Goal: Task Accomplishment & Management: Use online tool/utility

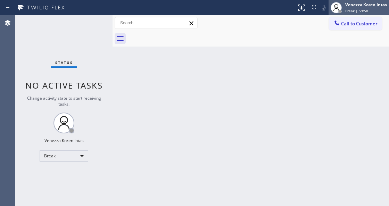
click at [360, 13] on div "[PERSON_NAME] Intas Break | 59:58" at bounding box center [358, 7] width 60 height 15
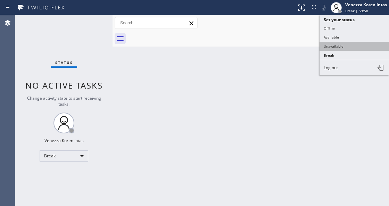
click at [348, 42] on button "Unavailable" at bounding box center [353, 46] width 69 height 9
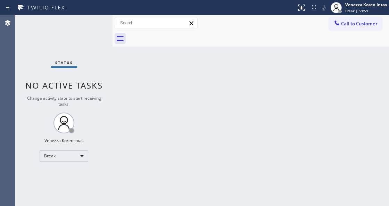
drag, startPoint x: 347, startPoint y: 10, endPoint x: 347, endPoint y: 24, distance: 13.9
click at [347, 10] on span "Break | 59:59" at bounding box center [356, 10] width 23 height 5
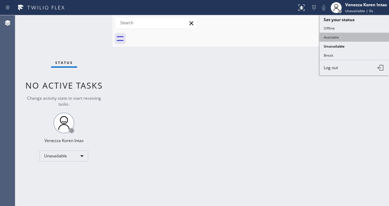
click at [344, 33] on button "Available" at bounding box center [353, 37] width 69 height 9
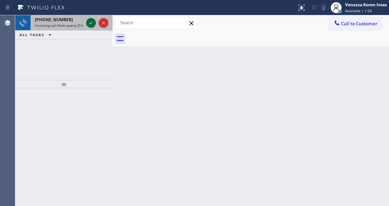
click at [90, 24] on icon at bounding box center [91, 23] width 8 height 8
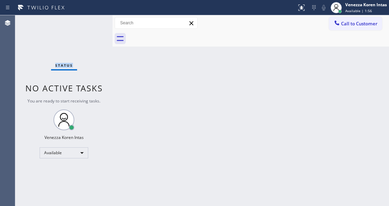
click at [90, 24] on div "Status No active tasks You are ready to start receiving tasks. Venezza Koren In…" at bounding box center [63, 110] width 97 height 191
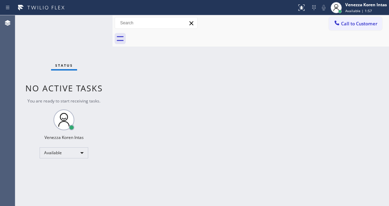
click at [10, 72] on div "Agent Desktop" at bounding box center [7, 110] width 15 height 191
click at [97, 62] on div "Status No active tasks You are ready to start receiving tasks. Venezza Koren In…" at bounding box center [63, 110] width 97 height 191
click at [86, 13] on div "Status report No issues detected If you experience an issue, please download th…" at bounding box center [194, 7] width 389 height 15
click at [87, 29] on div "Status No active tasks You are ready to start receiving tasks. Venezza Koren In…" at bounding box center [63, 110] width 97 height 191
click at [88, 19] on div "Status No active tasks You are ready to start receiving tasks. Venezza Koren In…" at bounding box center [63, 110] width 97 height 191
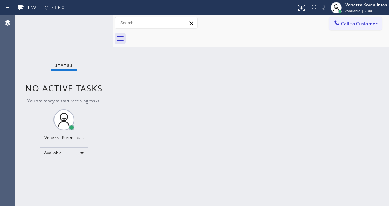
click at [88, 19] on div "Status No active tasks You are ready to start receiving tasks. Venezza Koren In…" at bounding box center [63, 110] width 97 height 191
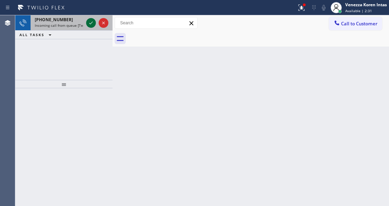
click at [88, 19] on icon at bounding box center [91, 23] width 8 height 8
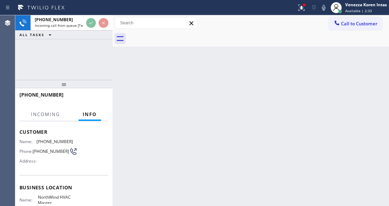
scroll to position [69, 0]
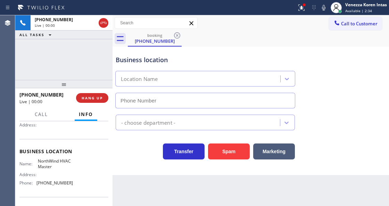
type input "[PHONE_NUMBER]"
drag, startPoint x: 92, startPoint y: 50, endPoint x: 95, endPoint y: 81, distance: 31.3
click at [92, 50] on div "[PHONE_NUMBER] Live | 00:02 ALL TASKS ALL TASKS ACTIVE TASKS TASKS IN WRAP UP" at bounding box center [63, 47] width 97 height 65
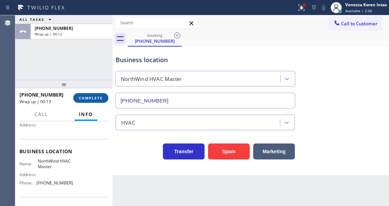
click at [97, 101] on button "COMPLETE" at bounding box center [90, 98] width 35 height 10
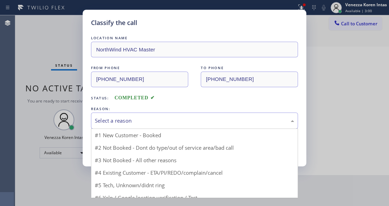
click at [162, 114] on div "Select a reason" at bounding box center [194, 120] width 207 height 16
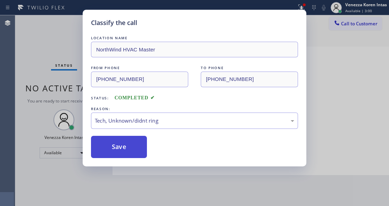
click at [127, 136] on button "Save" at bounding box center [119, 147] width 56 height 22
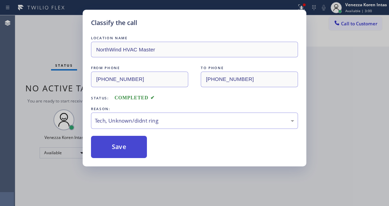
click at [132, 154] on button "Save" at bounding box center [119, 147] width 56 height 22
click at [154, 198] on div "Classify the call LOCATION NAME NorthWind HVAC Master FROM PHONE [PHONE_NUMBER]…" at bounding box center [194, 103] width 389 height 206
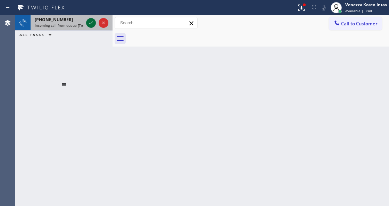
click at [89, 23] on icon at bounding box center [91, 23] width 8 height 8
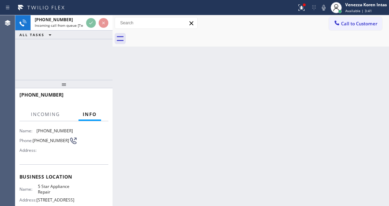
scroll to position [69, 0]
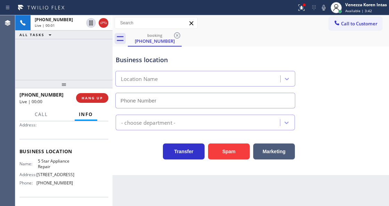
type input "[PHONE_NUMBER]"
click at [302, 6] on div at bounding box center [304, 5] width 4 height 4
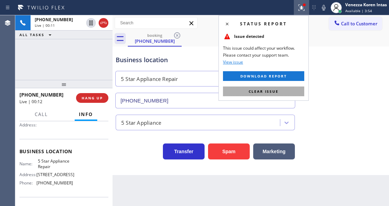
click at [228, 90] on button "Clear issue" at bounding box center [263, 91] width 81 height 10
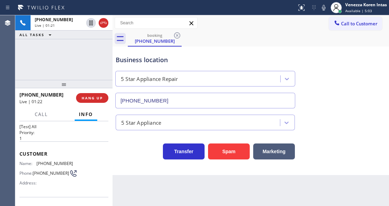
scroll to position [0, 0]
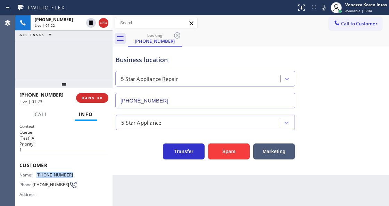
drag, startPoint x: 73, startPoint y: 172, endPoint x: 37, endPoint y: 173, distance: 35.8
click at [37, 173] on div "Name: [PHONE_NUMBER] Phone: [PHONE_NUMBER] Address:" at bounding box center [63, 185] width 89 height 27
copy span "[PHONE_NUMBER]"
click at [323, 9] on icon at bounding box center [323, 7] width 8 height 8
click at [255, 31] on div "booking [PHONE_NUMBER]" at bounding box center [258, 39] width 261 height 16
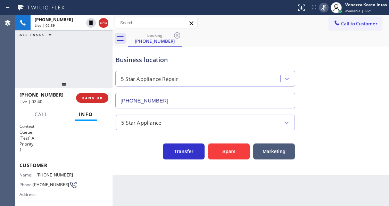
click at [327, 8] on div at bounding box center [324, 7] width 10 height 8
click at [90, 49] on div "[PHONE_NUMBER] Live | 03:46 ALL TASKS ALL TASKS ACTIVE TASKS TASKS IN WRAP UP" at bounding box center [63, 47] width 97 height 65
click at [45, 115] on span "Call" at bounding box center [41, 114] width 13 height 6
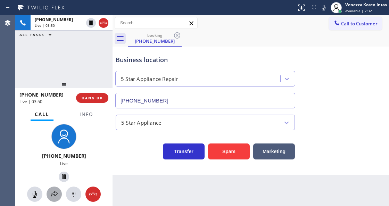
click at [52, 193] on icon at bounding box center [54, 194] width 7 height 6
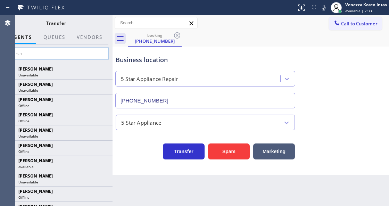
click at [86, 52] on input "text" at bounding box center [56, 53] width 104 height 11
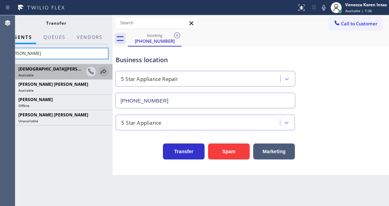
type input "[PERSON_NAME]"
click at [101, 72] on icon at bounding box center [104, 71] width 6 height 5
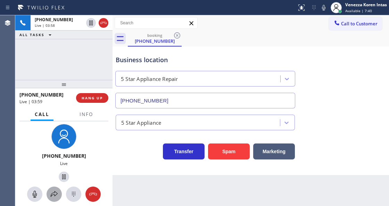
click at [53, 192] on icon at bounding box center [54, 194] width 8 height 8
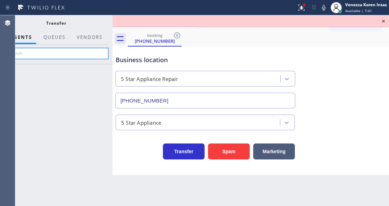
click at [69, 51] on input "text" at bounding box center [56, 53] width 104 height 11
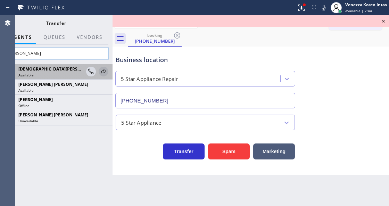
type input "[PERSON_NAME]"
click at [101, 69] on icon at bounding box center [103, 71] width 8 height 8
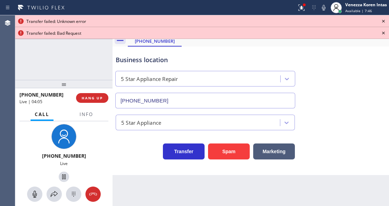
click at [382, 33] on icon at bounding box center [383, 33] width 8 height 8
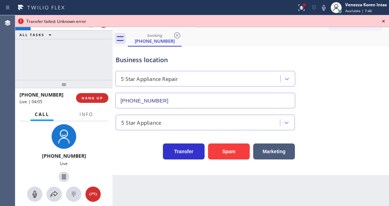
click at [385, 24] on icon at bounding box center [383, 21] width 8 height 8
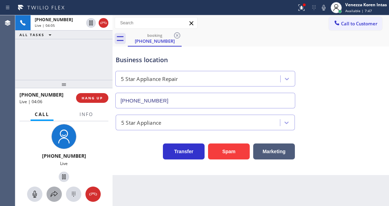
click at [52, 192] on icon at bounding box center [54, 194] width 8 height 8
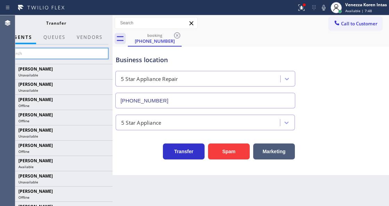
click at [76, 56] on input "text" at bounding box center [56, 53] width 104 height 11
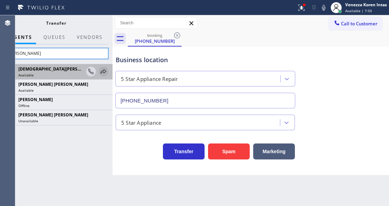
type input "[PERSON_NAME]"
click at [102, 69] on icon at bounding box center [103, 71] width 8 height 8
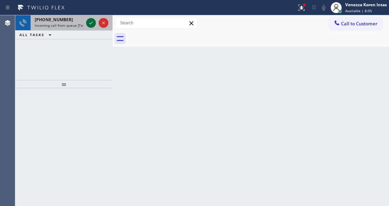
click at [93, 24] on icon at bounding box center [91, 23] width 8 height 8
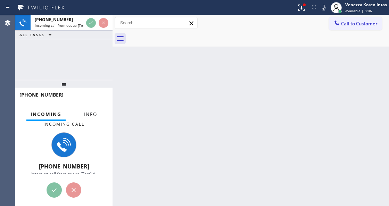
drag, startPoint x: 89, startPoint y: 114, endPoint x: 89, endPoint y: 120, distance: 6.3
click at [89, 115] on span "Info" at bounding box center [91, 114] width 14 height 6
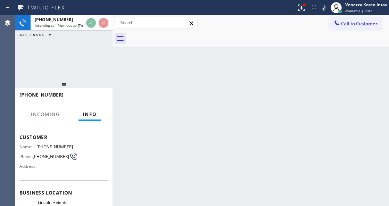
scroll to position [69, 0]
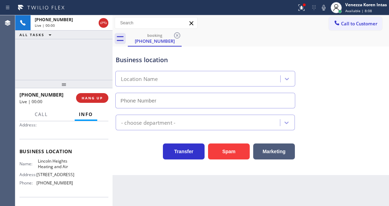
type input "[PHONE_NUMBER]"
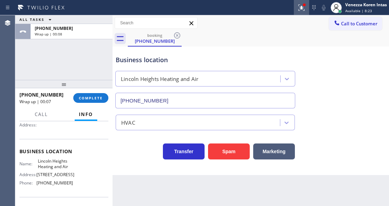
click at [297, 15] on button at bounding box center [301, 7] width 15 height 15
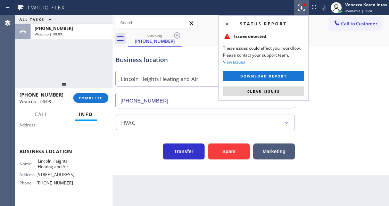
click at [291, 97] on div "Status report Issues detected These issues could affect your workflow. Please c…" at bounding box center [263, 57] width 90 height 85
click at [298, 90] on button "Clear issues" at bounding box center [263, 91] width 81 height 10
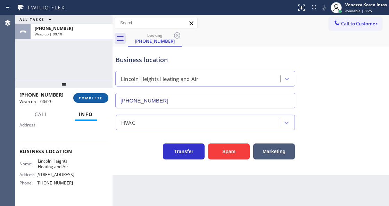
click at [96, 99] on span "COMPLETE" at bounding box center [91, 97] width 24 height 5
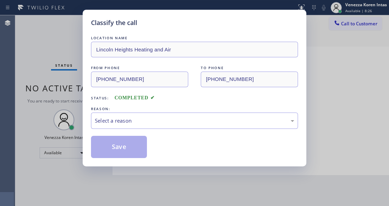
click at [186, 116] on div "Select a reason" at bounding box center [194, 120] width 207 height 16
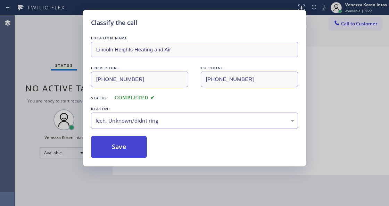
click at [129, 157] on button "Save" at bounding box center [119, 147] width 56 height 22
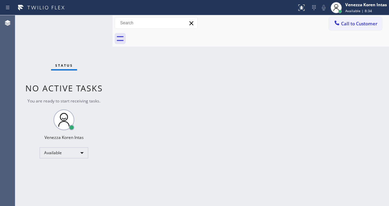
click at [99, 79] on div "Status No active tasks You are ready to start receiving tasks. Venezza Koren In…" at bounding box center [63, 110] width 97 height 191
drag, startPoint x: 89, startPoint y: 31, endPoint x: 93, endPoint y: 25, distance: 7.5
click at [89, 28] on div "Status No active tasks You are ready to start receiving tasks. Venezza Koren In…" at bounding box center [63, 110] width 97 height 191
click at [93, 25] on div "Status No active tasks You are ready to start receiving tasks. Venezza Koren In…" at bounding box center [63, 110] width 97 height 191
click at [83, 29] on div "Status No active tasks You are ready to start receiving tasks. Venezza Koren In…" at bounding box center [63, 110] width 97 height 191
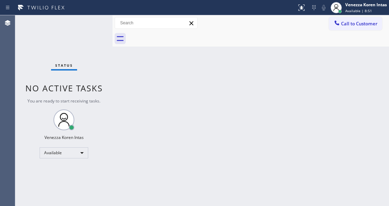
click at [83, 29] on div "Status No active tasks You are ready to start receiving tasks. Venezza Koren In…" at bounding box center [63, 110] width 97 height 191
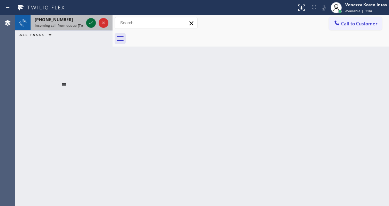
click at [89, 25] on icon at bounding box center [91, 23] width 8 height 8
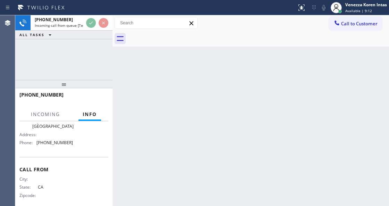
scroll to position [115, 0]
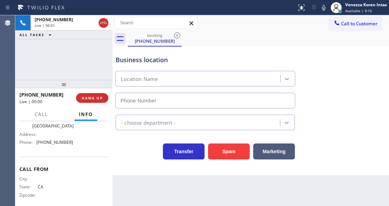
type input "[PHONE_NUMBER]"
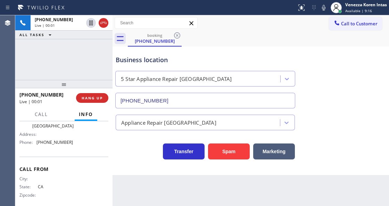
click at [135, 60] on div "Business location" at bounding box center [205, 59] width 179 height 9
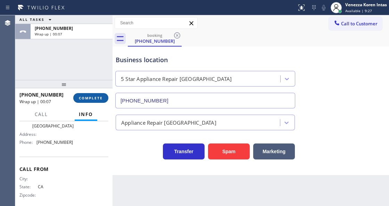
click at [97, 100] on span "COMPLETE" at bounding box center [91, 97] width 24 height 5
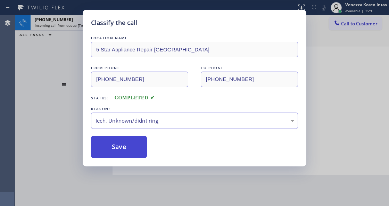
click at [138, 148] on button "Save" at bounding box center [119, 147] width 56 height 22
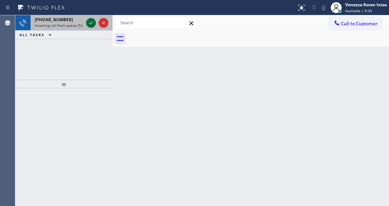
click at [92, 24] on icon at bounding box center [91, 23] width 8 height 8
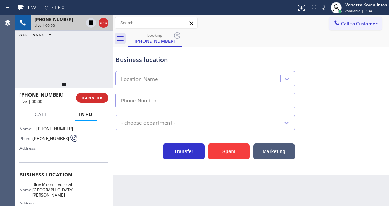
scroll to position [92, 0]
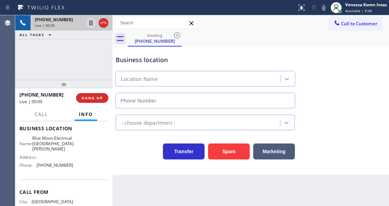
type input "[PHONE_NUMBER]"
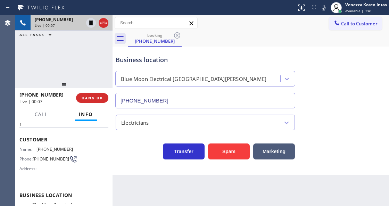
scroll to position [22, 0]
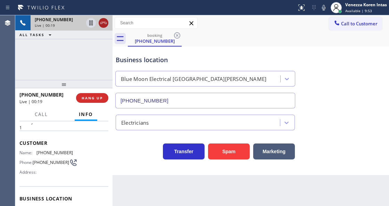
click at [106, 22] on icon at bounding box center [103, 23] width 8 height 8
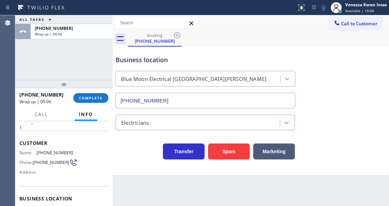
click at [123, 144] on div "Transfer Spam Marketing" at bounding box center [205, 149] width 182 height 19
click at [96, 96] on span "COMPLETE" at bounding box center [91, 97] width 24 height 5
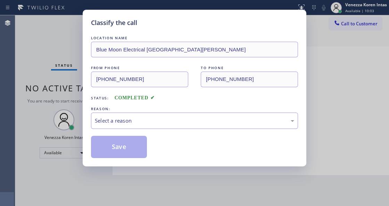
click at [127, 112] on div "REASON:" at bounding box center [194, 108] width 207 height 7
click at [128, 117] on div "Select a reason" at bounding box center [194, 121] width 199 height 8
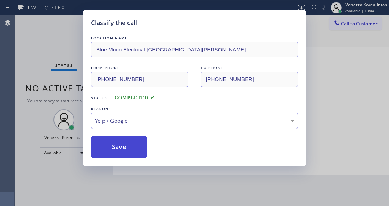
click at [123, 157] on button "Save" at bounding box center [119, 147] width 56 height 22
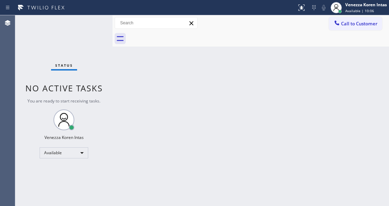
click at [88, 28] on div "Status No active tasks You are ready to start receiving tasks. Venezza Koren In…" at bounding box center [63, 110] width 97 height 191
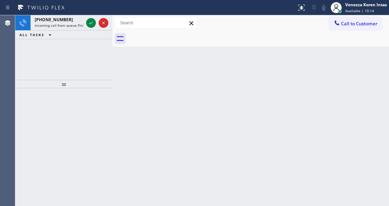
click at [88, 28] on div at bounding box center [97, 22] width 25 height 15
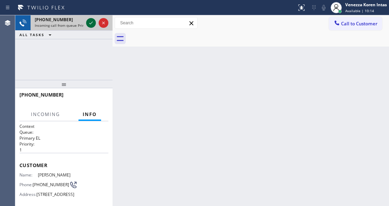
click at [91, 24] on icon at bounding box center [91, 23] width 8 height 8
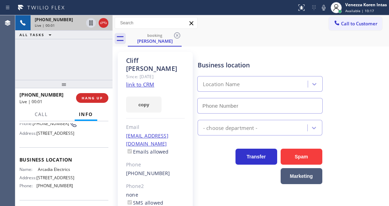
scroll to position [69, 0]
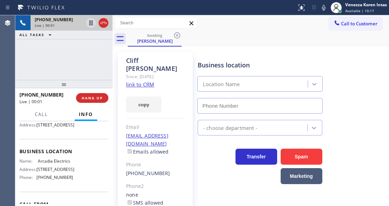
type input "[PHONE_NUMBER]"
click at [142, 81] on link "link to CRM" at bounding box center [140, 84] width 28 height 7
click at [324, 13] on div "Status report No issues detected If you experience an issue, please download th…" at bounding box center [341, 7] width 95 height 15
click at [324, 10] on icon at bounding box center [323, 8] width 3 height 6
drag, startPoint x: 322, startPoint y: 8, endPoint x: 295, endPoint y: 35, distance: 38.8
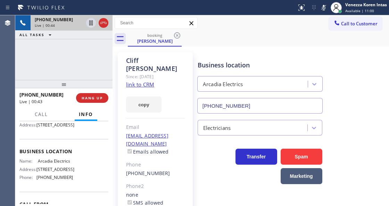
click at [322, 8] on icon at bounding box center [323, 7] width 8 height 8
click at [40, 115] on span "Call" at bounding box center [41, 114] width 13 height 6
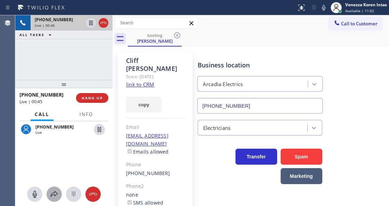
click at [56, 196] on icon at bounding box center [54, 194] width 8 height 8
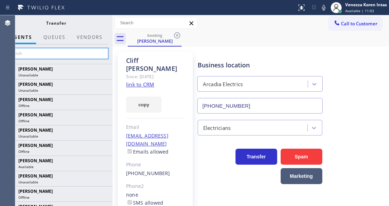
click at [85, 55] on input "text" at bounding box center [56, 53] width 104 height 11
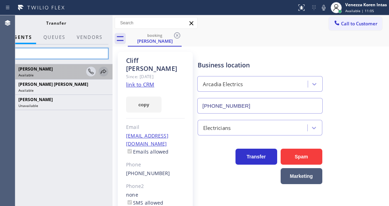
type input "eva"
click at [106, 69] on icon at bounding box center [103, 71] width 8 height 8
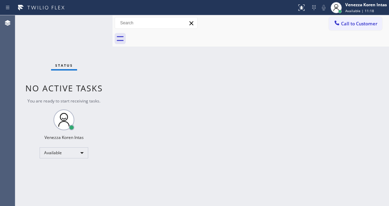
drag, startPoint x: 117, startPoint y: 143, endPoint x: 55, endPoint y: 94, distance: 79.4
click at [115, 142] on div "Back to Dashboard Change Sender ID Customers Technicians Select a contact Outbo…" at bounding box center [250, 110] width 276 height 191
drag, startPoint x: 97, startPoint y: 32, endPoint x: 110, endPoint y: 79, distance: 49.0
click at [97, 32] on div "Status No active tasks You are ready to start receiving tasks. Venezza Koren In…" at bounding box center [63, 110] width 97 height 191
click at [90, 25] on div "Status No active tasks You are ready to start receiving tasks. Venezza Koren In…" at bounding box center [63, 110] width 97 height 191
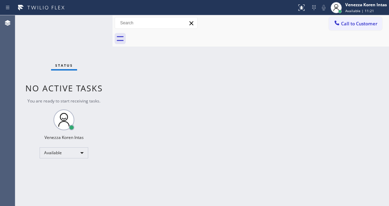
click at [90, 25] on div "Status No active tasks You are ready to start receiving tasks. Venezza Koren In…" at bounding box center [63, 110] width 97 height 191
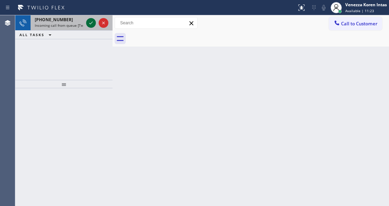
click at [90, 24] on icon at bounding box center [90, 23] width 3 height 3
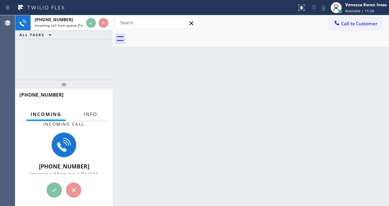
click at [92, 108] on button "Info" at bounding box center [90, 115] width 22 height 14
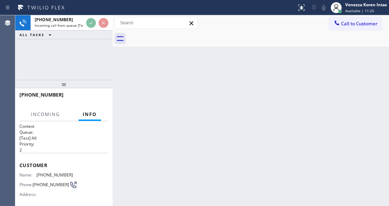
click at [94, 114] on span "Info" at bounding box center [90, 114] width 14 height 6
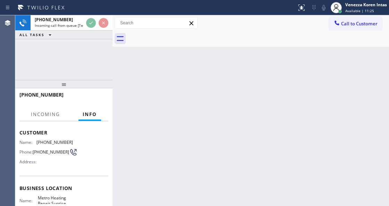
scroll to position [69, 0]
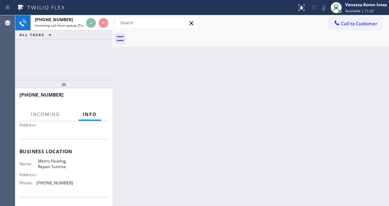
click at [172, 88] on div "Back to Dashboard Change Sender ID Customers Technicians Select a contact Outbo…" at bounding box center [250, 110] width 276 height 191
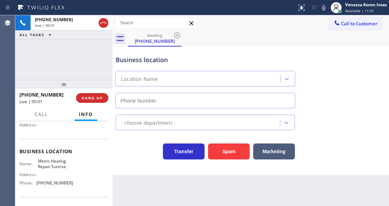
click at [110, 146] on div "Context Queue: [Test] All Priority: 2 Customer Name: [PHONE_NUMBER] Phone: [PHO…" at bounding box center [63, 163] width 97 height 84
type input "[PHONE_NUMBER]"
click at [153, 60] on div "Business location" at bounding box center [205, 59] width 179 height 9
click at [106, 22] on icon at bounding box center [103, 23] width 6 height 2
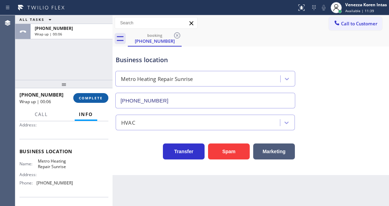
drag, startPoint x: 97, startPoint y: 100, endPoint x: 117, endPoint y: 107, distance: 21.6
click at [97, 100] on button "COMPLETE" at bounding box center [90, 98] width 35 height 10
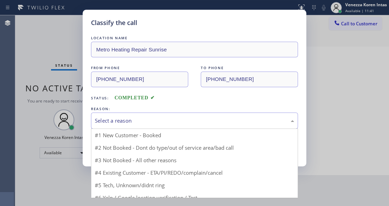
click at [151, 116] on div "Select a reason" at bounding box center [194, 120] width 207 height 16
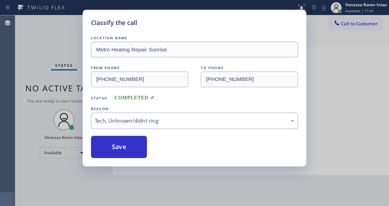
drag, startPoint x: 153, startPoint y: 176, endPoint x: 136, endPoint y: 142, distance: 37.4
click at [136, 142] on button "Save" at bounding box center [119, 147] width 56 height 22
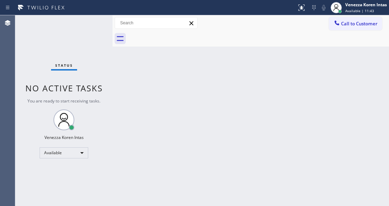
click at [97, 110] on div "Status No active tasks You are ready to start receiving tasks. Venezza Koren In…" at bounding box center [63, 110] width 97 height 191
click at [61, 33] on div "Status No active tasks You are ready to start receiving tasks. Venezza Koren In…" at bounding box center [63, 110] width 97 height 191
click at [61, 32] on div "Status No active tasks You are ready to start receiving tasks. Venezza Koren In…" at bounding box center [63, 110] width 97 height 191
click at [73, 28] on div "Status No active tasks You are ready to start receiving tasks. Venezza Koren In…" at bounding box center [63, 110] width 97 height 191
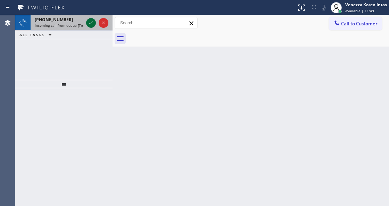
click at [87, 23] on icon at bounding box center [91, 23] width 8 height 8
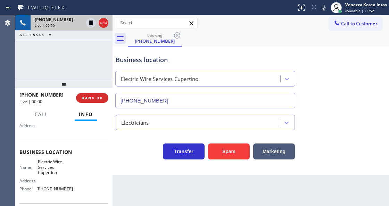
scroll to position [69, 0]
type input "[PHONE_NUMBER]"
click at [61, 81] on div at bounding box center [63, 84] width 97 height 8
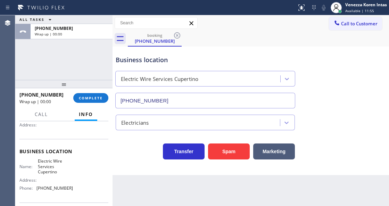
click at [67, 64] on div "ALL TASKS ALL TASKS ACTIVE TASKS TASKS IN WRAP UP [PHONE_NUMBER] Wrap up | 00:00" at bounding box center [63, 47] width 97 height 65
click at [94, 96] on span "COMPLETE" at bounding box center [91, 97] width 24 height 5
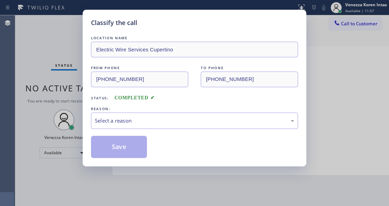
click at [151, 131] on div "LOCATION NAME Electric Wire Services Cupertino FROM PHONE [PHONE_NUMBER] TO PHO…" at bounding box center [194, 96] width 207 height 124
click at [161, 122] on div "Select a reason" at bounding box center [194, 121] width 199 height 8
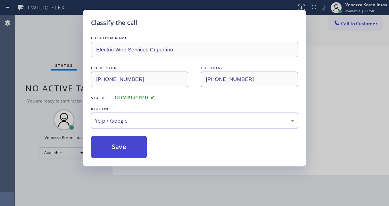
click at [118, 141] on button "Save" at bounding box center [119, 147] width 56 height 22
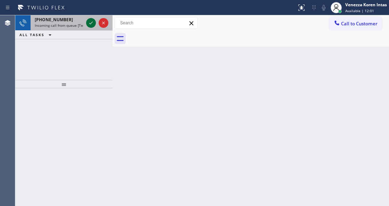
click at [90, 18] on button at bounding box center [91, 23] width 10 height 10
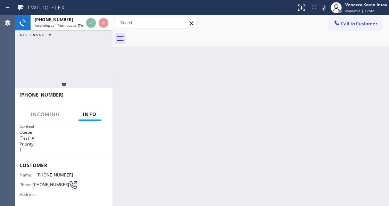
scroll to position [69, 0]
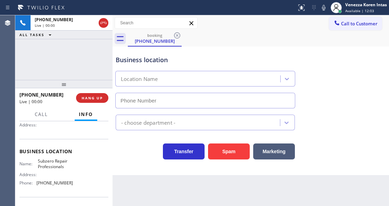
type input "[PHONE_NUMBER]"
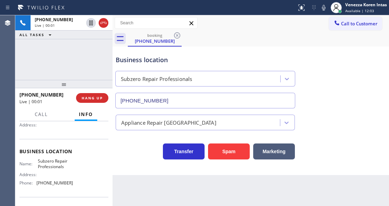
click at [84, 65] on div "[PHONE_NUMBER] Live | 00:01 ALL TASKS ALL TASKS ACTIVE TASKS TASKS IN WRAP UP" at bounding box center [63, 47] width 97 height 65
click at [84, 58] on div "[PHONE_NUMBER] Live | 00:01 ALL TASKS ALL TASKS ACTIVE TASKS TASKS IN WRAP UP" at bounding box center [63, 47] width 97 height 65
drag, startPoint x: 36, startPoint y: 158, endPoint x: 65, endPoint y: 166, distance: 30.0
click at [65, 166] on div "Business location Name: Subzero Repair Professionals Address: Phone: [PHONE_NUM…" at bounding box center [63, 168] width 89 height 58
copy span "Subzero Repair Professionals"
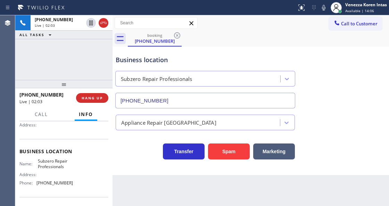
click at [245, 39] on div "booking [PHONE_NUMBER]" at bounding box center [258, 39] width 261 height 16
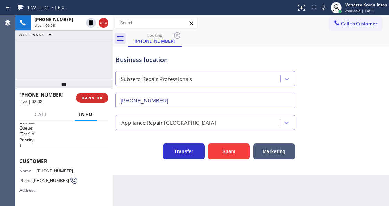
scroll to position [0, 0]
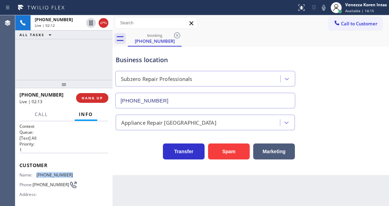
drag, startPoint x: 56, startPoint y: 173, endPoint x: 40, endPoint y: 174, distance: 16.3
click at [34, 173] on div "Name: [PHONE_NUMBER]" at bounding box center [45, 174] width 53 height 5
copy div "[PHONE_NUMBER]"
click at [321, 10] on icon at bounding box center [323, 7] width 8 height 8
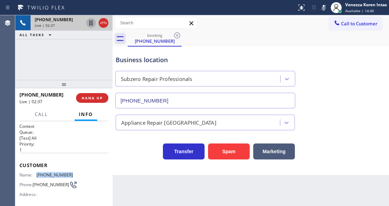
click at [90, 24] on icon at bounding box center [90, 22] width 3 height 5
drag, startPoint x: 323, startPoint y: 10, endPoint x: 206, endPoint y: 39, distance: 119.8
click at [321, 11] on icon at bounding box center [323, 7] width 8 height 8
click at [93, 24] on icon at bounding box center [91, 23] width 8 height 8
copy div "[PHONE_NUMBER]"
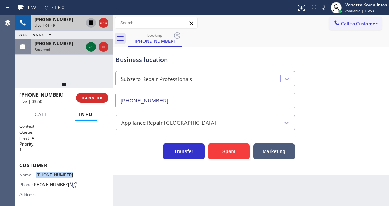
click at [92, 49] on icon at bounding box center [91, 47] width 8 height 8
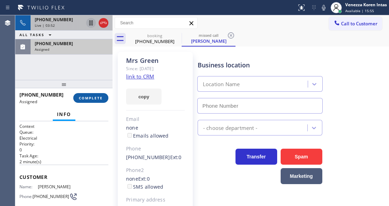
type input "[PHONE_NUMBER]"
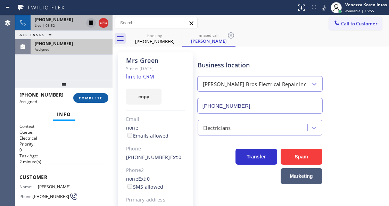
click at [94, 98] on span "COMPLETE" at bounding box center [91, 97] width 24 height 5
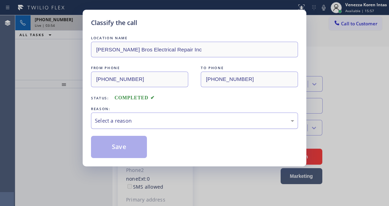
click at [155, 117] on div "Select a reason" at bounding box center [194, 120] width 207 height 16
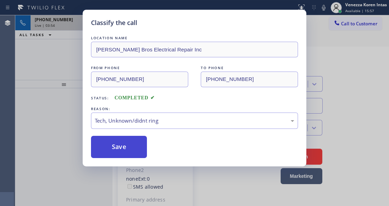
click at [135, 158] on button "Save" at bounding box center [119, 147] width 56 height 22
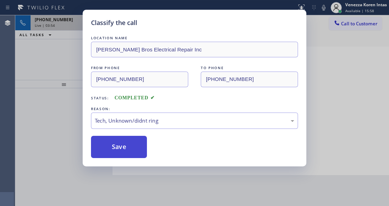
click at [140, 150] on button "Save" at bounding box center [119, 147] width 56 height 22
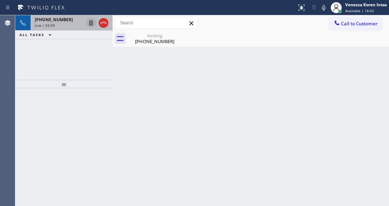
click at [58, 22] on span "[PHONE_NUMBER]" at bounding box center [54, 20] width 38 height 6
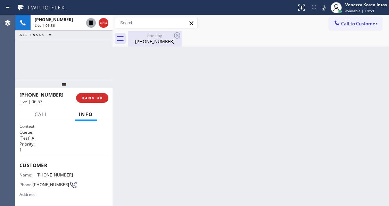
click at [150, 42] on div "[PHONE_NUMBER]" at bounding box center [154, 41] width 52 height 6
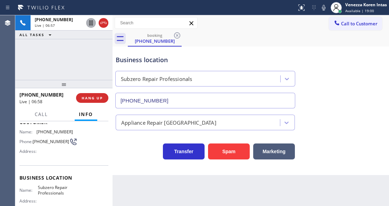
scroll to position [69, 0]
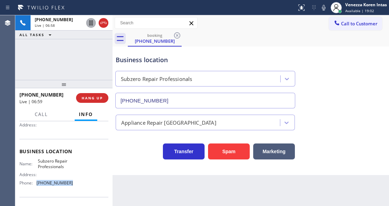
drag, startPoint x: 76, startPoint y: 181, endPoint x: 37, endPoint y: 184, distance: 38.7
click at [37, 184] on div "Name: Subzero Repair Professionals Address: Phone: [PHONE_NUMBER]" at bounding box center [63, 173] width 89 height 30
copy span "[PHONE_NUMBER]"
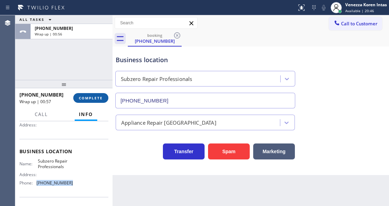
click at [96, 93] on button "COMPLETE" at bounding box center [90, 98] width 35 height 10
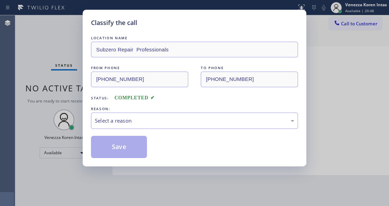
click at [141, 111] on div "REASON:" at bounding box center [194, 108] width 207 height 7
click at [138, 127] on div "Select a reason" at bounding box center [194, 120] width 207 height 16
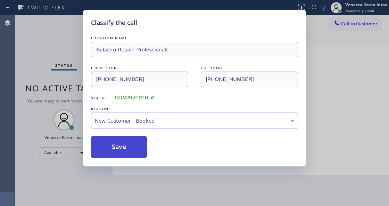
click at [136, 141] on button "Save" at bounding box center [119, 147] width 56 height 22
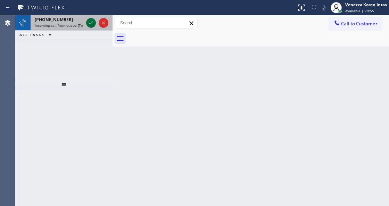
click at [89, 23] on icon at bounding box center [91, 23] width 8 height 8
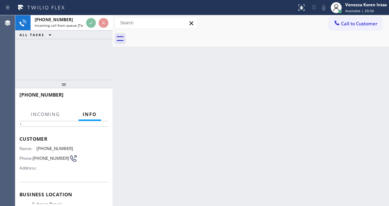
scroll to position [69, 0]
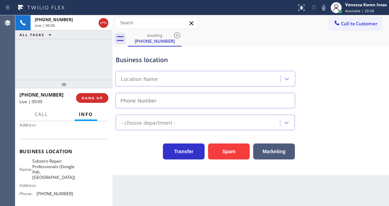
type input "[PHONE_NUMBER]"
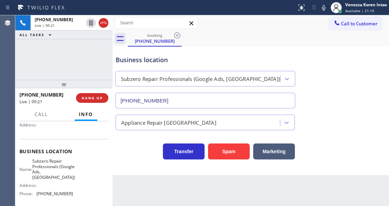
click at [221, 62] on div "Business location" at bounding box center [205, 59] width 179 height 9
click at [80, 58] on div "[PHONE_NUMBER] Live | 00:25 ALL TASKS ALL TASKS ACTIVE TASKS TASKS IN WRAP UP" at bounding box center [63, 47] width 97 height 65
click at [208, 53] on div "Business location Subzero Repair Professionals (Google Ads, [GEOGRAPHIC_DATA]) …" at bounding box center [205, 78] width 182 height 60
click at [108, 158] on div "Context Queue: [Test] All Priority: 1 Customer Name: [PHONE_NUMBER] Phone: [PHO…" at bounding box center [63, 163] width 97 height 84
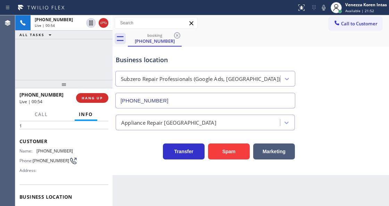
scroll to position [23, 0]
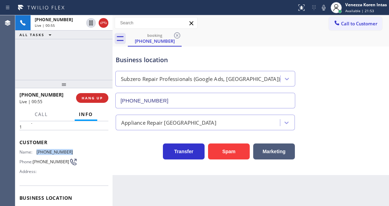
drag, startPoint x: 70, startPoint y: 150, endPoint x: 37, endPoint y: 150, distance: 33.3
click at [37, 150] on div "Name: [PHONE_NUMBER]" at bounding box center [45, 151] width 53 height 5
copy div "[PHONE_NUMBER]"
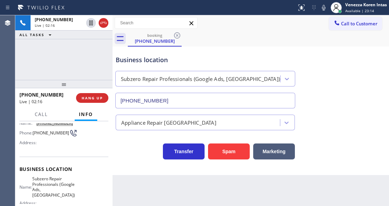
scroll to position [92, 0]
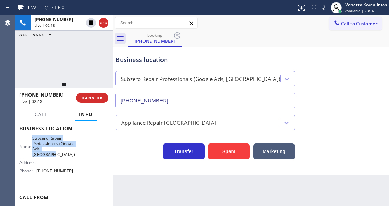
drag, startPoint x: 37, startPoint y: 135, endPoint x: 59, endPoint y: 152, distance: 28.3
click at [59, 152] on div "Name: Subzero Repair Professionals (Google Ads, [GEOGRAPHIC_DATA])" at bounding box center [45, 146] width 53 height 22
copy span "Subzero Repair Professionals (Google Ads, [GEOGRAPHIC_DATA])"
click at [232, 66] on div "Business location Subzero Repair Professionals (Google Ads, [GEOGRAPHIC_DATA]) …" at bounding box center [205, 78] width 182 height 60
click at [323, 6] on icon at bounding box center [323, 7] width 8 height 8
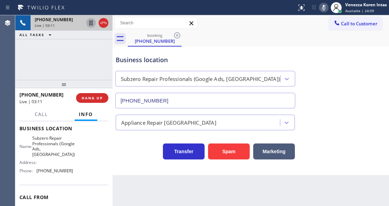
click at [89, 23] on icon at bounding box center [91, 23] width 8 height 8
click at [322, 5] on icon at bounding box center [323, 8] width 3 height 6
click at [91, 22] on icon at bounding box center [91, 23] width 8 height 8
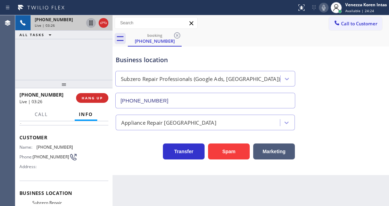
scroll to position [23, 0]
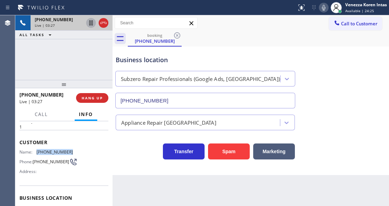
drag, startPoint x: 77, startPoint y: 151, endPoint x: 35, endPoint y: 150, distance: 42.4
click at [35, 150] on div "Name: [PHONE_NUMBER] Phone: [PHONE_NUMBER] Address:" at bounding box center [63, 162] width 89 height 27
copy div "[PHONE_NUMBER]"
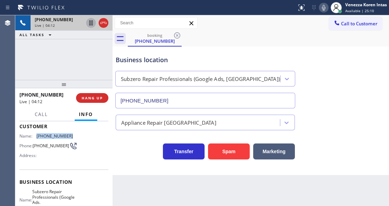
scroll to position [69, 0]
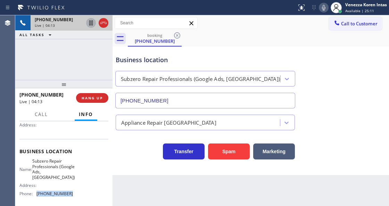
drag, startPoint x: 68, startPoint y: 194, endPoint x: 35, endPoint y: 192, distance: 32.3
click at [35, 192] on div "Phone: [PHONE_NUMBER]" at bounding box center [45, 193] width 53 height 5
copy div "[PHONE_NUMBER]"
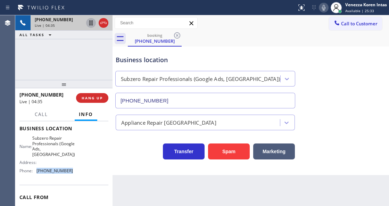
scroll to position [0, 0]
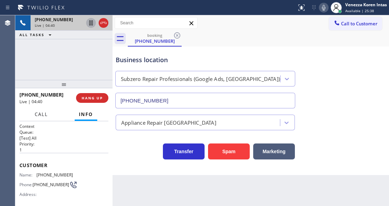
click at [46, 115] on span "Call" at bounding box center [41, 114] width 13 height 6
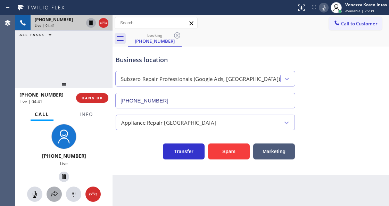
click at [53, 189] on button at bounding box center [54, 193] width 15 height 15
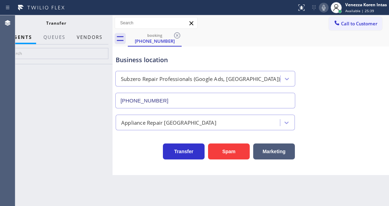
click at [98, 36] on button "Vendors" at bounding box center [90, 38] width 34 height 14
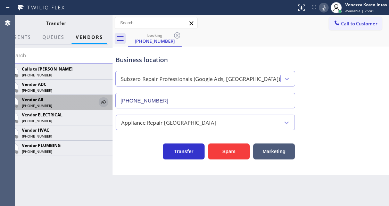
click at [103, 100] on icon at bounding box center [104, 102] width 6 height 5
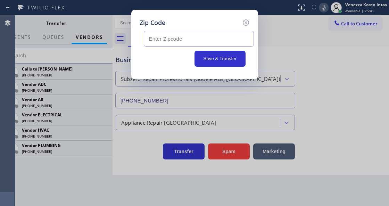
click at [163, 41] on input "text" at bounding box center [199, 39] width 110 height 16
paste input "97101"
type input "97101"
click at [211, 61] on button "Save & Transfer" at bounding box center [219, 59] width 51 height 16
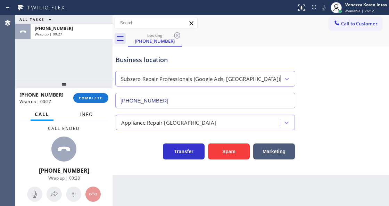
click at [94, 114] on button "Info" at bounding box center [86, 115] width 22 height 14
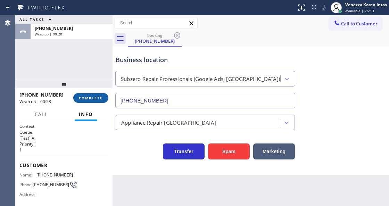
click at [93, 102] on button "COMPLETE" at bounding box center [90, 98] width 35 height 10
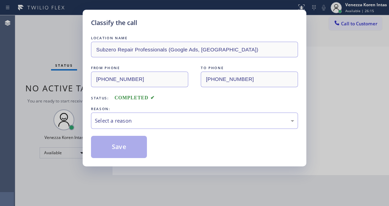
click at [146, 117] on div "Select a reason" at bounding box center [194, 121] width 199 height 8
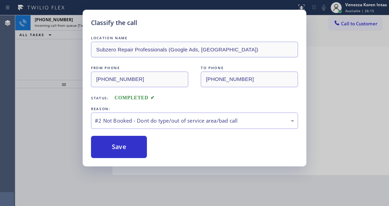
click at [136, 143] on button "Save" at bounding box center [119, 147] width 56 height 22
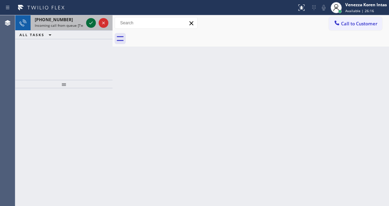
click at [90, 24] on icon at bounding box center [91, 23] width 8 height 8
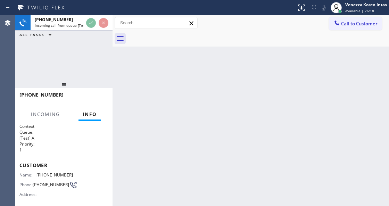
scroll to position [69, 0]
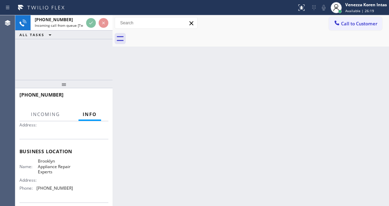
click at [157, 206] on html "Status report No issues detected If you experience an issue, please download th…" at bounding box center [194, 103] width 389 height 206
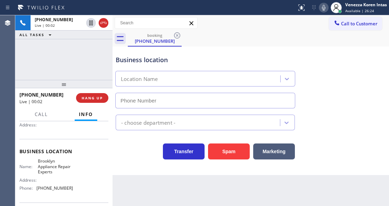
type input "[PHONE_NUMBER]"
click at [216, 74] on div "Brooklyn Appliance Repair Experts" at bounding box center [198, 79] width 163 height 12
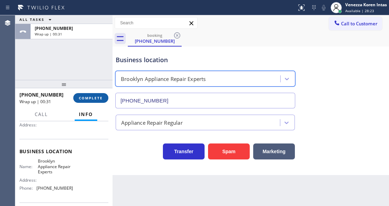
click at [93, 96] on span "COMPLETE" at bounding box center [91, 97] width 24 height 5
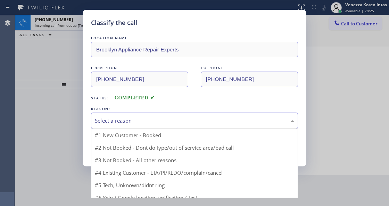
click at [149, 121] on div "Select a reason" at bounding box center [194, 121] width 199 height 8
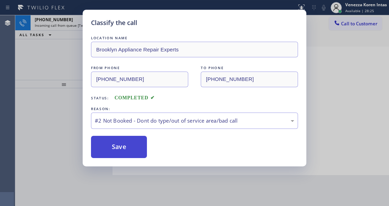
click at [131, 147] on button "Save" at bounding box center [119, 147] width 56 height 22
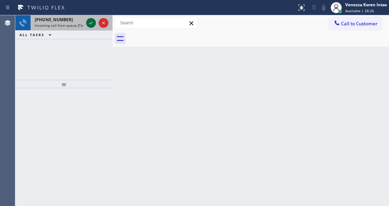
click at [90, 24] on icon at bounding box center [91, 23] width 8 height 8
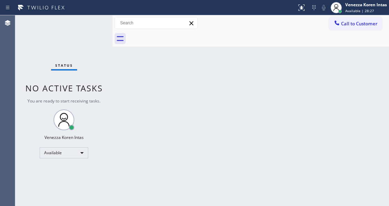
click at [91, 23] on div "Status No active tasks You are ready to start receiving tasks. Venezza Koren In…" at bounding box center [63, 110] width 97 height 191
click at [160, 86] on div "Back to Dashboard Change Sender ID Customers Technicians Select a contact Outbo…" at bounding box center [250, 110] width 276 height 191
click at [98, 69] on div "Status No active tasks You are ready to start receiving tasks. Venezza Koren In…" at bounding box center [63, 110] width 97 height 191
click at [81, 47] on div "Status No active tasks You are ready to start receiving tasks. Venezza Koren In…" at bounding box center [63, 110] width 97 height 191
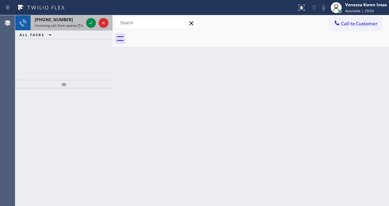
click at [73, 22] on div "[PHONE_NUMBER]" at bounding box center [59, 20] width 49 height 6
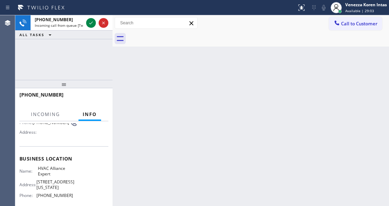
scroll to position [69, 0]
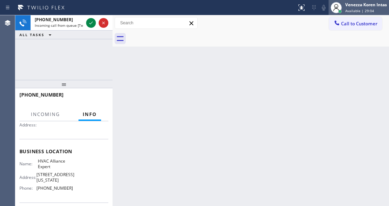
drag, startPoint x: 359, startPoint y: 6, endPoint x: 349, endPoint y: 36, distance: 31.3
click at [359, 7] on div "Venezza Koren Intas" at bounding box center [366, 5] width 42 height 6
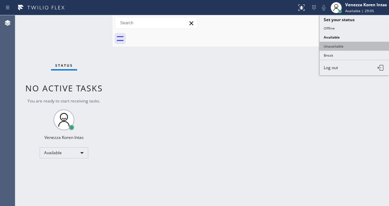
click at [346, 44] on button "Unavailable" at bounding box center [353, 46] width 69 height 9
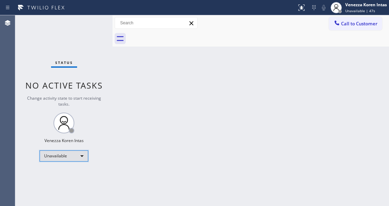
click at [73, 151] on div "Unavailable" at bounding box center [64, 155] width 49 height 11
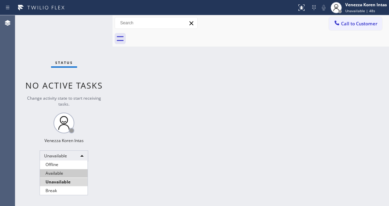
click at [68, 172] on li "Available" at bounding box center [64, 173] width 48 height 8
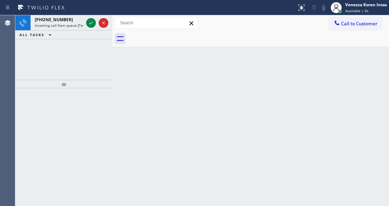
click at [44, 77] on div "[PHONE_NUMBER] Incoming call from queue [Test] All ALL TASKS ALL TASKS ACTIVE T…" at bounding box center [63, 47] width 97 height 65
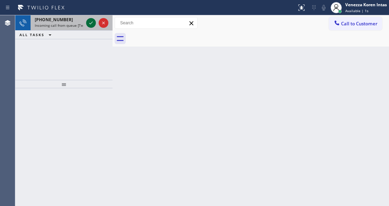
click at [88, 25] on icon at bounding box center [91, 23] width 8 height 8
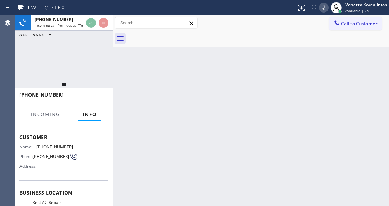
scroll to position [46, 0]
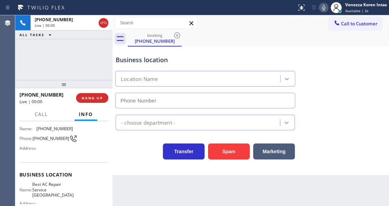
type input "[PHONE_NUMBER]"
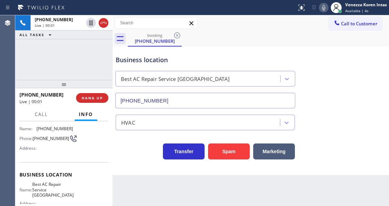
click at [190, 62] on div "Business location" at bounding box center [205, 59] width 179 height 9
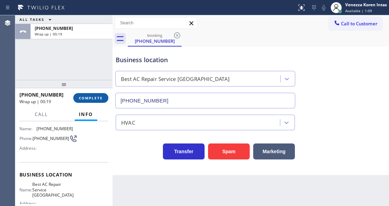
click at [103, 101] on button "COMPLETE" at bounding box center [90, 98] width 35 height 10
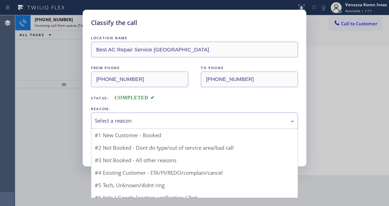
click at [155, 118] on div "Select a reason" at bounding box center [194, 121] width 199 height 8
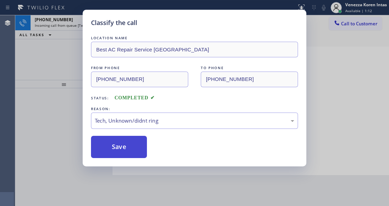
click at [135, 153] on button "Save" at bounding box center [119, 147] width 56 height 22
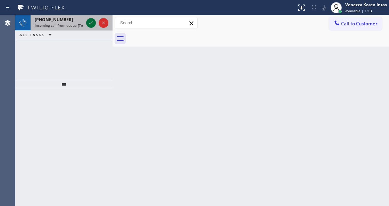
click at [92, 26] on icon at bounding box center [91, 23] width 8 height 8
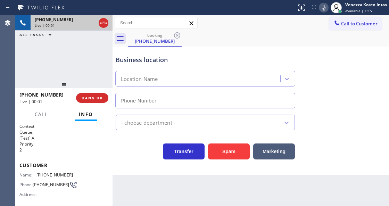
scroll to position [69, 0]
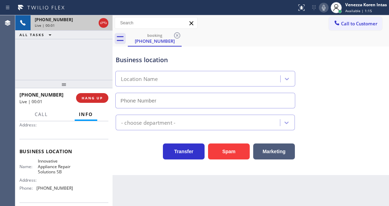
type input "[PHONE_NUMBER]"
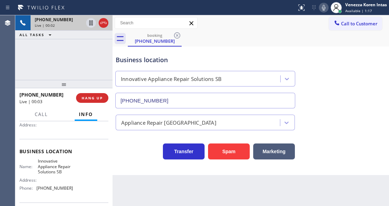
click at [78, 59] on div "[PHONE_NUMBER] Live | 00:02 ALL TASKS ALL TASKS ACTIVE TASKS TASKS IN WRAP UP" at bounding box center [63, 47] width 97 height 65
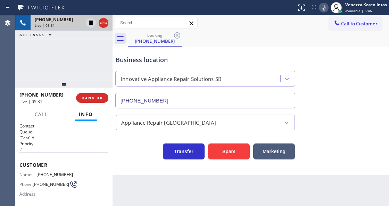
scroll to position [0, 0]
drag, startPoint x: 75, startPoint y: 174, endPoint x: 38, endPoint y: 173, distance: 37.2
click at [38, 173] on div "Name: [PHONE_NUMBER] Phone: [PHONE_NUMBER] Address:" at bounding box center [63, 185] width 89 height 27
copy span "805) 689-2137"
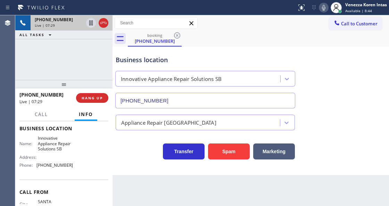
scroll to position [92, 0]
drag, startPoint x: 53, startPoint y: 166, endPoint x: 38, endPoint y: 167, distance: 14.9
click at [38, 167] on div "Name: Innovative Appliance Repair Solutions SB Address: Phone: [PHONE_NUMBER]" at bounding box center [63, 152] width 89 height 35
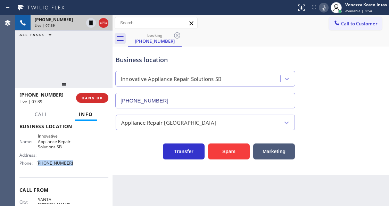
scroll to position [74, 0]
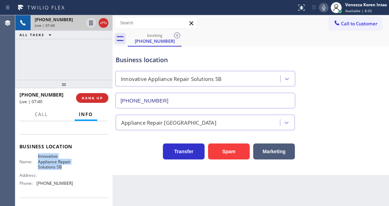
drag, startPoint x: 36, startPoint y: 154, endPoint x: 64, endPoint y: 166, distance: 30.2
click at [64, 166] on div "Name: Innovative Appliance Repair Solutions SB" at bounding box center [45, 161] width 53 height 16
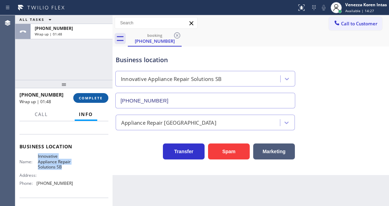
click at [95, 96] on span "COMPLETE" at bounding box center [91, 97] width 24 height 5
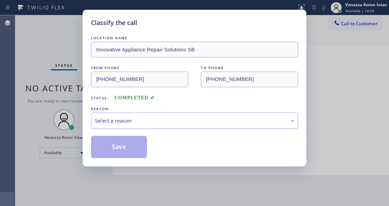
drag, startPoint x: 155, startPoint y: 117, endPoint x: 148, endPoint y: 125, distance: 10.4
click at [153, 115] on div "Select a reason" at bounding box center [194, 120] width 207 height 16
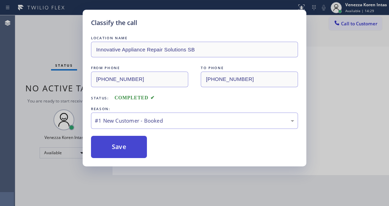
click at [142, 141] on button "Save" at bounding box center [119, 147] width 56 height 22
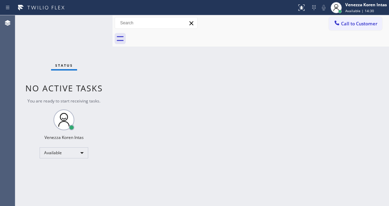
click at [362, 10] on span "Available | 14:30" at bounding box center [359, 10] width 29 height 5
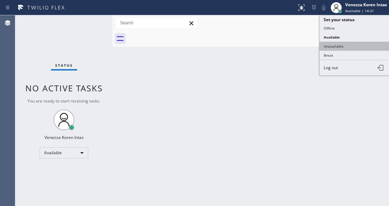
click at [338, 44] on button "Unavailable" at bounding box center [353, 46] width 69 height 9
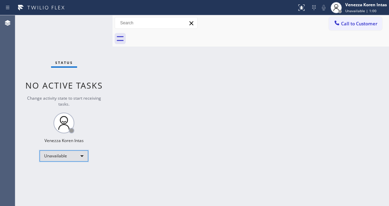
click at [75, 152] on div "Unavailable" at bounding box center [64, 155] width 49 height 11
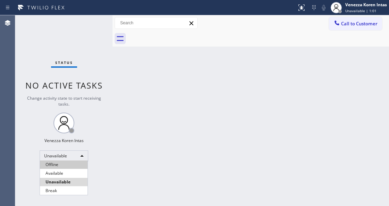
click at [64, 167] on li "Offline" at bounding box center [64, 164] width 48 height 8
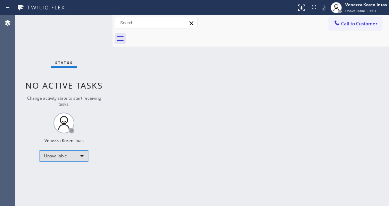
click at [73, 154] on div "Unavailable" at bounding box center [64, 155] width 49 height 11
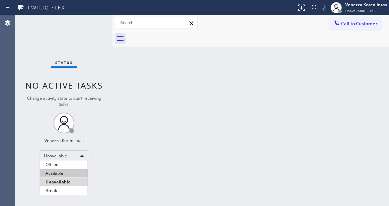
click at [62, 172] on li "Available" at bounding box center [64, 173] width 48 height 8
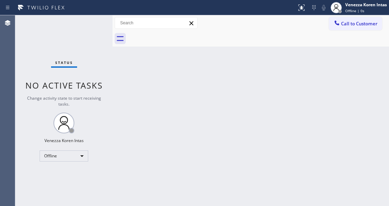
click at [144, 137] on div "Back to Dashboard Change Sender ID Customers Technicians Select a contact Outbo…" at bounding box center [250, 110] width 276 height 191
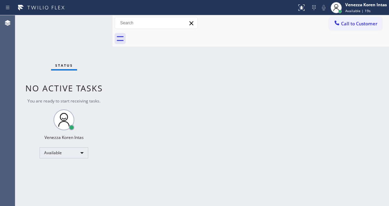
click at [147, 135] on div "Back to Dashboard Change Sender ID Customers Technicians Select a contact Outbo…" at bounding box center [250, 110] width 276 height 191
click at [92, 20] on div "Status No active tasks You are ready to start receiving tasks. Venezza Koren In…" at bounding box center [63, 110] width 97 height 191
click at [92, 21] on div "Status No active tasks You are ready to start receiving tasks. Venezza Koren In…" at bounding box center [63, 110] width 97 height 191
click at [81, 28] on div "Status No active tasks You are ready to start receiving tasks. Venezza Koren In…" at bounding box center [63, 110] width 97 height 191
drag, startPoint x: 94, startPoint y: 77, endPoint x: 102, endPoint y: 67, distance: 12.4
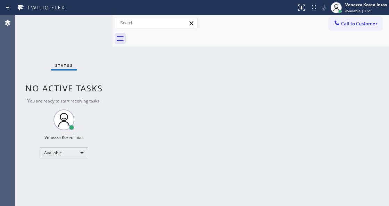
click at [95, 73] on div "Status No active tasks You are ready to start receiving tasks. Venezza Koren In…" at bounding box center [63, 110] width 97 height 191
click at [82, 45] on div "Status No active tasks You are ready to start receiving tasks. Venezza Koren In…" at bounding box center [63, 110] width 97 height 191
click at [88, 28] on div "Status No active tasks You are ready to start receiving tasks. Venezza Koren In…" at bounding box center [63, 110] width 97 height 191
click at [88, 27] on div "Status No active tasks You are ready to start receiving tasks. Venezza Koren In…" at bounding box center [63, 110] width 97 height 191
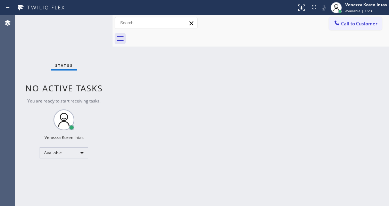
click at [88, 27] on div "Status No active tasks You are ready to start receiving tasks. Venezza Koren In…" at bounding box center [63, 110] width 97 height 191
drag, startPoint x: 126, startPoint y: 96, endPoint x: 102, endPoint y: 78, distance: 29.6
click at [125, 96] on div "Back to Dashboard Change Sender ID Customers Technicians Select a contact Outbo…" at bounding box center [250, 110] width 276 height 191
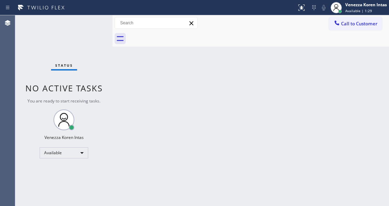
drag, startPoint x: 102, startPoint y: 78, endPoint x: 83, endPoint y: 46, distance: 37.5
click at [99, 75] on div "Status No active tasks You are ready to start receiving tasks. Venezza Koren In…" at bounding box center [63, 110] width 97 height 191
drag, startPoint x: 84, startPoint y: 45, endPoint x: 68, endPoint y: 45, distance: 16.0
click at [84, 45] on div "Status No active tasks You are ready to start receiving tasks. Venezza Koren In…" at bounding box center [63, 110] width 97 height 191
click at [76, 31] on div "Status No active tasks You are ready to start receiving tasks. Venezza Koren In…" at bounding box center [63, 110] width 97 height 191
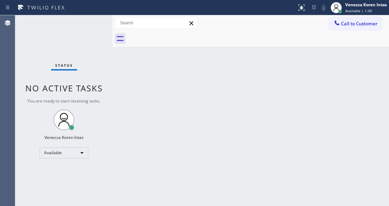
click at [81, 33] on div "Status No active tasks You are ready to start receiving tasks. Venezza Koren In…" at bounding box center [63, 110] width 97 height 191
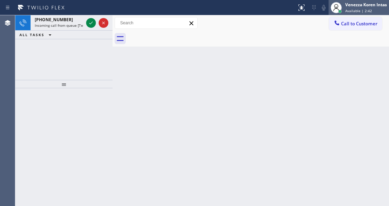
click at [345, 12] on span "Available | 2:42" at bounding box center [358, 10] width 27 height 5
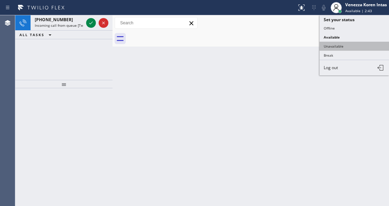
click at [336, 47] on button "Unavailable" at bounding box center [353, 46] width 69 height 9
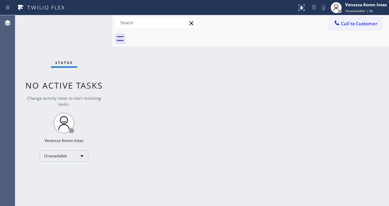
click at [46, 77] on div "Status No active tasks Change activity state to start receiving tasks. Venezza …" at bounding box center [63, 110] width 97 height 191
click at [72, 157] on div "Unavailable" at bounding box center [64, 155] width 49 height 11
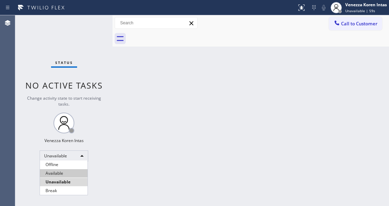
click at [68, 169] on li "Available" at bounding box center [64, 173] width 48 height 8
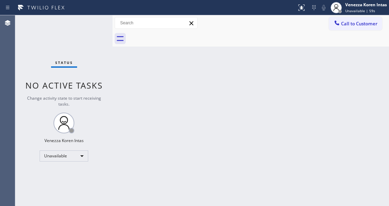
click at [93, 85] on span "No active tasks" at bounding box center [63, 84] width 77 height 11
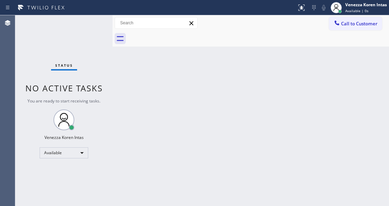
click at [76, 28] on div "Status No active tasks You are ready to start receiving tasks. Venezza Koren In…" at bounding box center [63, 110] width 97 height 191
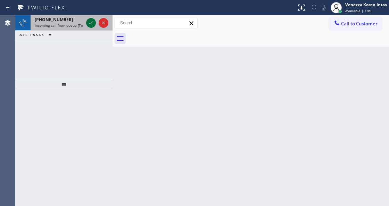
click at [91, 20] on icon at bounding box center [91, 23] width 8 height 8
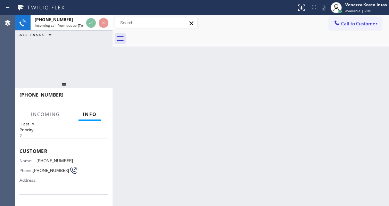
scroll to position [69, 0]
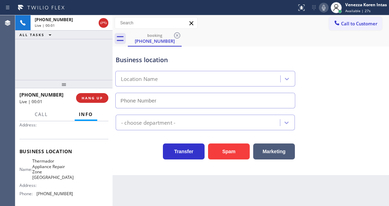
type input "[PHONE_NUMBER]"
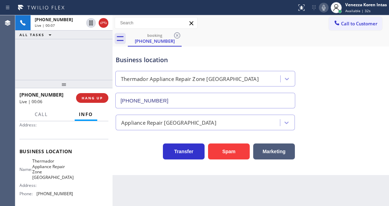
click at [325, 9] on icon at bounding box center [323, 7] width 8 height 8
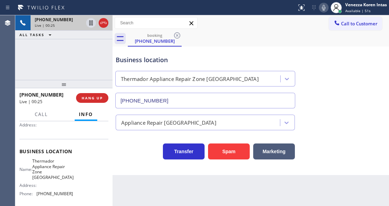
drag, startPoint x: 104, startPoint y: 24, endPoint x: 103, endPoint y: 30, distance: 6.1
click at [104, 24] on icon at bounding box center [103, 23] width 8 height 8
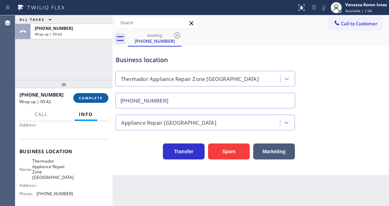
click at [98, 103] on div "[PHONE_NUMBER] Wrap up | 00:42 COMPLETE" at bounding box center [63, 98] width 89 height 18
click at [98, 102] on button "COMPLETE" at bounding box center [90, 98] width 35 height 10
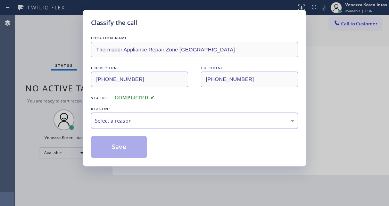
click at [159, 126] on div "Select a reason" at bounding box center [194, 120] width 207 height 16
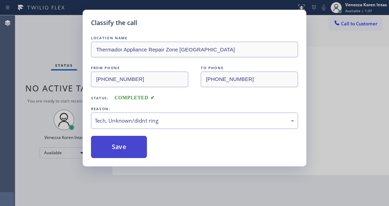
drag, startPoint x: 135, startPoint y: 158, endPoint x: 135, endPoint y: 155, distance: 3.5
click at [135, 157] on button "Save" at bounding box center [119, 147] width 56 height 22
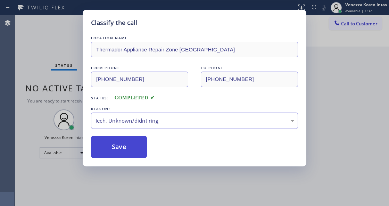
click at [135, 155] on button "Save" at bounding box center [119, 147] width 56 height 22
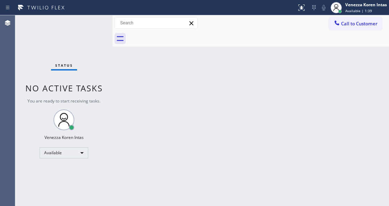
click at [89, 19] on div "Status No active tasks You are ready to start receiving tasks. Venezza Koren In…" at bounding box center [63, 110] width 97 height 191
click at [89, 28] on div "Status No active tasks You are ready to start receiving tasks. Venezza Koren In…" at bounding box center [63, 110] width 97 height 191
click at [103, 22] on div "Status No active tasks You are ready to start receiving tasks. Venezza Koren In…" at bounding box center [63, 110] width 97 height 191
click at [89, 22] on div "Status No active tasks You are ready to start receiving tasks. Venezza Koren In…" at bounding box center [63, 110] width 97 height 191
click at [110, 20] on div "Status No active tasks You are ready to start receiving tasks. Venezza Koren In…" at bounding box center [63, 110] width 97 height 191
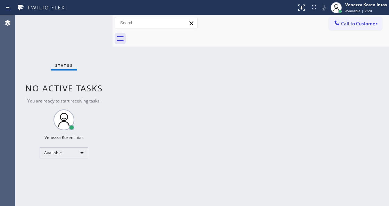
click at [97, 24] on div "Status No active tasks You are ready to start receiving tasks. Venezza Koren In…" at bounding box center [63, 110] width 97 height 191
click at [96, 24] on div "Status No active tasks You are ready to start receiving tasks. Venezza Koren In…" at bounding box center [63, 110] width 97 height 191
click at [84, 20] on div "Status No active tasks You are ready to start receiving tasks. Venezza Koren In…" at bounding box center [63, 110] width 97 height 191
click at [97, 31] on div "Status No active tasks You are ready to start receiving tasks. Venezza Koren In…" at bounding box center [63, 110] width 97 height 191
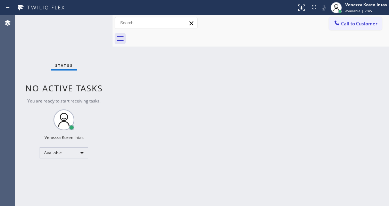
click at [75, 28] on div "Status No active tasks You are ready to start receiving tasks. Venezza Koren In…" at bounding box center [63, 110] width 97 height 191
click at [76, 30] on div "Status No active tasks You are ready to start receiving tasks. Venezza Koren In…" at bounding box center [63, 110] width 97 height 191
click at [64, 62] on div "Status No active tasks You are ready to start receiving tasks. Venezza Koren In…" at bounding box center [63, 110] width 97 height 191
click at [89, 25] on div "Status No active tasks You are ready to start receiving tasks. Venezza Koren In…" at bounding box center [63, 110] width 97 height 191
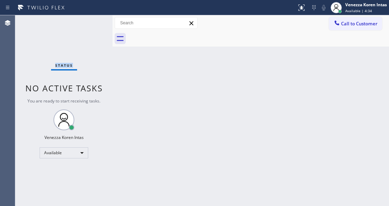
click at [89, 25] on div "Status No active tasks You are ready to start receiving tasks. Venezza Koren In…" at bounding box center [63, 110] width 97 height 191
click at [92, 8] on div at bounding box center [148, 7] width 291 height 11
click at [94, 31] on div "Status No active tasks You are ready to start receiving tasks. Venezza Koren In…" at bounding box center [63, 110] width 97 height 191
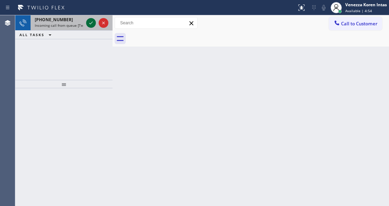
click at [90, 23] on icon at bounding box center [91, 23] width 8 height 8
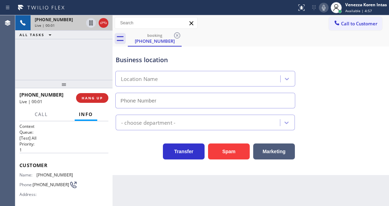
scroll to position [46, 0]
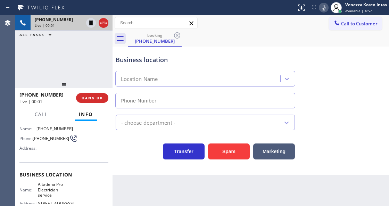
type input "[PHONE_NUMBER]"
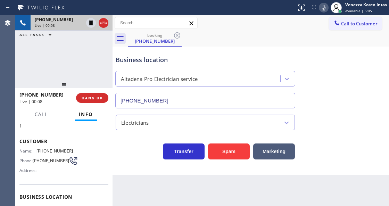
scroll to position [0, 0]
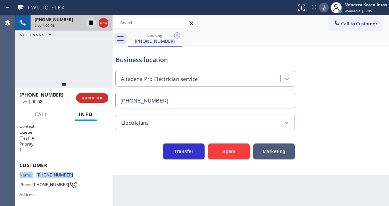
drag, startPoint x: 72, startPoint y: 167, endPoint x: 67, endPoint y: 170, distance: 5.2
click at [67, 170] on div "Customer Name: [PHONE_NUMBER] Phone: [PHONE_NUMBER] Address:" at bounding box center [63, 181] width 89 height 56
click at [70, 174] on span "[PHONE_NUMBER]" at bounding box center [54, 174] width 36 height 5
click at [75, 175] on div "Name: [PHONE_NUMBER] Phone: [PHONE_NUMBER] Address:" at bounding box center [63, 185] width 89 height 27
drag, startPoint x: 72, startPoint y: 174, endPoint x: 37, endPoint y: 172, distance: 34.1
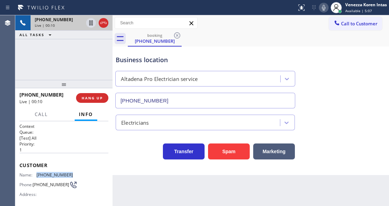
click at [37, 172] on div "Name: [PHONE_NUMBER] Phone: [PHONE_NUMBER] Address:" at bounding box center [63, 185] width 89 height 27
click at [202, 36] on div "booking [PHONE_NUMBER]" at bounding box center [258, 39] width 261 height 16
click at [212, 42] on div "booking [PHONE_NUMBER]" at bounding box center [258, 39] width 261 height 16
click at [215, 24] on div "Call to Customer Outbound call Location Search location Your caller id phone nu…" at bounding box center [250, 23] width 276 height 12
click at [323, 11] on icon at bounding box center [323, 7] width 8 height 8
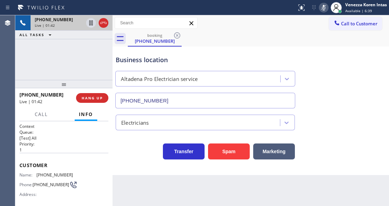
click at [323, 9] on icon at bounding box center [323, 7] width 8 height 8
click at [234, 41] on div "booking [PHONE_NUMBER]" at bounding box center [258, 39] width 261 height 16
click at [323, 9] on icon at bounding box center [323, 7] width 8 height 8
click at [325, 9] on icon at bounding box center [323, 7] width 8 height 8
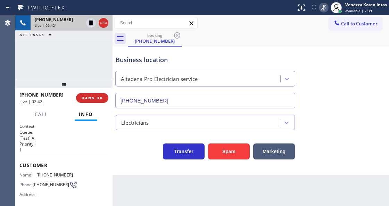
click at [325, 9] on icon at bounding box center [323, 7] width 8 height 8
click at [91, 46] on icon at bounding box center [91, 47] width 8 height 8
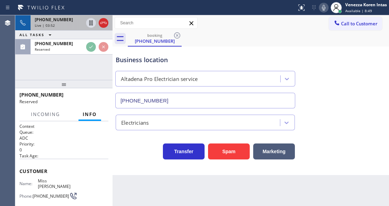
click at [326, 7] on icon at bounding box center [323, 7] width 8 height 8
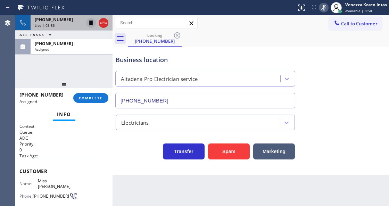
click at [91, 21] on icon at bounding box center [91, 23] width 8 height 8
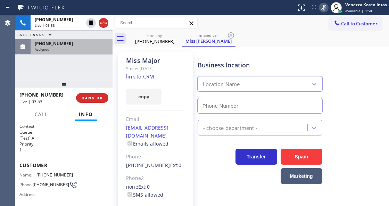
type input "[PHONE_NUMBER]"
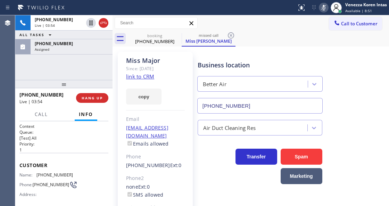
click at [84, 50] on div "Assigned" at bounding box center [72, 49] width 74 height 5
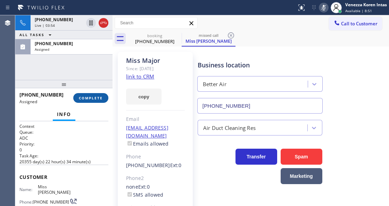
drag, startPoint x: 97, startPoint y: 99, endPoint x: 122, endPoint y: 103, distance: 25.6
click at [97, 99] on span "COMPLETE" at bounding box center [91, 97] width 24 height 5
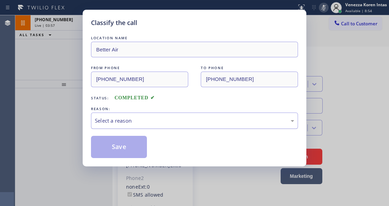
click at [141, 118] on div "Select a reason" at bounding box center [194, 121] width 199 height 8
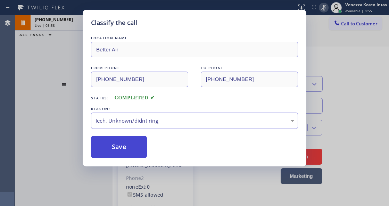
click at [135, 152] on button "Save" at bounding box center [119, 147] width 56 height 22
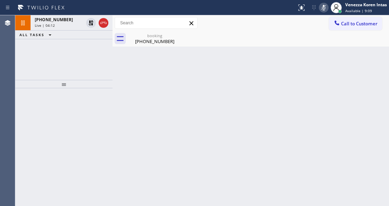
click at [323, 8] on rect at bounding box center [323, 7] width 5 height 5
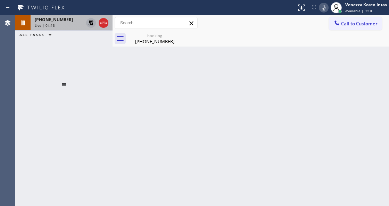
click at [89, 24] on icon at bounding box center [91, 23] width 8 height 8
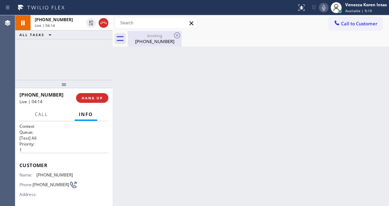
click at [156, 42] on div "[PHONE_NUMBER]" at bounding box center [154, 41] width 52 height 6
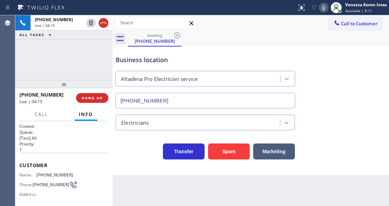
click at [162, 205] on div "Back to Dashboard Change Sender ID Customers Technicians Select a contact Outbo…" at bounding box center [250, 110] width 276 height 191
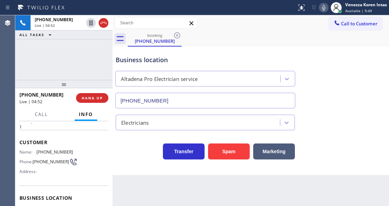
scroll to position [69, 0]
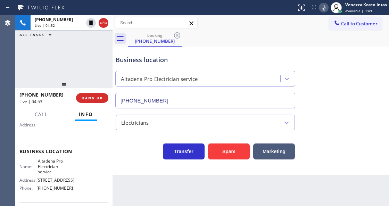
click at [39, 159] on span "Altadena Pro Electrician service" at bounding box center [55, 166] width 35 height 16
drag, startPoint x: 38, startPoint y: 159, endPoint x: 55, endPoint y: 171, distance: 21.4
click at [55, 171] on span "Altadena Pro Electrician service" at bounding box center [55, 166] width 35 height 16
click at [210, 203] on div "Back to Dashboard Change Sender ID Customers Technicians Select a contact Outbo…" at bounding box center [250, 110] width 276 height 191
click at [326, 3] on icon at bounding box center [323, 7] width 8 height 8
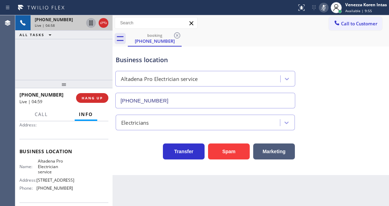
click at [91, 23] on icon at bounding box center [91, 23] width 8 height 8
click at [322, 7] on icon at bounding box center [323, 7] width 8 height 8
click at [90, 23] on icon at bounding box center [91, 23] width 8 height 8
click at [323, 9] on icon at bounding box center [323, 8] width 3 height 6
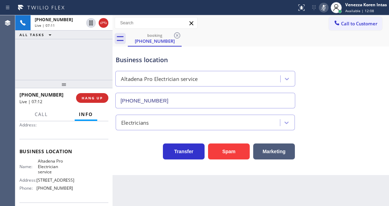
drag, startPoint x: 90, startPoint y: 22, endPoint x: 108, endPoint y: 65, distance: 46.0
click at [89, 22] on icon at bounding box center [90, 22] width 3 height 5
drag, startPoint x: 321, startPoint y: 5, endPoint x: 315, endPoint y: 32, distance: 28.2
click at [321, 5] on icon at bounding box center [323, 7] width 8 height 8
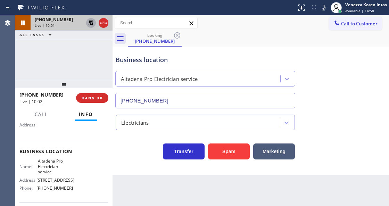
click at [89, 22] on icon at bounding box center [91, 22] width 5 height 5
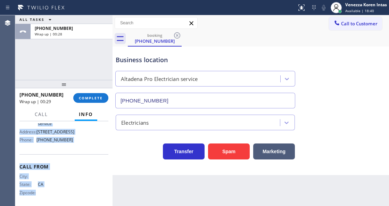
scroll to position [120, 0]
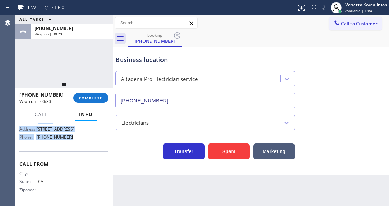
drag, startPoint x: 19, startPoint y: 139, endPoint x: 79, endPoint y: 143, distance: 59.8
click at [79, 143] on div "Context Queue: [Test] All Priority: 1 Customer Name: [PHONE_NUMBER] Phone: [PHO…" at bounding box center [63, 103] width 89 height 201
click at [338, 6] on icon at bounding box center [336, 7] width 8 height 8
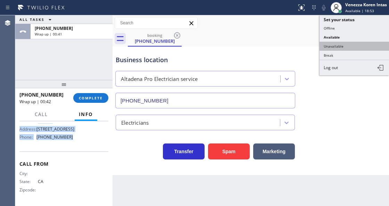
click at [335, 46] on button "Unavailable" at bounding box center [353, 46] width 69 height 9
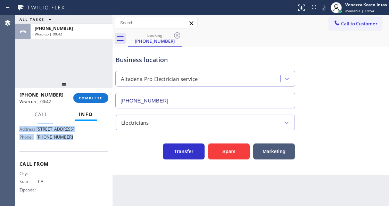
drag, startPoint x: 85, startPoint y: 99, endPoint x: 125, endPoint y: 111, distance: 42.3
click at [87, 99] on span "COMPLETE" at bounding box center [91, 97] width 24 height 5
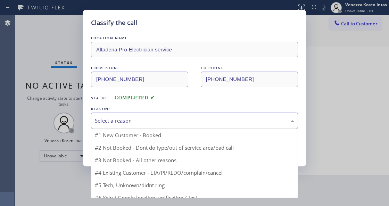
click at [140, 123] on div "Select a reason" at bounding box center [194, 121] width 199 height 8
drag, startPoint x: 140, startPoint y: 149, endPoint x: 133, endPoint y: 149, distance: 7.3
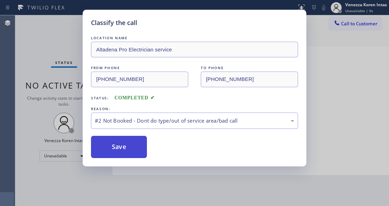
click at [133, 149] on button "Save" at bounding box center [119, 147] width 56 height 22
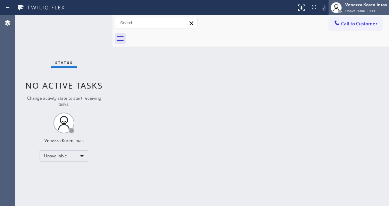
click at [366, 10] on span "Unavailable | 11s" at bounding box center [360, 10] width 30 height 5
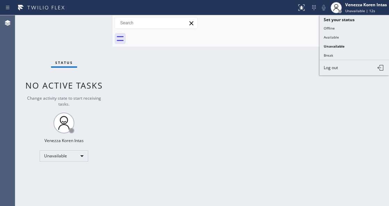
click at [316, 30] on div "Call to Customer Outbound call Location Search location Your caller id phone nu…" at bounding box center [250, 23] width 276 height 16
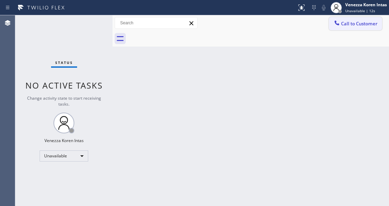
click at [348, 26] on span "Call to Customer" at bounding box center [359, 23] width 36 height 6
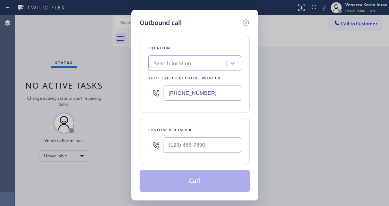
click at [165, 90] on input "[PHONE_NUMBER]" at bounding box center [202, 93] width 77 height 16
drag, startPoint x: 224, startPoint y: 94, endPoint x: 152, endPoint y: 91, distance: 71.9
click at [158, 93] on div "[PHONE_NUMBER]" at bounding box center [194, 93] width 93 height 23
paste input "626) 768-1402"
type input "[PHONE_NUMBER]"
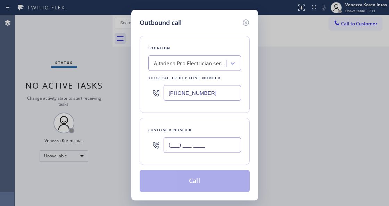
click at [174, 142] on input "(___) ___-____" at bounding box center [202, 145] width 77 height 16
paste input "951) 448-4814"
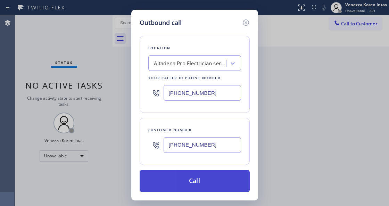
type input "[PHONE_NUMBER]"
click at [192, 187] on button "Call" at bounding box center [195, 181] width 110 height 22
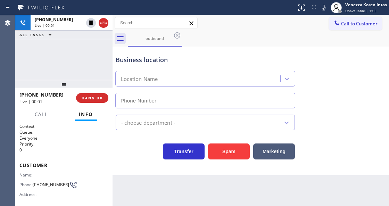
type input "[PHONE_NUMBER]"
click at [109, 149] on div "Context Queue: Everyone Priority: 0 Customer Name: Phone: [PHONE_NUMBER] Addres…" at bounding box center [63, 163] width 97 height 84
drag, startPoint x: 229, startPoint y: 37, endPoint x: 258, endPoint y: 115, distance: 83.6
click at [231, 37] on div "outbound" at bounding box center [258, 39] width 261 height 16
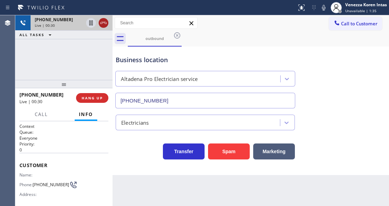
click at [102, 24] on icon at bounding box center [103, 23] width 8 height 8
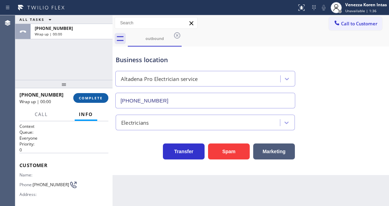
click at [86, 99] on span "COMPLETE" at bounding box center [91, 97] width 24 height 5
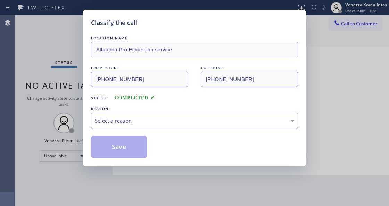
click at [145, 129] on div "Select a reason" at bounding box center [194, 120] width 207 height 16
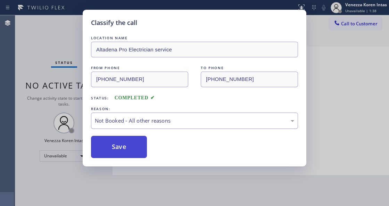
click at [138, 151] on button "Save" at bounding box center [119, 147] width 56 height 22
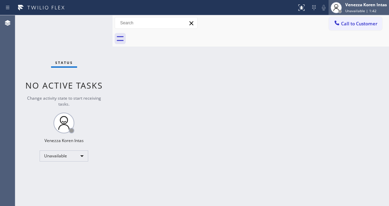
click at [359, 7] on div "Venezza Koren Intas" at bounding box center [366, 5] width 42 height 6
click at [299, 28] on div "Call to Customer Outbound call Location [GEOGRAPHIC_DATA] Pro Electrician servi…" at bounding box center [250, 23] width 276 height 12
click at [345, 25] on span "Call to Customer" at bounding box center [359, 23] width 36 height 6
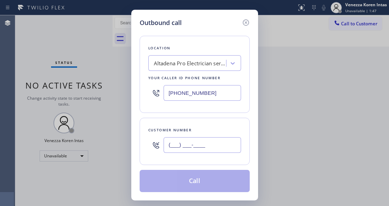
click at [179, 146] on input "(___) ___-____" at bounding box center [202, 145] width 77 height 16
paste input "951) 448-4814"
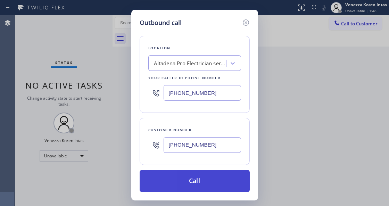
type input "[PHONE_NUMBER]"
click at [190, 187] on button "Call" at bounding box center [195, 181] width 110 height 22
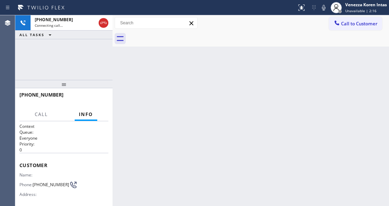
click at [208, 24] on div "Call to Customer Outbound call Location [GEOGRAPHIC_DATA] Pro Electrician servi…" at bounding box center [250, 23] width 276 height 12
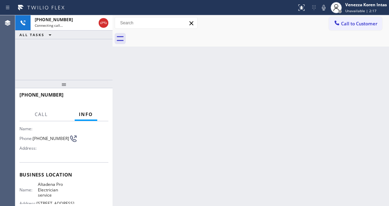
scroll to position [116, 0]
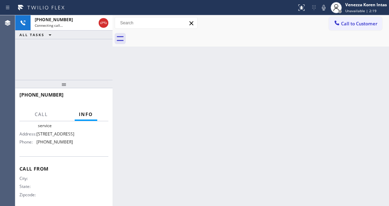
click at [171, 121] on div "Back to Dashboard Change Sender ID Customers Technicians Select a contact Outbo…" at bounding box center [250, 110] width 276 height 191
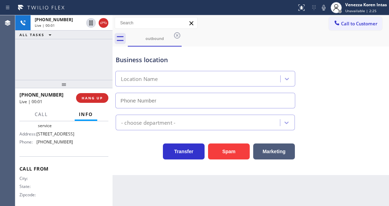
type input "[PHONE_NUMBER]"
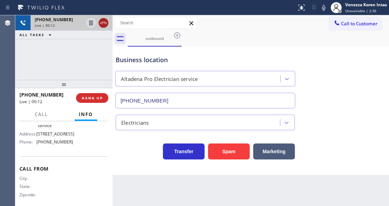
click at [105, 22] on icon at bounding box center [103, 23] width 6 height 2
click at [98, 99] on span "HANG UP" at bounding box center [92, 97] width 21 height 5
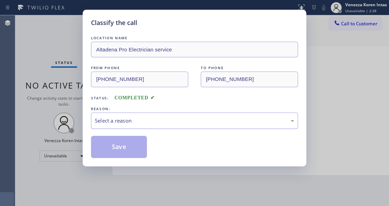
drag, startPoint x: 144, startPoint y: 118, endPoint x: 142, endPoint y: 126, distance: 8.2
click at [144, 119] on div "Select a reason" at bounding box center [194, 121] width 199 height 8
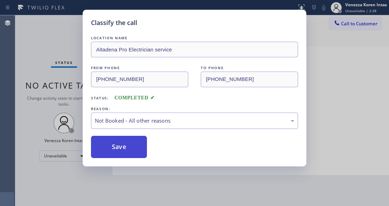
click at [134, 146] on button "Save" at bounding box center [119, 147] width 56 height 22
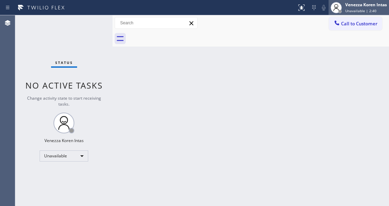
click at [349, 6] on div "Venezza Koren Intas" at bounding box center [366, 5] width 42 height 6
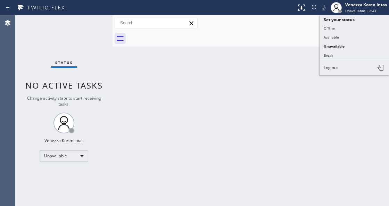
click at [298, 35] on div at bounding box center [258, 39] width 261 height 16
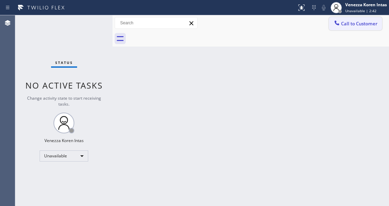
click at [357, 24] on span "Call to Customer" at bounding box center [359, 23] width 36 height 6
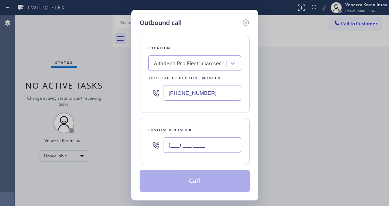
click at [171, 147] on input "(___) ___-____" at bounding box center [202, 145] width 77 height 16
paste input "462) 691-001"
click at [183, 143] on input "(462) 691-001_" at bounding box center [202, 145] width 77 height 16
drag, startPoint x: 220, startPoint y: 146, endPoint x: 95, endPoint y: 145, distance: 125.0
click at [92, 146] on div "Outbound call Location [GEOGRAPHIC_DATA] Pro Electrician service Your caller id…" at bounding box center [194, 103] width 389 height 206
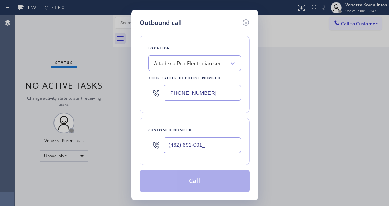
paste input "951) 448-4814"
type input "[PHONE_NUMBER]"
click at [172, 183] on button "Call" at bounding box center [195, 181] width 110 height 22
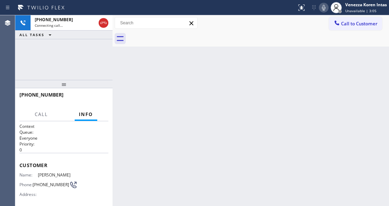
click at [321, 6] on icon at bounding box center [323, 7] width 8 height 8
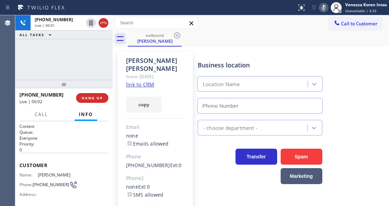
type input "[PHONE_NUMBER]"
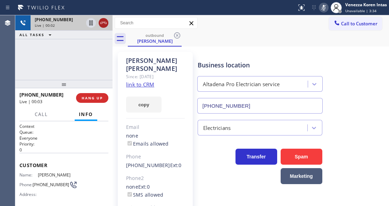
click at [100, 23] on icon at bounding box center [103, 23] width 8 height 8
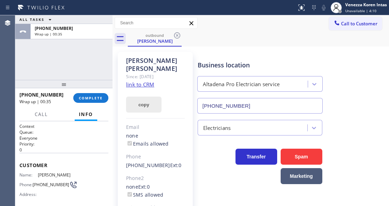
drag, startPoint x: 91, startPoint y: 99, endPoint x: 152, endPoint y: 103, distance: 61.6
click at [91, 98] on span "COMPLETE" at bounding box center [91, 97] width 24 height 5
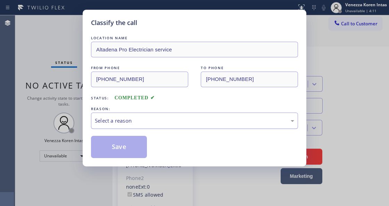
click at [150, 117] on div "Select a reason" at bounding box center [194, 121] width 199 height 8
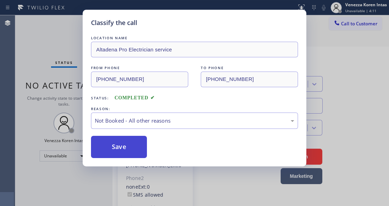
click at [135, 147] on button "Save" at bounding box center [119, 147] width 56 height 22
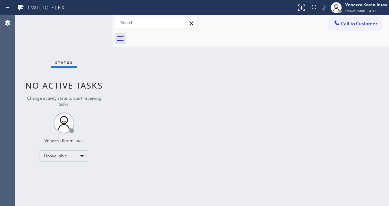
click at [354, 26] on span "Call to Customer" at bounding box center [359, 23] width 36 height 6
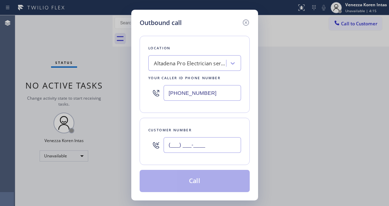
click at [178, 142] on input "(___) ___-____" at bounding box center [202, 145] width 77 height 16
paste input "951) 448-4814"
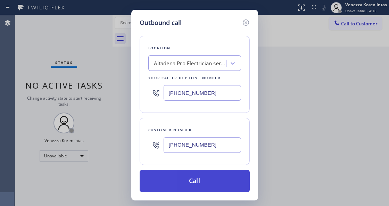
type input "[PHONE_NUMBER]"
click at [189, 178] on button "Call" at bounding box center [195, 181] width 110 height 22
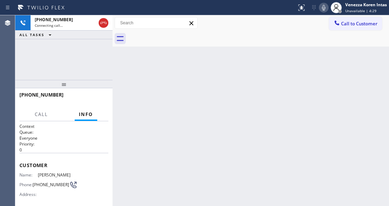
click at [322, 11] on icon at bounding box center [323, 7] width 8 height 8
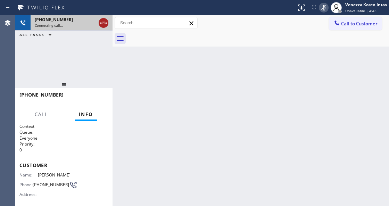
click at [107, 24] on icon at bounding box center [103, 23] width 8 height 8
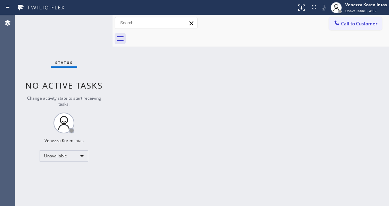
click at [157, 85] on div "Back to Dashboard Change Sender ID Customers Technicians Select a contact Outbo…" at bounding box center [250, 110] width 276 height 191
click at [362, 10] on span "Unavailable | 7:18" at bounding box center [360, 10] width 31 height 5
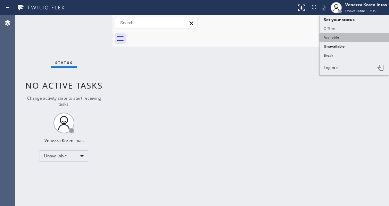
click at [347, 35] on button "Available" at bounding box center [353, 37] width 69 height 9
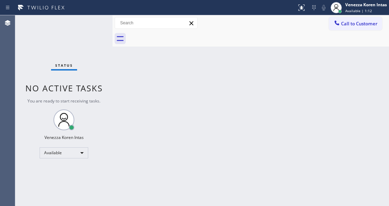
click at [89, 31] on div "Status No active tasks You are ready to start receiving tasks. Venezza Koren In…" at bounding box center [63, 110] width 97 height 191
click at [87, 32] on div "Status No active tasks You are ready to start receiving tasks. Venezza Koren In…" at bounding box center [63, 110] width 97 height 191
drag, startPoint x: 68, startPoint y: 41, endPoint x: 71, endPoint y: 37, distance: 4.9
click at [68, 41] on div "Status No active tasks You are ready to start receiving tasks. Venezza Koren In…" at bounding box center [63, 110] width 97 height 191
click at [71, 37] on div "Status No active tasks You are ready to start receiving tasks. Venezza Koren In…" at bounding box center [63, 110] width 97 height 191
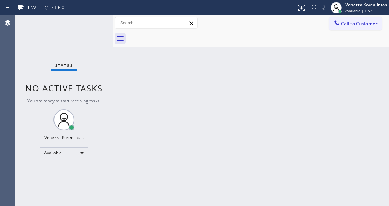
click at [147, 114] on div "Back to Dashboard Change Sender ID Customers Technicians Select a contact Outbo…" at bounding box center [250, 110] width 276 height 191
drag, startPoint x: 79, startPoint y: 62, endPoint x: 52, endPoint y: 63, distance: 27.8
click at [77, 62] on div "Status No active tasks You are ready to start receiving tasks. Venezza Koren In…" at bounding box center [63, 110] width 97 height 191
click at [82, 26] on div "Status No active tasks You are ready to start receiving tasks. Venezza Koren In…" at bounding box center [63, 110] width 97 height 191
drag, startPoint x: 113, startPoint y: 85, endPoint x: 181, endPoint y: 1, distance: 107.6
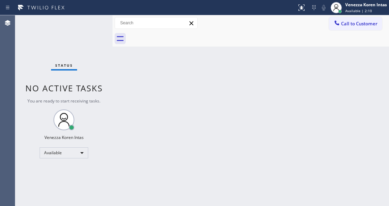
click at [112, 85] on div at bounding box center [112, 110] width 0 height 191
click at [172, 100] on div "Back to Dashboard Change Sender ID Customers Technicians Select a contact Outbo…" at bounding box center [250, 110] width 277 height 191
click at [138, 205] on div "Back to Dashboard Change Sender ID Customers Technicians Select a contact Outbo…" at bounding box center [250, 110] width 277 height 191
drag, startPoint x: 168, startPoint y: 92, endPoint x: 74, endPoint y: 59, distance: 99.2
click at [165, 92] on div "Back to Dashboard Change Sender ID Customers Technicians Select a contact Outbo…" at bounding box center [250, 110] width 277 height 191
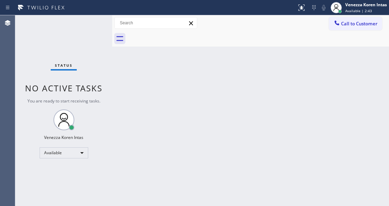
click at [102, 25] on div "Status No active tasks You are ready to start receiving tasks. Venezza Koren In…" at bounding box center [63, 110] width 97 height 191
click at [103, 28] on div "Status No active tasks You are ready to start receiving tasks. Venezza Koren In…" at bounding box center [63, 110] width 97 height 191
click at [99, 29] on div "Status No active tasks You are ready to start receiving tasks. Venezza Koren In…" at bounding box center [63, 110] width 97 height 191
click at [185, 123] on div "Back to Dashboard Change Sender ID Customers Technicians Select a contact Outbo…" at bounding box center [250, 110] width 277 height 191
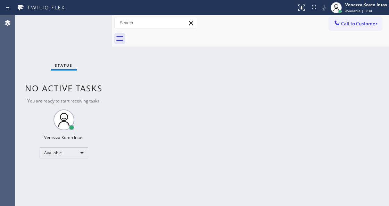
click at [74, 46] on div "Status No active tasks You are ready to start receiving tasks. Venezza Koren In…" at bounding box center [63, 110] width 97 height 191
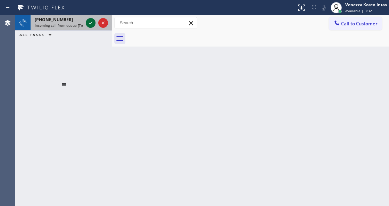
click at [91, 23] on icon at bounding box center [90, 23] width 3 height 3
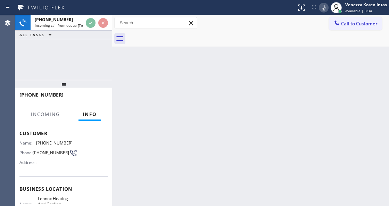
scroll to position [69, 0]
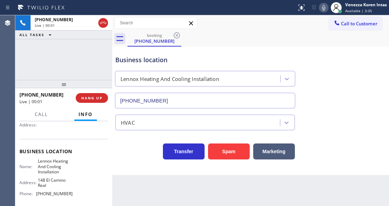
type input "[PHONE_NUMBER]"
click at [48, 50] on div "[PHONE_NUMBER] Live | 00:03 ALL TASKS ALL TASKS ACTIVE TASKS TASKS IN WRAP UP" at bounding box center [63, 47] width 97 height 65
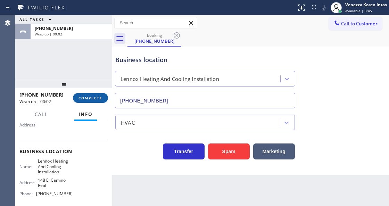
click at [87, 94] on button "COMPLETE" at bounding box center [90, 98] width 35 height 10
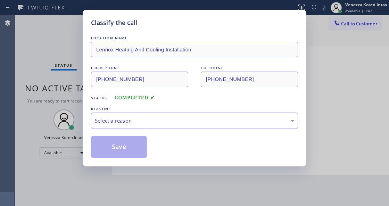
click at [145, 116] on div "Select a reason" at bounding box center [194, 120] width 207 height 16
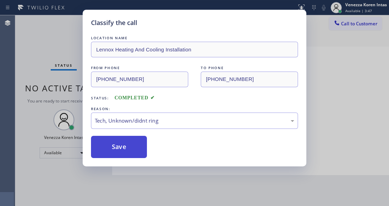
click at [137, 153] on button "Save" at bounding box center [119, 147] width 56 height 22
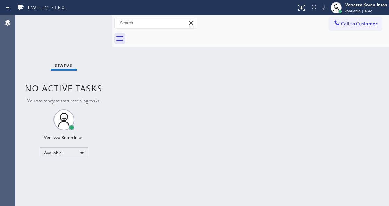
click at [93, 32] on div "Status No active tasks You are ready to start receiving tasks. Venezza Koren In…" at bounding box center [63, 110] width 97 height 191
click at [87, 24] on div "Status No active tasks You are ready to start receiving tasks. Venezza Koren In…" at bounding box center [63, 110] width 97 height 191
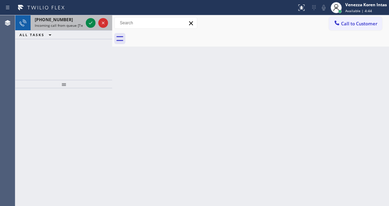
click at [85, 25] on div at bounding box center [96, 22] width 25 height 15
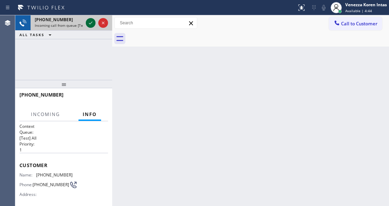
click at [93, 27] on div at bounding box center [96, 22] width 25 height 15
click at [92, 26] on icon at bounding box center [90, 23] width 8 height 8
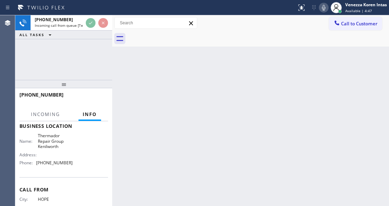
scroll to position [74, 0]
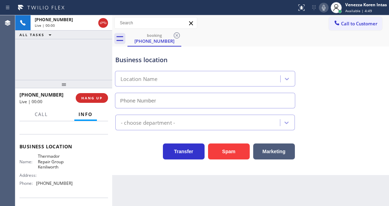
type input "[PHONE_NUMBER]"
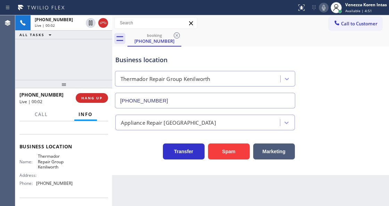
click at [311, 59] on div "Business location Thermador Repair Group [GEOGRAPHIC_DATA] [PHONE_NUMBER]" at bounding box center [250, 76] width 273 height 63
click at [88, 55] on div "[PHONE_NUMBER] Live | 00:03 ALL TASKS ALL TASKS ACTIVE TASKS TASKS IN WRAP UP" at bounding box center [63, 47] width 97 height 65
drag, startPoint x: 65, startPoint y: 36, endPoint x: 91, endPoint y: 81, distance: 51.8
click at [65, 36] on div "ALL TASKS ALL TASKS ACTIVE TASKS TASKS IN WRAP UP" at bounding box center [63, 35] width 97 height 9
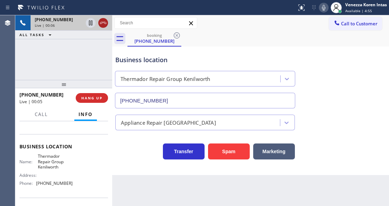
click at [102, 23] on icon at bounding box center [103, 23] width 6 height 2
click at [94, 101] on button "HANG UP" at bounding box center [92, 98] width 32 height 10
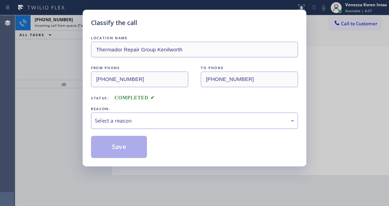
click at [163, 118] on div "Select a reason" at bounding box center [194, 121] width 199 height 8
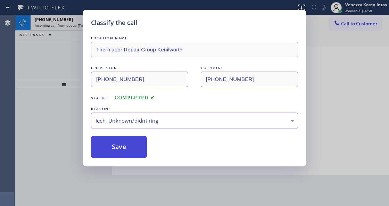
click at [131, 146] on button "Save" at bounding box center [119, 147] width 56 height 22
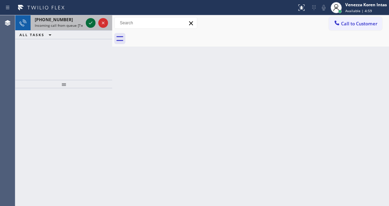
click at [92, 24] on icon at bounding box center [90, 23] width 8 height 8
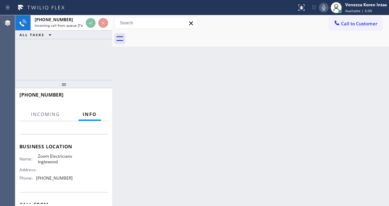
scroll to position [92, 0]
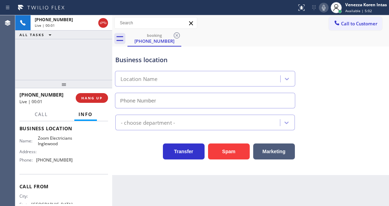
type input "[PHONE_NUMBER]"
drag, startPoint x: 66, startPoint y: 53, endPoint x: 109, endPoint y: 148, distance: 104.1
click at [66, 53] on div "[PHONE_NUMBER] Live | 00:02 ALL TASKS ALL TASKS ACTIVE TASKS TASKS IN WRAP UP" at bounding box center [63, 47] width 97 height 65
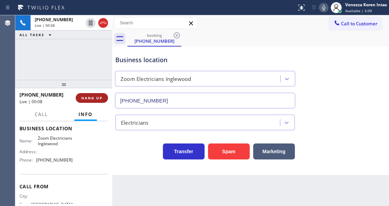
click at [87, 96] on span "HANG UP" at bounding box center [91, 97] width 21 height 5
click at [98, 97] on span "HANG UP" at bounding box center [91, 97] width 21 height 5
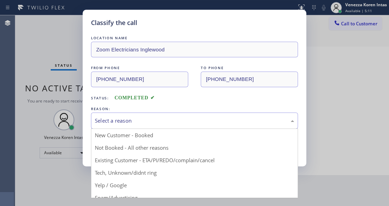
click at [136, 114] on div "Select a reason" at bounding box center [194, 120] width 207 height 16
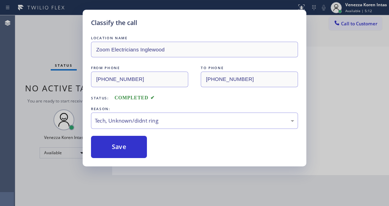
click at [137, 134] on div "LOCATION NAME Zoom Electricians Inglewood FROM PHONE [PHONE_NUMBER] TO PHONE [P…" at bounding box center [194, 96] width 207 height 124
click at [141, 149] on button "Save" at bounding box center [119, 147] width 56 height 22
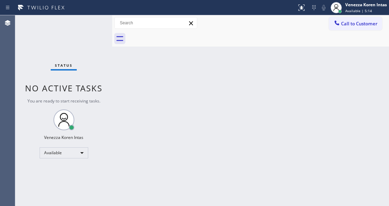
click at [101, 89] on span "No active tasks" at bounding box center [63, 87] width 77 height 11
drag, startPoint x: 74, startPoint y: 37, endPoint x: 8, endPoint y: 48, distance: 66.8
click at [69, 37] on div "Status No active tasks You are ready to start receiving tasks. Venezza Koren In…" at bounding box center [63, 110] width 97 height 191
click at [93, 26] on div "Status No active tasks You are ready to start receiving tasks. Venezza Koren In…" at bounding box center [63, 110] width 97 height 191
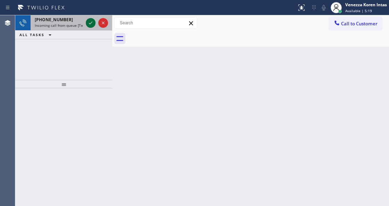
click at [91, 26] on icon at bounding box center [90, 23] width 8 height 8
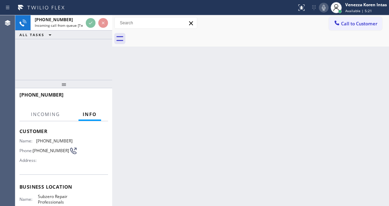
scroll to position [69, 0]
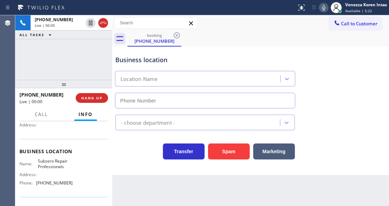
type input "[PHONE_NUMBER]"
click at [103, 63] on div "[PHONE_NUMBER] Live | 00:01 ALL TASKS ALL TASKS ACTIVE TASKS TASKS IN WRAP UP" at bounding box center [63, 47] width 97 height 65
click at [221, 48] on div "Business location Subzero Repair Professionals [PHONE_NUMBER]" at bounding box center [205, 78] width 182 height 60
click at [241, 21] on div "Call to Customer Outbound call Location [GEOGRAPHIC_DATA] Pro Electrician servi…" at bounding box center [250, 23] width 277 height 12
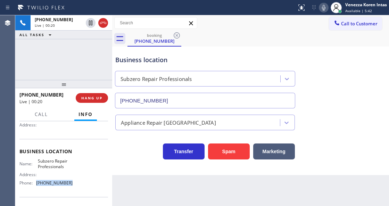
drag, startPoint x: 69, startPoint y: 185, endPoint x: 37, endPoint y: 184, distance: 31.3
click at [37, 184] on span "[PHONE_NUMBER]" at bounding box center [54, 182] width 36 height 5
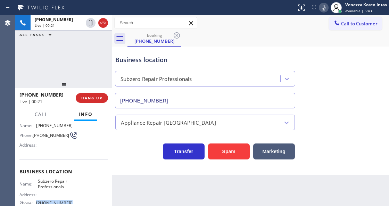
scroll to position [23, 0]
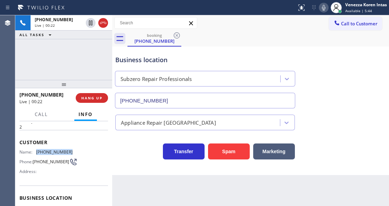
drag, startPoint x: 77, startPoint y: 149, endPoint x: 37, endPoint y: 149, distance: 39.9
click at [37, 149] on div "Name: [PHONE_NUMBER] Phone: [PHONE_NUMBER] Address:" at bounding box center [63, 162] width 89 height 27
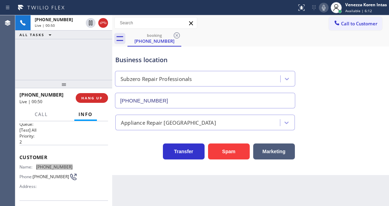
scroll to position [0, 0]
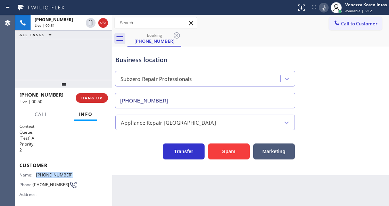
click at [78, 173] on div "Name: [PHONE_NUMBER] Phone: [PHONE_NUMBER] Address:" at bounding box center [63, 185] width 89 height 27
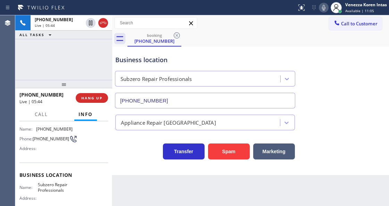
scroll to position [46, 0]
drag, startPoint x: 36, startPoint y: 181, endPoint x: 72, endPoint y: 188, distance: 36.1
click at [72, 188] on div "Name: Subzero Repair Professionals Address: Phone: [PHONE_NUMBER]" at bounding box center [63, 197] width 89 height 30
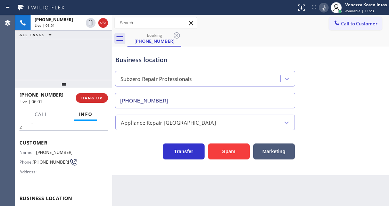
scroll to position [0, 0]
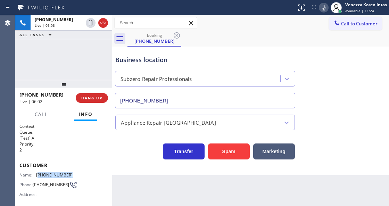
drag, startPoint x: 72, startPoint y: 174, endPoint x: 38, endPoint y: 174, distance: 33.7
click at [38, 174] on div "Name: [PHONE_NUMBER] Phone: [PHONE_NUMBER] Address:" at bounding box center [63, 185] width 89 height 27
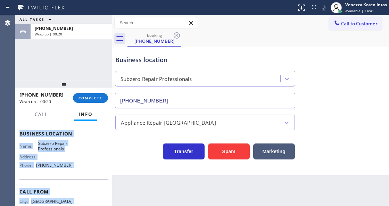
scroll to position [120, 0]
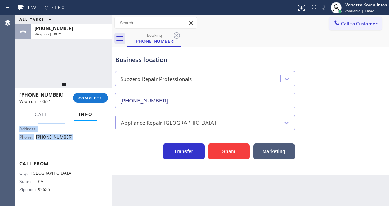
drag, startPoint x: 16, startPoint y: 161, endPoint x: 74, endPoint y: 142, distance: 61.0
click at [74, 142] on div "Context Queue: [Test] All Priority: 2 Customer Name: [PHONE_NUMBER] Phone: [PHO…" at bounding box center [63, 163] width 97 height 84
click at [337, 1] on div at bounding box center [335, 7] width 15 height 15
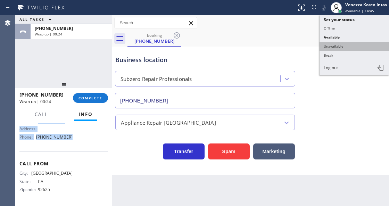
click at [337, 45] on button "Unavailable" at bounding box center [353, 46] width 69 height 9
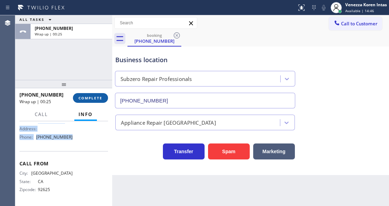
click at [102, 99] on span "COMPLETE" at bounding box center [90, 97] width 24 height 5
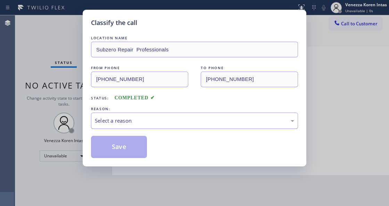
click at [158, 119] on div "Select a reason" at bounding box center [194, 121] width 199 height 8
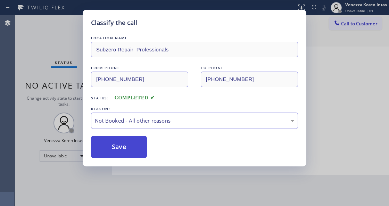
click at [133, 150] on button "Save" at bounding box center [119, 147] width 56 height 22
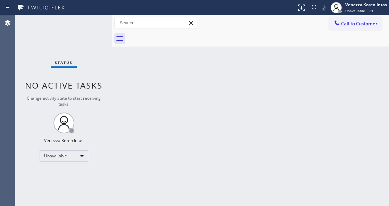
click at [342, 25] on span "Call to Customer" at bounding box center [359, 23] width 36 height 6
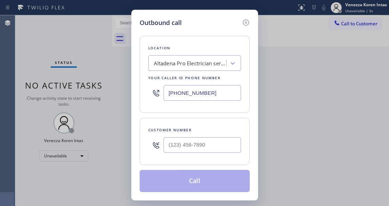
click at [179, 94] on input "[PHONE_NUMBER]" at bounding box center [202, 93] width 77 height 16
drag, startPoint x: 207, startPoint y: 94, endPoint x: 120, endPoint y: 93, distance: 86.8
click at [121, 94] on div "Outbound call Location [GEOGRAPHIC_DATA] Pro Electrician service Your caller id…" at bounding box center [194, 103] width 389 height 206
paste input "949) 523-3220"
type input "[PHONE_NUMBER]"
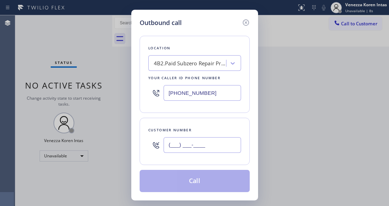
click at [177, 141] on input "(___) ___-____" at bounding box center [202, 145] width 77 height 16
paste input "949) 213-9558"
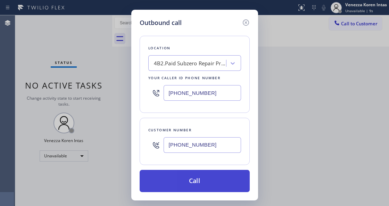
type input "[PHONE_NUMBER]"
click at [198, 178] on button "Call" at bounding box center [195, 181] width 110 height 22
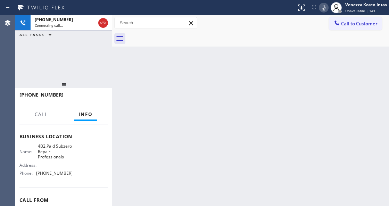
scroll to position [92, 0]
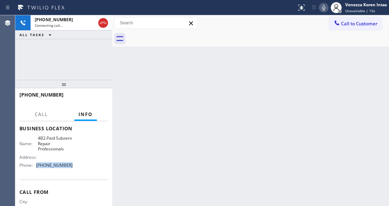
drag, startPoint x: 59, startPoint y: 167, endPoint x: 36, endPoint y: 167, distance: 22.9
click at [36, 167] on div "Name: 4B2.Paid Subzero Repair Professionals Address: Phone: [PHONE_NUMBER]" at bounding box center [63, 152] width 89 height 35
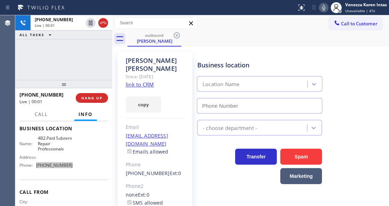
type input "[PHONE_NUMBER]"
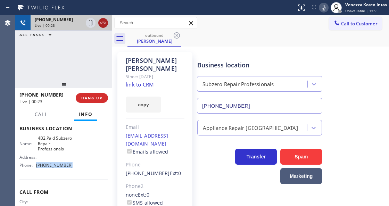
click at [103, 22] on icon at bounding box center [103, 23] width 6 height 2
drag, startPoint x: 88, startPoint y: 96, endPoint x: 152, endPoint y: 105, distance: 65.2
click at [88, 96] on span "HANG UP" at bounding box center [91, 97] width 21 height 5
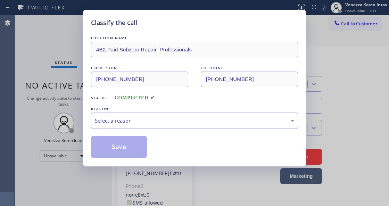
click at [161, 118] on div "Select a reason" at bounding box center [194, 121] width 199 height 8
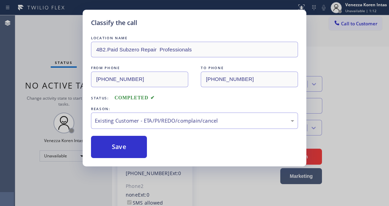
click at [149, 143] on div "Save" at bounding box center [194, 147] width 207 height 22
click at [141, 142] on button "Save" at bounding box center [119, 147] width 56 height 22
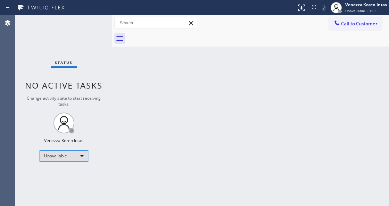
click at [66, 150] on div "Unavailable" at bounding box center [64, 155] width 49 height 11
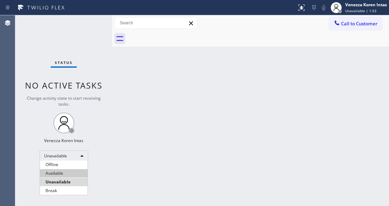
click at [61, 172] on li "Available" at bounding box center [64, 173] width 48 height 8
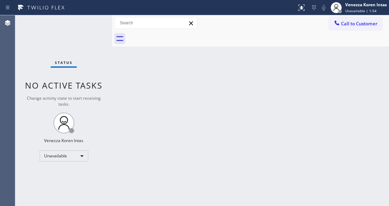
click at [125, 109] on div "Back to Dashboard Change Sender ID Customers Technicians Select a contact Outbo…" at bounding box center [250, 110] width 277 height 191
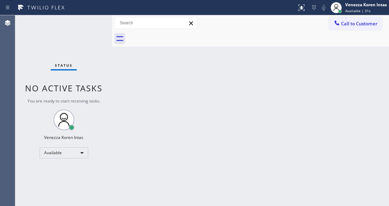
click at [208, 96] on div "Back to Dashboard Change Sender ID Customers Technicians Select a contact Outbo…" at bounding box center [250, 110] width 277 height 191
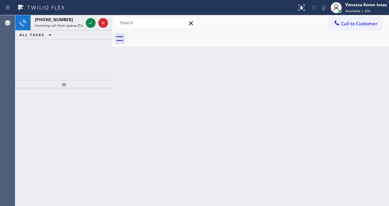
drag, startPoint x: 120, startPoint y: 78, endPoint x: 113, endPoint y: 68, distance: 11.7
click at [120, 77] on div "Back to Dashboard Change Sender ID Customers Technicians Select a contact Outbo…" at bounding box center [250, 110] width 277 height 191
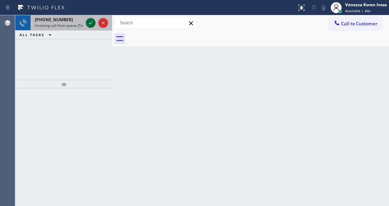
click at [88, 25] on icon at bounding box center [90, 23] width 8 height 8
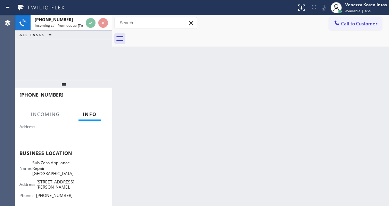
scroll to position [69, 0]
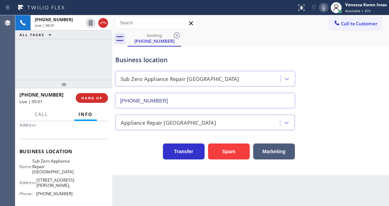
type input "[PHONE_NUMBER]"
click at [301, 43] on div "booking [PHONE_NUMBER]" at bounding box center [257, 39] width 261 height 16
click at [352, 65] on div "Business location Sub Zero Appliance Repair [GEOGRAPHIC_DATA] [PHONE_NUMBER]" at bounding box center [250, 76] width 273 height 63
click at [310, 36] on div "booking [PHONE_NUMBER]" at bounding box center [257, 39] width 261 height 16
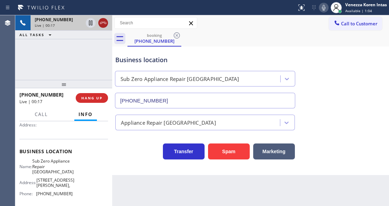
click at [105, 24] on icon at bounding box center [103, 23] width 8 height 8
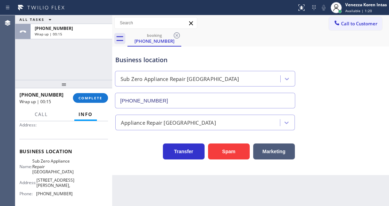
click at [57, 69] on div "ALL TASKS ALL TASKS ACTIVE TASKS TASKS IN WRAP UP [PHONE_NUMBER] Wrap up | 00:15" at bounding box center [63, 47] width 97 height 65
click at [94, 97] on span "COMPLETE" at bounding box center [90, 97] width 24 height 5
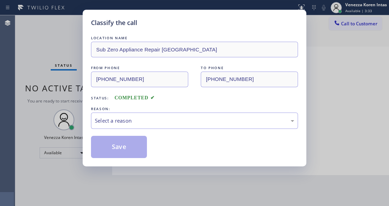
click at [148, 119] on div "Select a reason" at bounding box center [194, 121] width 199 height 8
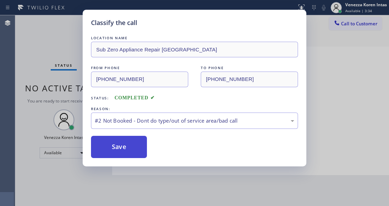
click at [131, 141] on button "Save" at bounding box center [119, 147] width 56 height 22
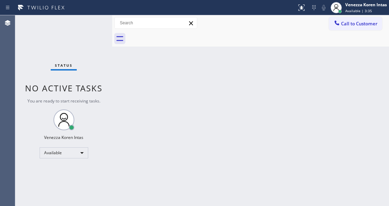
click at [137, 151] on div "Back to Dashboard Change Sender ID Customers Technicians Select a contact Outbo…" at bounding box center [250, 110] width 277 height 191
click at [165, 164] on div "Back to Dashboard Change Sender ID Customers Technicians Select a contact Outbo…" at bounding box center [250, 110] width 277 height 191
click at [52, 70] on div "Status" at bounding box center [64, 67] width 26 height 8
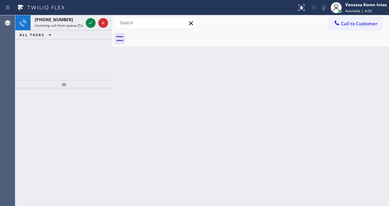
click at [128, 87] on div "Back to Dashboard Change Sender ID Customers Technicians Select a contact Outbo…" at bounding box center [250, 110] width 277 height 191
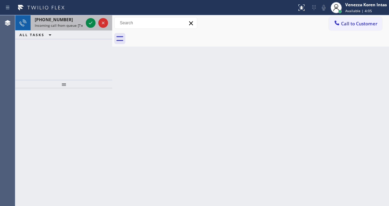
click at [69, 19] on div "[PHONE_NUMBER]" at bounding box center [59, 20] width 48 height 6
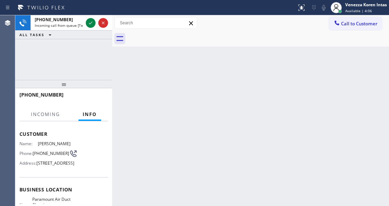
scroll to position [69, 0]
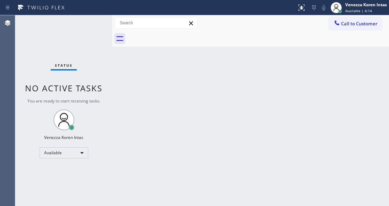
drag, startPoint x: 110, startPoint y: 125, endPoint x: 112, endPoint y: 133, distance: 8.6
click at [112, 125] on div at bounding box center [112, 110] width 0 height 191
click at [75, 66] on div "Status" at bounding box center [64, 67] width 26 height 8
drag, startPoint x: 119, startPoint y: 106, endPoint x: 126, endPoint y: 106, distance: 6.3
click at [120, 106] on div "Back to Dashboard Change Sender ID Customers Technicians Select a contact Outbo…" at bounding box center [250, 110] width 277 height 191
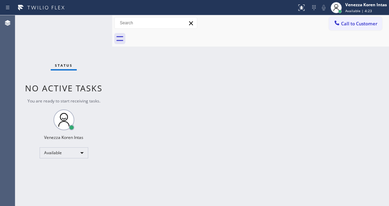
click at [177, 92] on div "Back to Dashboard Change Sender ID Customers Technicians Select a contact Outbo…" at bounding box center [250, 110] width 277 height 191
click at [185, 93] on div "Back to Dashboard Change Sender ID Customers Technicians Select a contact Outbo…" at bounding box center [250, 110] width 277 height 191
drag, startPoint x: 122, startPoint y: 97, endPoint x: 203, endPoint y: 0, distance: 126.4
click at [123, 97] on div "Back to Dashboard Change Sender ID Customers Technicians Select a contact Outbo…" at bounding box center [250, 110] width 277 height 191
drag, startPoint x: 140, startPoint y: 140, endPoint x: 138, endPoint y: 146, distance: 7.2
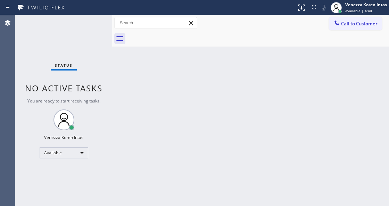
click at [139, 142] on div "Back to Dashboard Change Sender ID Customers Technicians Select a contact Outbo…" at bounding box center [250, 110] width 277 height 191
click at [124, 103] on div "Back to Dashboard Change Sender ID Customers Technicians Select a contact Outbo…" at bounding box center [250, 110] width 277 height 191
click at [72, 39] on div "Status No active tasks You are ready to start receiving tasks. Venezza Koren In…" at bounding box center [63, 110] width 97 height 191
click at [126, 158] on div "Back to Dashboard Change Sender ID Customers Technicians Select a contact Outbo…" at bounding box center [250, 110] width 277 height 191
click at [95, 86] on span "No active tasks" at bounding box center [63, 87] width 77 height 11
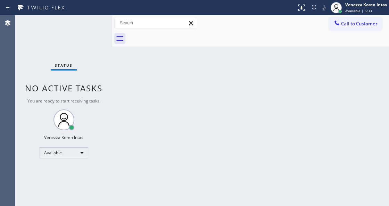
drag, startPoint x: 179, startPoint y: 105, endPoint x: 178, endPoint y: 99, distance: 6.3
click at [178, 99] on div "Back to Dashboard Change Sender ID Customers Technicians Select a contact Outbo…" at bounding box center [250, 110] width 277 height 191
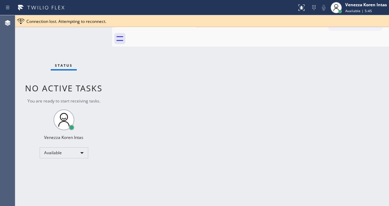
drag, startPoint x: 156, startPoint y: 72, endPoint x: 103, endPoint y: 137, distance: 83.7
click at [156, 73] on div "Back to Dashboard Change Sender ID Customers Technicians Select a contact Outbo…" at bounding box center [250, 110] width 277 height 191
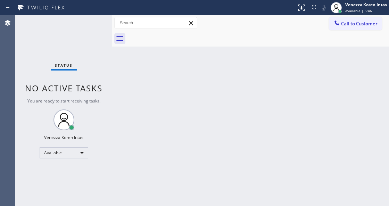
click at [380, 71] on div "Back to Dashboard Change Sender ID Customers Technicians Select a contact Outbo…" at bounding box center [250, 110] width 277 height 191
click at [304, 101] on div "Back to Dashboard Change Sender ID Customers Technicians Select a contact Outbo…" at bounding box center [250, 110] width 277 height 191
click at [72, 23] on div "Status No active tasks You are ready to start receiving tasks. Venezza Koren In…" at bounding box center [63, 110] width 97 height 191
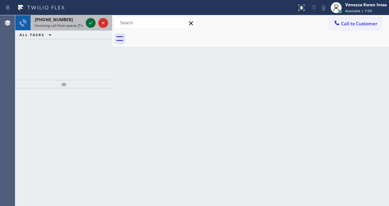
click at [91, 23] on icon at bounding box center [90, 23] width 3 height 3
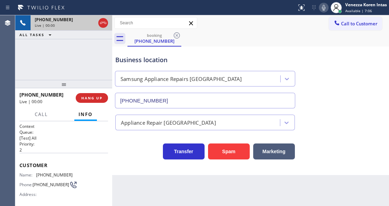
type input "[PHONE_NUMBER]"
drag, startPoint x: 246, startPoint y: 62, endPoint x: 175, endPoint y: 44, distance: 73.8
click at [246, 62] on div "Business location" at bounding box center [204, 59] width 179 height 9
click at [241, 199] on div "Back to Dashboard Change Sender ID Customers Technicians Select a contact Outbo…" at bounding box center [250, 110] width 277 height 191
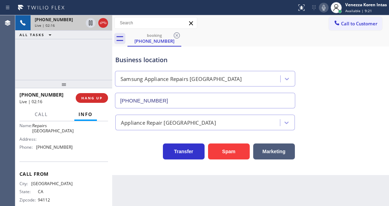
scroll to position [126, 0]
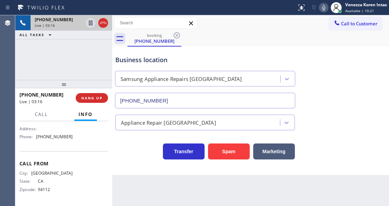
click at [327, 8] on icon at bounding box center [323, 7] width 8 height 8
click at [90, 25] on icon at bounding box center [90, 22] width 3 height 5
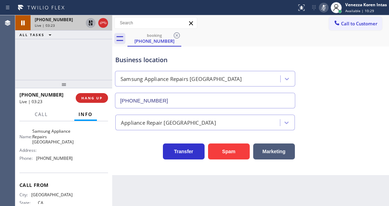
scroll to position [79, 0]
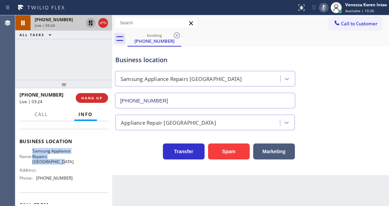
drag, startPoint x: 35, startPoint y: 148, endPoint x: 59, endPoint y: 170, distance: 32.2
click at [59, 170] on div "Name: Samsung Appliance Repairs [GEOGRAPHIC_DATA] Address: Phone: [PHONE_NUMBER]" at bounding box center [45, 165] width 53 height 35
click at [326, 9] on icon at bounding box center [323, 7] width 8 height 8
click at [90, 24] on icon at bounding box center [90, 22] width 5 height 5
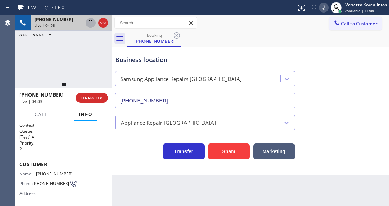
scroll to position [0, 0]
drag, startPoint x: 74, startPoint y: 177, endPoint x: 36, endPoint y: 175, distance: 37.9
click at [36, 175] on div "Name: [PHONE_NUMBER] Phone: [PHONE_NUMBER] Address:" at bounding box center [63, 185] width 89 height 27
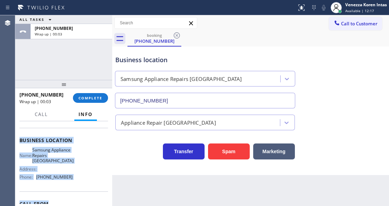
scroll to position [98, 0]
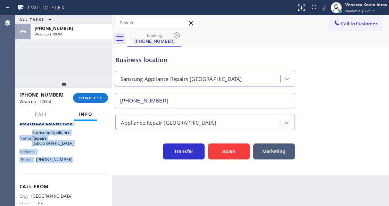
drag, startPoint x: 20, startPoint y: 161, endPoint x: 82, endPoint y: 165, distance: 61.9
click at [82, 165] on div "Context Queue: [Test] All Priority: 2 Customer Name: [PHONE_NUMBER] Phone: [PHO…" at bounding box center [63, 125] width 89 height 201
click at [364, 10] on span "Available | 12:20" at bounding box center [359, 10] width 29 height 5
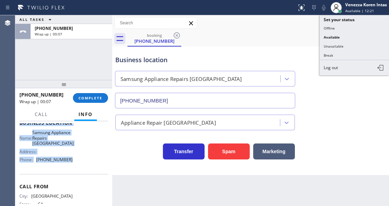
drag, startPoint x: 348, startPoint y: 41, endPoint x: 176, endPoint y: 70, distance: 174.2
click at [347, 42] on button "Unavailable" at bounding box center [353, 46] width 69 height 9
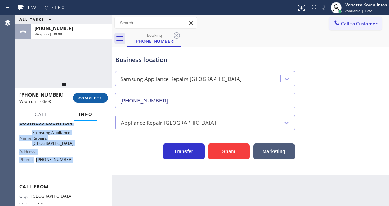
click at [85, 97] on span "COMPLETE" at bounding box center [90, 97] width 24 height 5
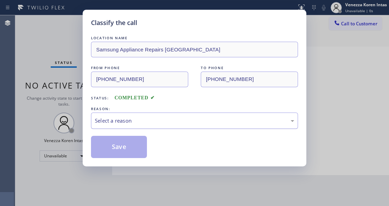
drag, startPoint x: 142, startPoint y: 119, endPoint x: 141, endPoint y: 126, distance: 7.8
click at [141, 126] on div "Select a reason" at bounding box center [194, 120] width 207 height 16
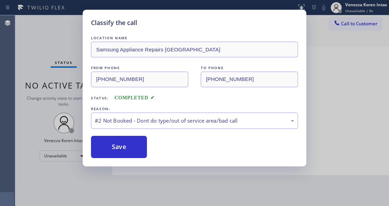
click at [131, 148] on button "Save" at bounding box center [119, 147] width 56 height 22
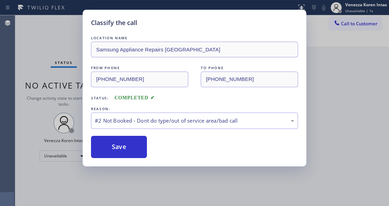
click at [351, 26] on div "Classify the call LOCATION NAME Samsung Appliance Repairs [GEOGRAPHIC_DATA] FRO…" at bounding box center [194, 103] width 389 height 206
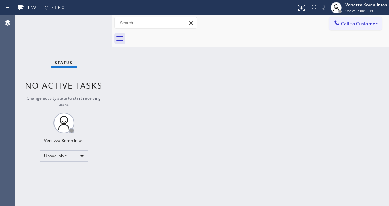
click at [351, 26] on span "Call to Customer" at bounding box center [359, 23] width 36 height 6
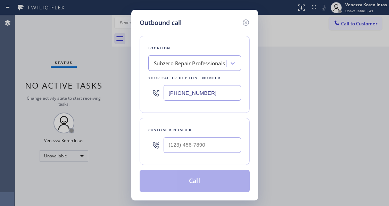
click at [183, 95] on input "[PHONE_NUMBER]" at bounding box center [202, 93] width 77 height 16
drag, startPoint x: 218, startPoint y: 90, endPoint x: 85, endPoint y: 91, distance: 133.0
click at [99, 94] on div "Outbound call Location Subzero Repair Professionals Your caller id phone number…" at bounding box center [194, 103] width 389 height 206
paste input "415) 480-7108"
type input "[PHONE_NUMBER]"
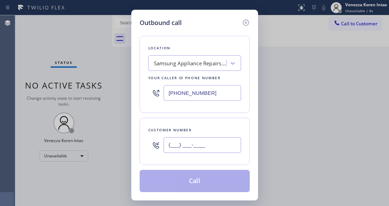
click at [185, 146] on input "(___) ___-____" at bounding box center [202, 145] width 77 height 16
paste input "415) 994-4515"
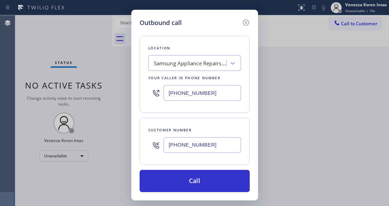
type input "[PHONE_NUMBER]"
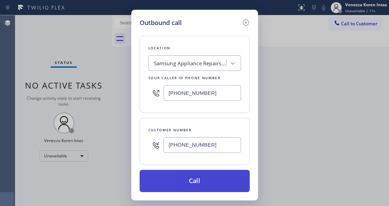
click at [169, 174] on button "Call" at bounding box center [195, 181] width 110 height 22
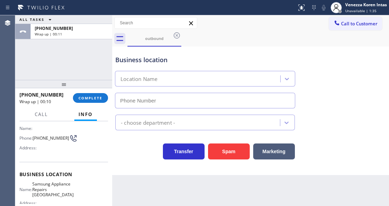
scroll to position [69, 0]
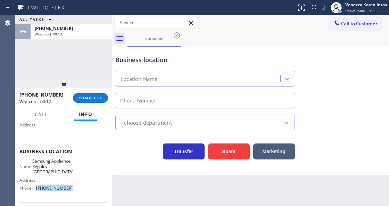
drag, startPoint x: 76, startPoint y: 191, endPoint x: 42, endPoint y: 193, distance: 34.8
click at [37, 193] on div "Name: Samsung Appliance Repairs [GEOGRAPHIC_DATA] Address: Phone: [PHONE_NUMBER]" at bounding box center [63, 175] width 89 height 35
click at [90, 97] on span "COMPLETE" at bounding box center [90, 97] width 24 height 5
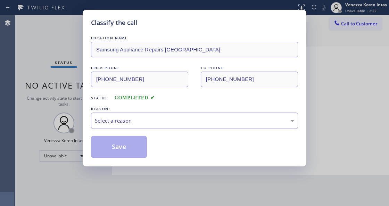
click at [142, 111] on div "REASON:" at bounding box center [194, 108] width 207 height 7
drag, startPoint x: 145, startPoint y: 120, endPoint x: 143, endPoint y: 124, distance: 4.1
click at [144, 122] on div "Select a reason" at bounding box center [194, 121] width 199 height 8
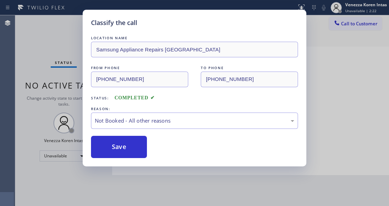
drag, startPoint x: 133, startPoint y: 147, endPoint x: 323, endPoint y: 81, distance: 201.0
click at [133, 147] on button "Save" at bounding box center [119, 147] width 56 height 22
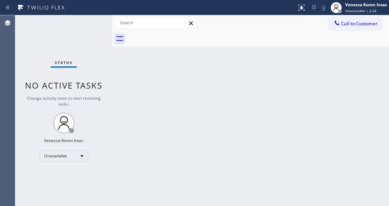
click at [368, 8] on div "Venezza Koren Intas Unavailable | 2:24" at bounding box center [366, 7] width 45 height 12
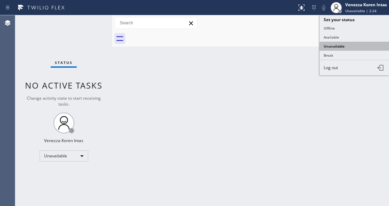
click at [341, 47] on button "Unavailable" at bounding box center [353, 46] width 69 height 9
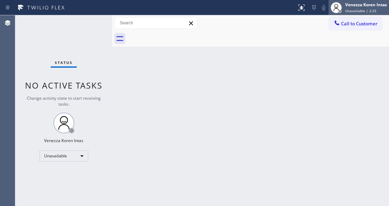
click at [355, 6] on div "Venezza Koren Intas" at bounding box center [366, 5] width 42 height 6
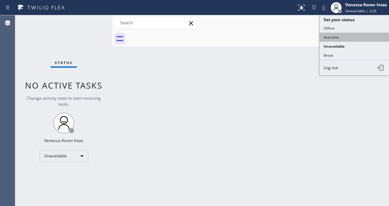
click at [341, 36] on button "Available" at bounding box center [353, 37] width 69 height 9
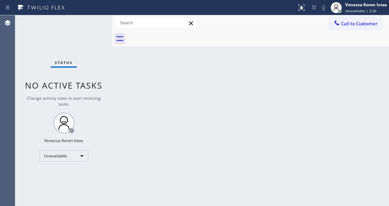
drag, startPoint x: 226, startPoint y: 72, endPoint x: 218, endPoint y: 72, distance: 8.3
click at [221, 72] on div "Back to Dashboard Change Sender ID Customers Technicians Select a contact Outbo…" at bounding box center [250, 110] width 277 height 191
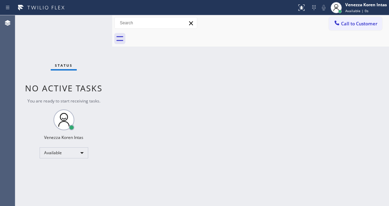
click at [56, 36] on div "Status No active tasks You are ready to start receiving tasks. Venezza Koren In…" at bounding box center [63, 110] width 97 height 191
click at [117, 83] on div "Back to Dashboard Change Sender ID Customers Technicians Select a contact Outbo…" at bounding box center [250, 110] width 277 height 191
drag, startPoint x: 117, startPoint y: 71, endPoint x: 171, endPoint y: 62, distance: 54.5
click at [125, 69] on div "Back to Dashboard Change Sender ID Customers Technicians Select a contact Outbo…" at bounding box center [250, 110] width 277 height 191
click at [187, 97] on div "Back to Dashboard Change Sender ID Customers Technicians Select a contact Outbo…" at bounding box center [250, 110] width 277 height 191
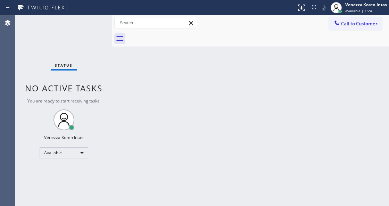
click at [96, 24] on div "Status No active tasks You are ready to start receiving tasks. Venezza Koren In…" at bounding box center [63, 110] width 97 height 191
click at [99, 32] on div "Status No active tasks You are ready to start receiving tasks. Venezza Koren In…" at bounding box center [63, 110] width 97 height 191
click at [97, 27] on div "Status No active tasks You are ready to start receiving tasks. Venezza Koren In…" at bounding box center [63, 110] width 97 height 191
click at [165, 114] on div "Back to Dashboard Change Sender ID Customers Technicians Select a contact Outbo…" at bounding box center [250, 110] width 277 height 191
click at [112, 106] on div at bounding box center [112, 110] width 0 height 191
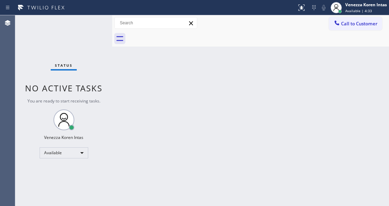
click at [46, 50] on div "Status No active tasks You are ready to start receiving tasks. Venezza Koren In…" at bounding box center [63, 110] width 97 height 191
click at [245, 124] on div "Back to Dashboard Change Sender ID Customers Technicians Select a contact Outbo…" at bounding box center [250, 110] width 277 height 191
click at [122, 75] on div "Back to Dashboard Change Sender ID Customers Technicians Select a contact Outbo…" at bounding box center [250, 110] width 277 height 191
click at [67, 25] on div "Status No active tasks You are ready to start receiving tasks. Venezza Koren In…" at bounding box center [63, 110] width 97 height 191
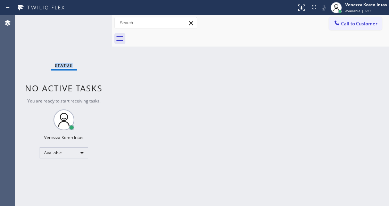
click at [67, 25] on div "Status No active tasks You are ready to start receiving tasks. Venezza Koren In…" at bounding box center [63, 110] width 97 height 191
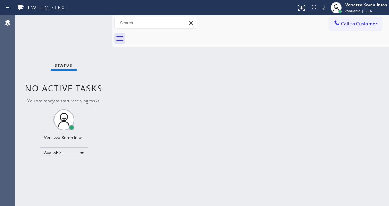
click at [115, 56] on div "Back to Dashboard Change Sender ID Customers Technicians Select a contact Outbo…" at bounding box center [250, 110] width 277 height 191
click at [181, 108] on div "Back to Dashboard Change Sender ID Customers Technicians Select a contact Outbo…" at bounding box center [250, 110] width 277 height 191
click at [248, 116] on div "Back to Dashboard Change Sender ID Customers Technicians Select a contact Outbo…" at bounding box center [250, 110] width 277 height 191
drag, startPoint x: 131, startPoint y: 95, endPoint x: 86, endPoint y: 42, distance: 69.3
click at [130, 95] on div "Back to Dashboard Change Sender ID Customers Technicians Select a contact Outbo…" at bounding box center [250, 110] width 277 height 191
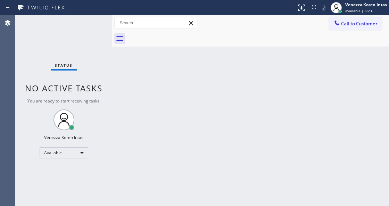
drag, startPoint x: 86, startPoint y: 42, endPoint x: 83, endPoint y: 27, distance: 15.3
click at [86, 41] on div "Status No active tasks You are ready to start receiving tasks. Venezza Koren In…" at bounding box center [63, 110] width 97 height 191
drag, startPoint x: 84, startPoint y: 27, endPoint x: 75, endPoint y: 27, distance: 8.7
click at [83, 27] on div "Status No active tasks You are ready to start receiving tasks. Venezza Koren In…" at bounding box center [63, 110] width 97 height 191
click at [77, 27] on div "Status No active tasks You are ready to start receiving tasks. Venezza Koren In…" at bounding box center [63, 110] width 97 height 191
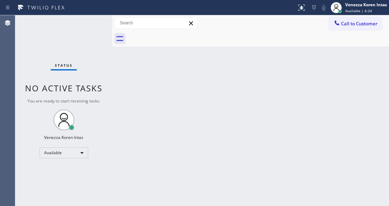
click at [86, 26] on div "Status No active tasks You are ready to start receiving tasks. Venezza Koren In…" at bounding box center [63, 110] width 97 height 191
click at [243, 124] on div "Back to Dashboard Change Sender ID Customers Technicians Select a contact Outbo…" at bounding box center [250, 110] width 277 height 191
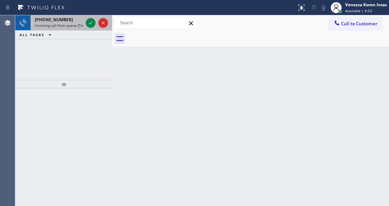
click at [68, 20] on div "[PHONE_NUMBER]" at bounding box center [59, 20] width 48 height 6
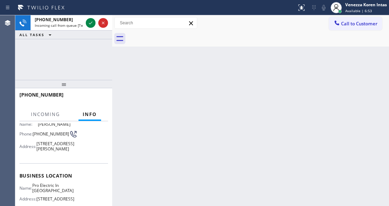
scroll to position [92, 0]
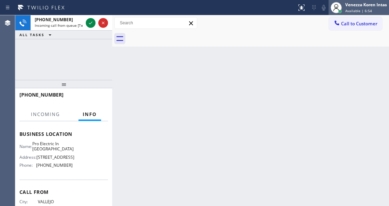
click at [378, 1] on div "Venezza Koren Intas Available | 6:54" at bounding box center [358, 7] width 60 height 15
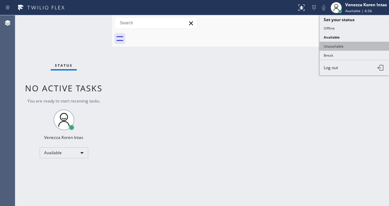
click at [346, 45] on button "Unavailable" at bounding box center [353, 46] width 69 height 9
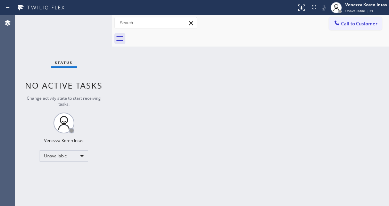
click at [368, 8] on span "Unavailable | 3s" at bounding box center [359, 10] width 28 height 5
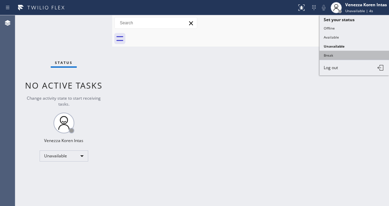
click at [332, 56] on button "Break" at bounding box center [353, 55] width 69 height 9
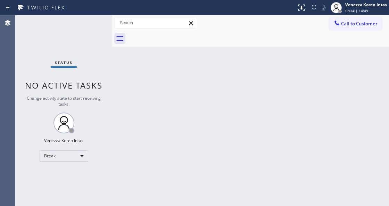
click at [185, 144] on div "Back to Dashboard Change Sender ID Customers Technicians Select a contact Outbo…" at bounding box center [250, 110] width 277 height 191
click at [153, 203] on div "Back to Dashboard Change Sender ID Customers Technicians Select a contact Outbo…" at bounding box center [250, 110] width 277 height 191
click at [342, 6] on div at bounding box center [335, 7] width 15 height 15
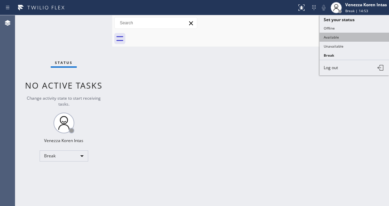
click at [340, 37] on button "Available" at bounding box center [353, 37] width 69 height 9
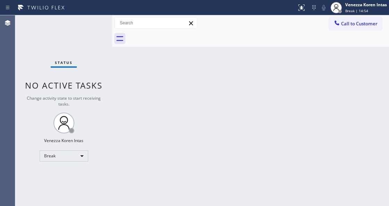
click at [253, 87] on div "Back to Dashboard Change Sender ID Customers Technicians Select a contact Outbo…" at bounding box center [250, 110] width 277 height 191
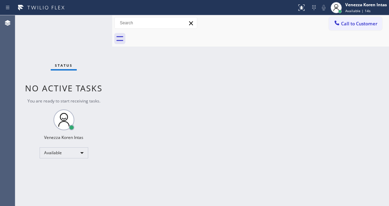
drag, startPoint x: 69, startPoint y: 75, endPoint x: 69, endPoint y: 116, distance: 41.0
click at [70, 75] on div "Status No active tasks You are ready to start receiving tasks. Venezza Koren In…" at bounding box center [63, 110] width 97 height 191
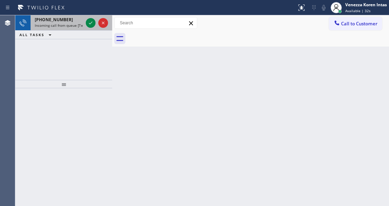
click at [91, 28] on div at bounding box center [96, 22] width 25 height 15
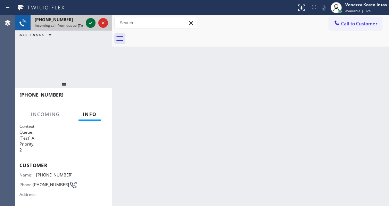
click at [90, 24] on icon at bounding box center [90, 23] width 3 height 3
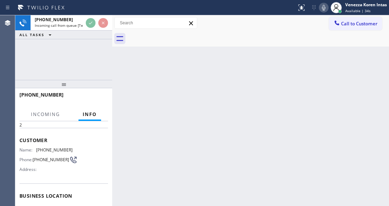
scroll to position [69, 0]
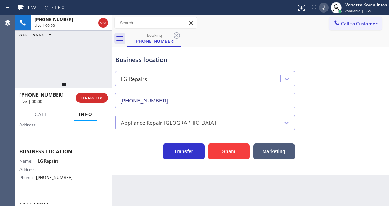
type input "[PHONE_NUMBER]"
click at [140, 33] on div "booking" at bounding box center [154, 35] width 52 height 5
click at [224, 45] on div "booking [PHONE_NUMBER]" at bounding box center [257, 39] width 261 height 16
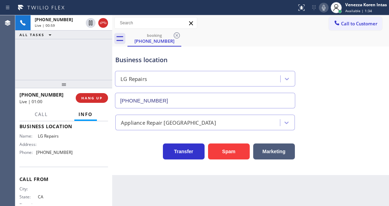
scroll to position [86, 0]
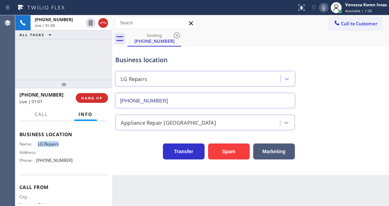
drag, startPoint x: 66, startPoint y: 148, endPoint x: 33, endPoint y: 146, distance: 33.4
click at [33, 146] on div "Name: LG Repairs Address: Phone: [PHONE_NUMBER]" at bounding box center [45, 153] width 53 height 24
click at [224, 15] on div "Call to Customer Outbound call Location Samsung Appliance Repairs [GEOGRAPHIC_D…" at bounding box center [250, 23] width 277 height 16
click at [322, 9] on icon at bounding box center [323, 8] width 3 height 6
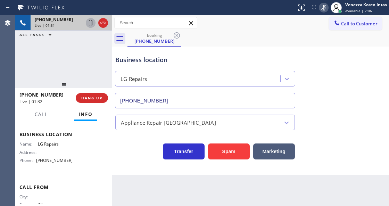
click at [91, 23] on icon at bounding box center [90, 23] width 8 height 8
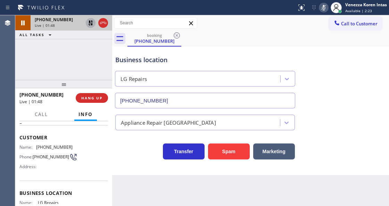
scroll to position [17, 0]
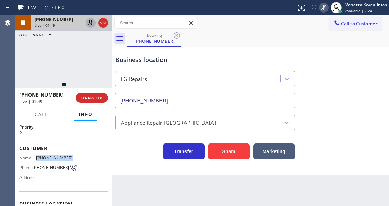
drag, startPoint x: 72, startPoint y: 158, endPoint x: 36, endPoint y: 157, distance: 35.4
click at [36, 157] on div "Name: [PHONE_NUMBER] Phone: [PHONE_NUMBER] Address:" at bounding box center [63, 168] width 89 height 27
click at [320, 10] on icon at bounding box center [323, 7] width 8 height 8
click at [90, 23] on icon at bounding box center [90, 23] width 8 height 8
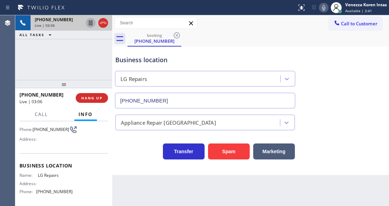
scroll to position [63, 0]
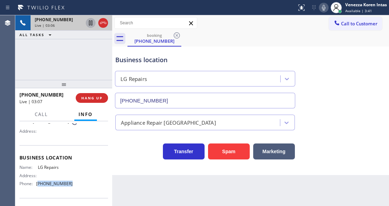
drag, startPoint x: 72, startPoint y: 183, endPoint x: 40, endPoint y: 185, distance: 32.7
click at [40, 185] on div "Name: LG Repairs Address: Phone: [PHONE_NUMBER]" at bounding box center [63, 177] width 89 height 24
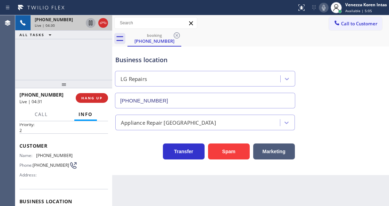
scroll to position [0, 0]
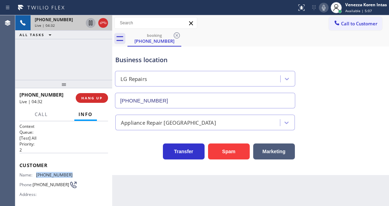
drag, startPoint x: 63, startPoint y: 172, endPoint x: 37, endPoint y: 174, distance: 25.7
click at [37, 174] on div "Name: [PHONE_NUMBER] Phone: [PHONE_NUMBER] Address:" at bounding box center [63, 185] width 89 height 27
click at [47, 116] on span "Call" at bounding box center [41, 114] width 13 height 6
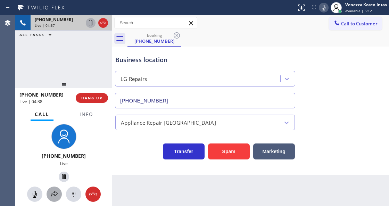
click at [55, 191] on icon at bounding box center [54, 194] width 8 height 8
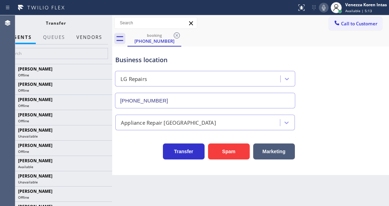
click at [97, 42] on button "Vendors" at bounding box center [89, 38] width 34 height 14
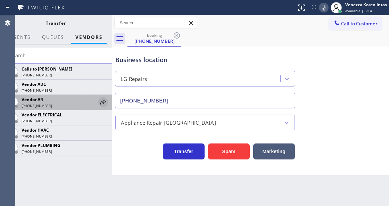
click at [105, 103] on icon at bounding box center [103, 102] width 8 height 8
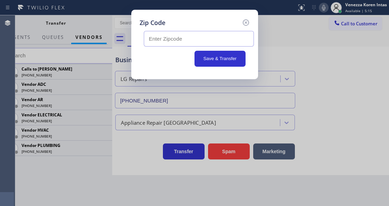
click at [173, 43] on input "text" at bounding box center [199, 39] width 110 height 16
type input "91739"
click at [211, 58] on button "Save & Transfer" at bounding box center [219, 59] width 51 height 16
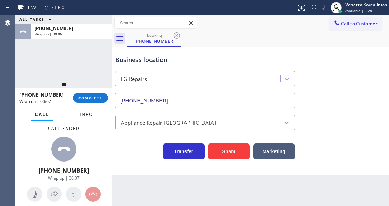
drag, startPoint x: 84, startPoint y: 122, endPoint x: 86, endPoint y: 118, distance: 4.5
click at [85, 119] on div "Call Info Call ended [PHONE_NUMBER] Wrap up | 00:07 Context Queue: [Test] All P…" at bounding box center [63, 157] width 97 height 98
click at [86, 118] on button "Info" at bounding box center [86, 115] width 22 height 14
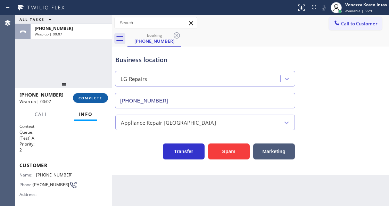
click at [86, 100] on span "COMPLETE" at bounding box center [90, 97] width 24 height 5
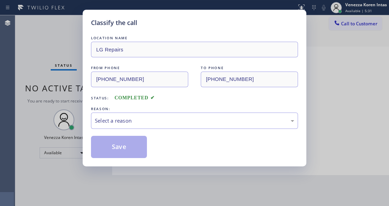
click at [146, 123] on div "Select a reason" at bounding box center [194, 121] width 199 height 8
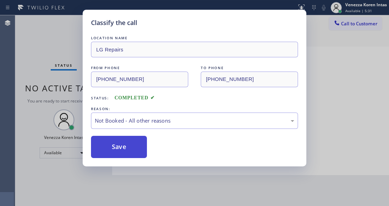
click at [131, 147] on button "Save" at bounding box center [119, 147] width 56 height 22
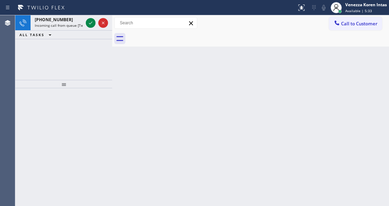
click at [228, 26] on div "Call to Customer Outbound call Location Samsung Appliance Repairs [GEOGRAPHIC_D…" at bounding box center [250, 23] width 277 height 12
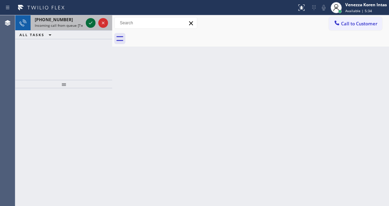
click at [91, 23] on icon at bounding box center [90, 23] width 8 height 8
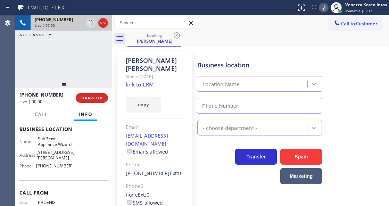
scroll to position [92, 0]
type input "[PHONE_NUMBER]"
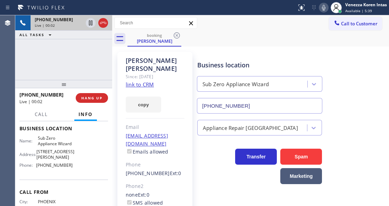
click at [145, 81] on link "link to CRM" at bounding box center [140, 84] width 28 height 7
click at [133, 81] on link "link to CRM" at bounding box center [140, 84] width 28 height 7
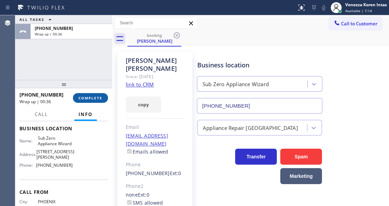
click at [97, 98] on span "COMPLETE" at bounding box center [90, 97] width 24 height 5
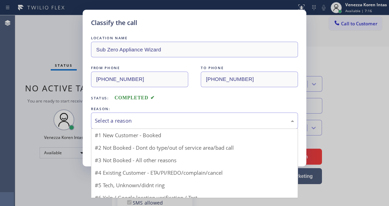
click at [155, 115] on div "Select a reason" at bounding box center [194, 120] width 207 height 16
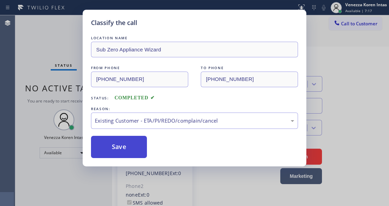
click at [145, 151] on button "Save" at bounding box center [119, 147] width 56 height 22
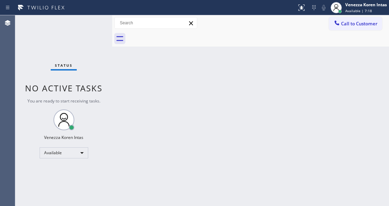
drag, startPoint x: 35, startPoint y: 64, endPoint x: 117, endPoint y: 136, distance: 108.5
click at [35, 64] on div "Status No active tasks You are ready to start receiving tasks. Venezza Koren In…" at bounding box center [63, 110] width 97 height 191
click at [112, 67] on div at bounding box center [112, 110] width 0 height 191
drag, startPoint x: 76, startPoint y: 40, endPoint x: 59, endPoint y: 46, distance: 17.6
click at [76, 40] on div "Status No active tasks You are ready to start receiving tasks. Venezza Koren In…" at bounding box center [63, 110] width 97 height 191
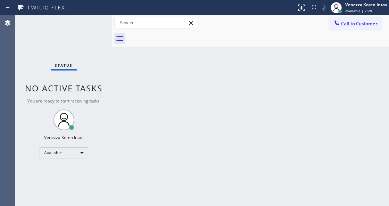
click at [98, 23] on div "Status No active tasks You are ready to start receiving tasks. Venezza Koren In…" at bounding box center [63, 110] width 97 height 191
click at [102, 32] on div "Status No active tasks You are ready to start receiving tasks. Venezza Koren In…" at bounding box center [63, 110] width 97 height 191
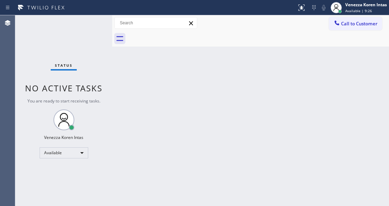
click at [94, 25] on div "Status No active tasks You are ready to start receiving tasks. Venezza Koren In…" at bounding box center [63, 110] width 97 height 191
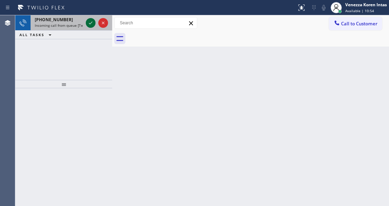
click at [92, 21] on icon at bounding box center [90, 23] width 8 height 8
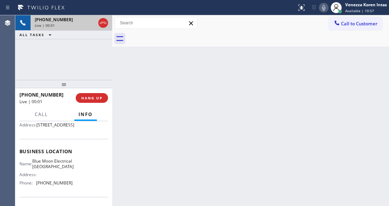
scroll to position [92, 0]
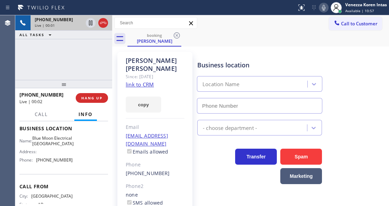
type input "[PHONE_NUMBER]"
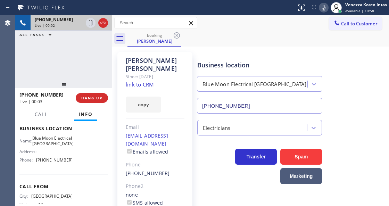
click at [55, 54] on div "[PHONE_NUMBER] Live | 00:02 ALL TASKS ALL TASKS ACTIVE TASKS TASKS IN WRAP UP" at bounding box center [63, 47] width 97 height 65
drag, startPoint x: 114, startPoint y: 55, endPoint x: 128, endPoint y: 76, distance: 25.3
click at [114, 55] on div "[PERSON_NAME] Since: [DATE] link to CRM copy Email [EMAIL_ADDRESS][DOMAIN_NAME]…" at bounding box center [155, 159] width 82 height 222
click at [131, 81] on link "link to CRM" at bounding box center [140, 84] width 28 height 7
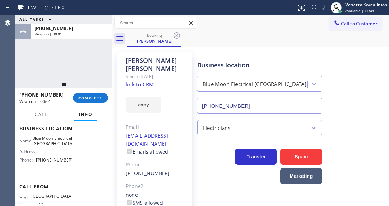
drag, startPoint x: 88, startPoint y: 97, endPoint x: 132, endPoint y: 105, distance: 44.7
click at [89, 97] on span "COMPLETE" at bounding box center [90, 97] width 24 height 5
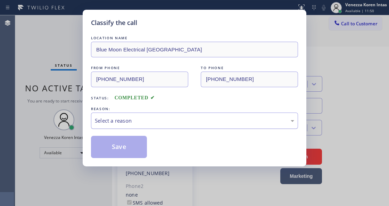
click at [156, 119] on div "Select a reason" at bounding box center [194, 121] width 199 height 8
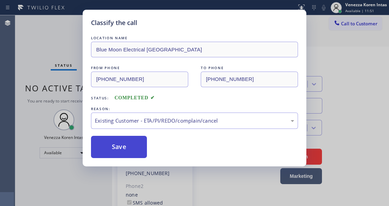
click at [136, 147] on button "Save" at bounding box center [119, 147] width 56 height 22
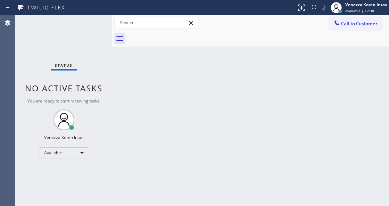
click at [103, 45] on div "Status No active tasks You are ready to start receiving tasks. Venezza Koren In…" at bounding box center [63, 110] width 97 height 191
click at [77, 34] on div "Status No active tasks You are ready to start receiving tasks. Venezza Koren In…" at bounding box center [63, 110] width 97 height 191
click at [83, 17] on div "Status No active tasks You are ready to start receiving tasks. Venezza Koren In…" at bounding box center [63, 110] width 97 height 191
drag, startPoint x: 103, startPoint y: 82, endPoint x: 106, endPoint y: 57, distance: 24.8
click at [103, 77] on div "Status No active tasks You are ready to start receiving tasks. Venezza Koren In…" at bounding box center [63, 110] width 97 height 191
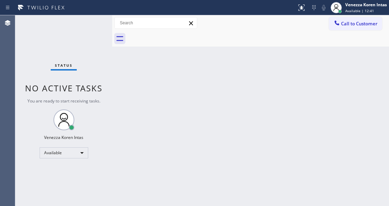
drag, startPoint x: 107, startPoint y: 35, endPoint x: 97, endPoint y: 31, distance: 10.7
click at [105, 35] on div "Status No active tasks You are ready to start receiving tasks. Venezza Koren In…" at bounding box center [63, 110] width 97 height 191
click at [97, 31] on div "Status No active tasks You are ready to start receiving tasks. Venezza Koren In…" at bounding box center [63, 110] width 97 height 191
click at [90, 30] on div "Status No active tasks You are ready to start receiving tasks. Venezza Koren In…" at bounding box center [63, 110] width 97 height 191
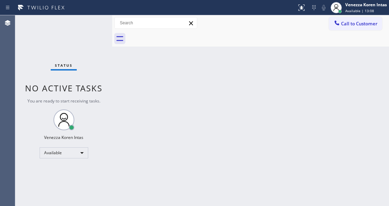
click at [90, 30] on div "Status No active tasks You are ready to start receiving tasks. Venezza Koren In…" at bounding box center [63, 110] width 97 height 191
click at [90, 29] on div "Status No active tasks You are ready to start receiving tasks. Venezza Koren In…" at bounding box center [63, 110] width 97 height 191
click at [91, 28] on div "Status No active tasks You are ready to start receiving tasks. Venezza Koren In…" at bounding box center [63, 110] width 97 height 191
click at [97, 52] on div "Status No active tasks You are ready to start receiving tasks. Venezza Koren In…" at bounding box center [63, 110] width 97 height 191
click at [79, 27] on div "Status No active tasks You are ready to start receiving tasks. Venezza Koren In…" at bounding box center [63, 110] width 97 height 191
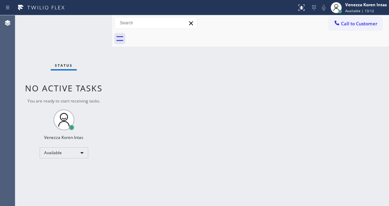
drag, startPoint x: 84, startPoint y: 42, endPoint x: 80, endPoint y: 43, distance: 4.2
click at [84, 42] on div "Status No active tasks You are ready to start receiving tasks. Venezza Koren In…" at bounding box center [63, 110] width 97 height 191
click at [98, 24] on div "Status No active tasks You are ready to start receiving tasks. Venezza Koren In…" at bounding box center [63, 110] width 97 height 191
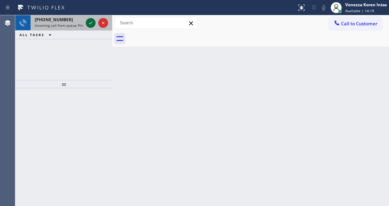
click at [93, 19] on icon at bounding box center [90, 23] width 8 height 8
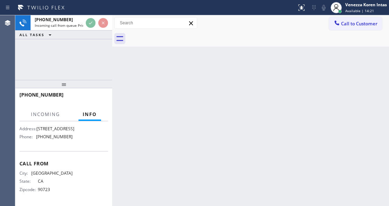
scroll to position [116, 0]
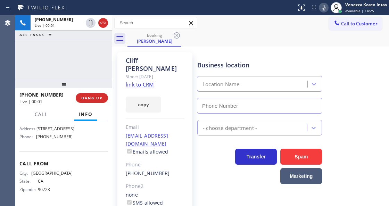
type input "[PHONE_NUMBER]"
click at [149, 79] on div "[PERSON_NAME] Since: [DATE] link to CRM copy Email [EMAIL_ADDRESS][DOMAIN_NAME]…" at bounding box center [154, 163] width 75 height 223
click at [148, 81] on link "link to CRM" at bounding box center [140, 84] width 28 height 7
click at [324, 10] on icon at bounding box center [323, 7] width 8 height 8
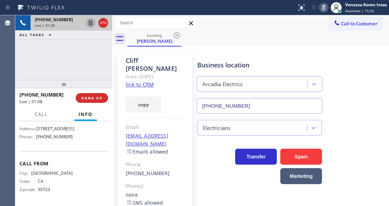
click at [90, 23] on icon at bounding box center [90, 22] width 3 height 5
click at [321, 6] on icon at bounding box center [323, 7] width 8 height 8
click at [90, 20] on icon at bounding box center [90, 23] width 8 height 8
click at [102, 60] on div "[PHONE_NUMBER] Live | 03:54 ALL TASKS ALL TASKS ACTIVE TASKS TASKS IN WRAP UP" at bounding box center [63, 47] width 97 height 65
click at [81, 47] on div "[PHONE_NUMBER] Live | 03:59 ALL TASKS ALL TASKS ACTIVE TASKS TASKS IN WRAP UP" at bounding box center [63, 47] width 97 height 65
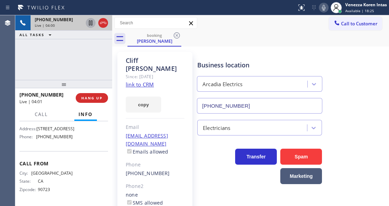
click at [69, 45] on div "[PHONE_NUMBER] Live | 04:00 ALL TASKS ALL TASKS ACTIVE TASKS TASKS IN WRAP UP" at bounding box center [63, 47] width 97 height 65
click at [105, 24] on icon at bounding box center [103, 23] width 6 height 2
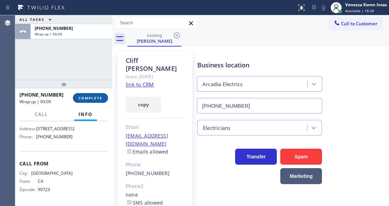
click at [87, 96] on span "COMPLETE" at bounding box center [90, 97] width 24 height 5
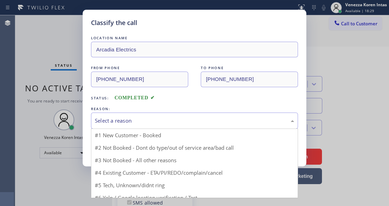
click at [176, 124] on div "Select a reason" at bounding box center [194, 121] width 199 height 8
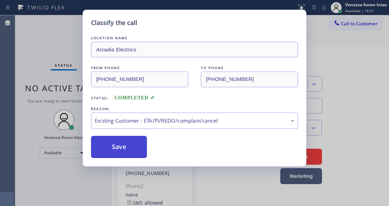
click at [135, 148] on button "Save" at bounding box center [119, 147] width 56 height 22
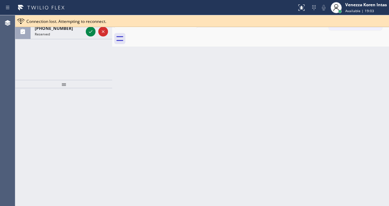
click at [187, 108] on div "Back to Dashboard Change Sender ID Customers Technicians Select a contact Outbo…" at bounding box center [250, 110] width 277 height 191
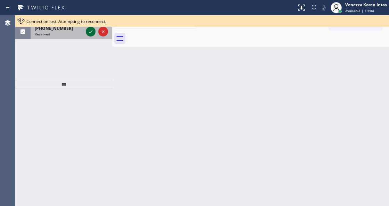
click at [90, 32] on icon at bounding box center [90, 31] width 8 height 8
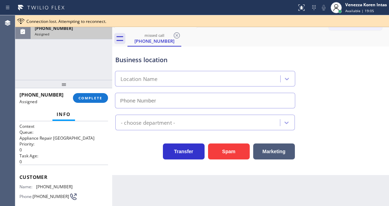
type input "[PHONE_NUMBER]"
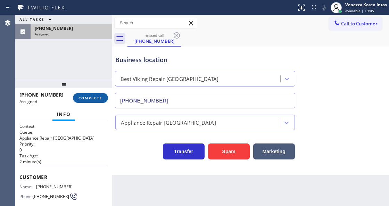
click at [89, 98] on span "COMPLETE" at bounding box center [90, 97] width 24 height 5
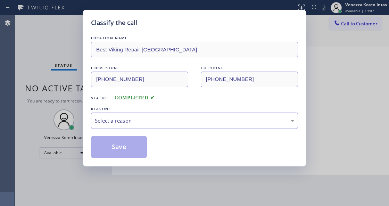
click at [180, 118] on div "Select a reason" at bounding box center [194, 121] width 199 height 8
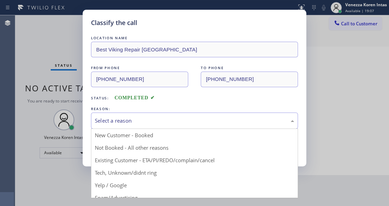
drag, startPoint x: 161, startPoint y: 174, endPoint x: 147, endPoint y: 164, distance: 17.2
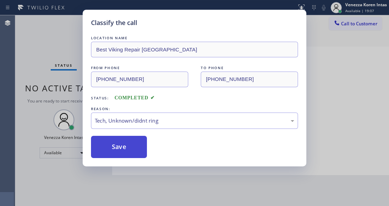
click at [134, 156] on button "Save" at bounding box center [119, 147] width 56 height 22
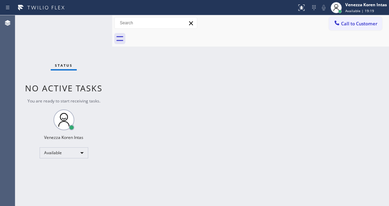
click at [135, 112] on div "Back to Dashboard Change Sender ID Customers Technicians Select a contact Outbo…" at bounding box center [250, 110] width 277 height 191
click at [94, 92] on span "No active tasks" at bounding box center [63, 87] width 77 height 11
click at [3, 80] on div "Agent Desktop" at bounding box center [7, 110] width 15 height 191
click at [69, 37] on div "Status No active tasks You are ready to start receiving tasks. Venezza Koren In…" at bounding box center [63, 110] width 97 height 191
click at [104, 24] on div "Status No active tasks You are ready to start receiving tasks. Venezza Koren In…" at bounding box center [63, 110] width 97 height 191
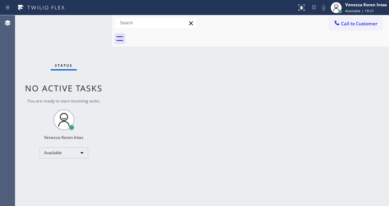
click at [98, 24] on div "Status No active tasks You are ready to start receiving tasks. Venezza Koren In…" at bounding box center [63, 110] width 97 height 191
click at [91, 24] on div "Status No active tasks You are ready to start receiving tasks. Venezza Koren In…" at bounding box center [63, 110] width 97 height 191
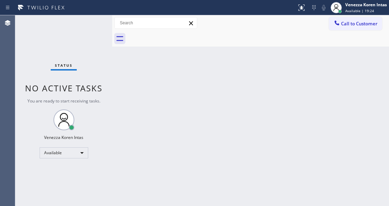
click at [91, 24] on div "Status No active tasks You are ready to start receiving tasks. Venezza Koren In…" at bounding box center [63, 110] width 97 height 191
click at [86, 26] on div "Status No active tasks You are ready to start receiving tasks. Venezza Koren In…" at bounding box center [63, 110] width 97 height 191
click at [131, 91] on div "Back to Dashboard Change Sender ID Customers Technicians Select a contact Outbo…" at bounding box center [250, 110] width 277 height 191
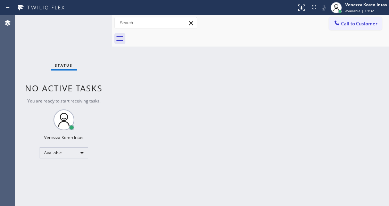
drag, startPoint x: 99, startPoint y: 42, endPoint x: 98, endPoint y: 35, distance: 7.1
click at [99, 41] on div "Status No active tasks You are ready to start receiving tasks. Venezza Koren In…" at bounding box center [63, 110] width 97 height 191
click at [97, 28] on div "Status No active tasks You are ready to start receiving tasks. Venezza Koren In…" at bounding box center [63, 110] width 97 height 191
click at [9, 49] on div "Agent Desktop" at bounding box center [7, 110] width 15 height 191
click at [97, 24] on div "Status No active tasks You are ready to start receiving tasks. Venezza Koren In…" at bounding box center [63, 110] width 97 height 191
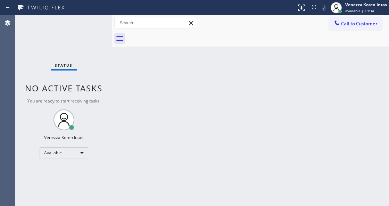
click at [97, 24] on div "Status No active tasks You are ready to start receiving tasks. Venezza Koren In…" at bounding box center [63, 110] width 97 height 191
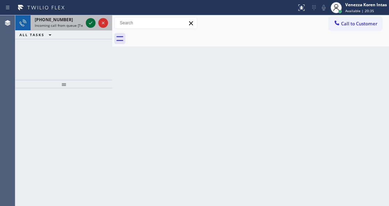
click at [90, 25] on icon at bounding box center [90, 23] width 8 height 8
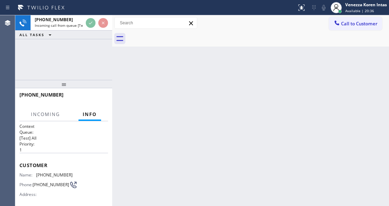
scroll to position [69, 0]
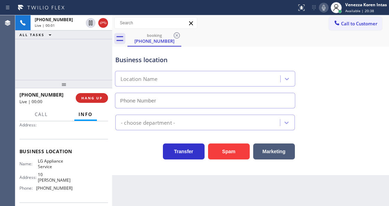
type input "[PHONE_NUMBER]"
click at [62, 62] on div "[PHONE_NUMBER] Live | 00:18 ALL TASKS ALL TASKS ACTIVE TASKS TASKS IN WRAP UP" at bounding box center [63, 47] width 97 height 65
click at [87, 56] on div "[PHONE_NUMBER] Live | 00:19 ALL TASKS ALL TASKS ACTIVE TASKS TASKS IN WRAP UP" at bounding box center [63, 47] width 97 height 65
click at [128, 24] on input "text" at bounding box center [156, 22] width 82 height 11
click at [139, 51] on div "Business location LG Appliance Service [PHONE_NUMBER]" at bounding box center [205, 78] width 182 height 60
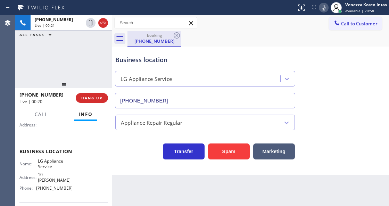
click at [140, 42] on div "[PHONE_NUMBER]" at bounding box center [154, 41] width 52 height 6
click at [112, 24] on div at bounding box center [112, 110] width 0 height 191
click at [124, 26] on input "text" at bounding box center [156, 22] width 82 height 11
click at [142, 28] on input "text" at bounding box center [156, 22] width 82 height 11
click at [145, 24] on input "text" at bounding box center [156, 22] width 82 height 11
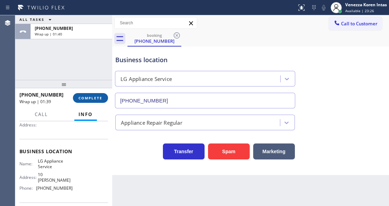
click at [97, 97] on span "COMPLETE" at bounding box center [90, 97] width 24 height 5
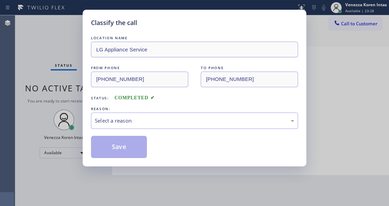
click at [137, 120] on div "Select a reason" at bounding box center [194, 121] width 199 height 8
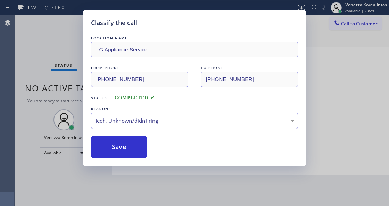
click at [125, 146] on button "Save" at bounding box center [119, 147] width 56 height 22
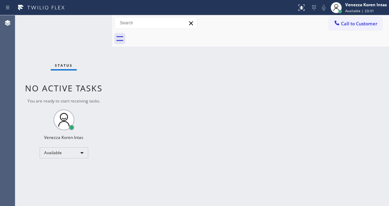
click at [90, 22] on div "Status No active tasks You are ready to start receiving tasks. Venezza Koren In…" at bounding box center [63, 110] width 97 height 191
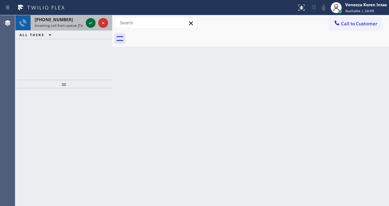
click at [90, 22] on icon at bounding box center [90, 23] width 8 height 8
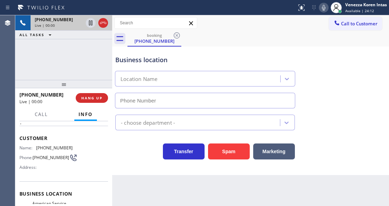
scroll to position [69, 0]
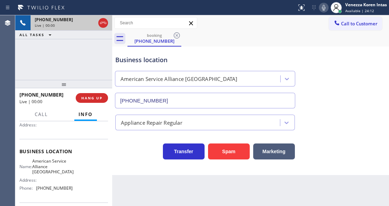
type input "[PHONE_NUMBER]"
click at [70, 53] on div "[PHONE_NUMBER] Live | 00:02 ALL TASKS ALL TASKS ACTIVE TASKS TASKS IN WRAP UP" at bounding box center [63, 47] width 97 height 65
click at [325, 9] on icon at bounding box center [323, 7] width 8 height 8
click at [317, 86] on div "Business location American Service Alliance [GEOGRAPHIC_DATA] [PHONE_NUMBER]" at bounding box center [250, 76] width 273 height 63
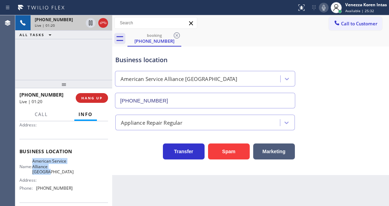
drag, startPoint x: 35, startPoint y: 161, endPoint x: 59, endPoint y: 173, distance: 27.3
click at [59, 173] on div "Name: American Service Alliance Oakland" at bounding box center [45, 166] width 53 height 16
click at [240, 194] on div "Back to Dashboard Change Sender ID Customers Technicians Select a contact Outbo…" at bounding box center [250, 110] width 277 height 191
click at [324, 7] on icon at bounding box center [323, 7] width 8 height 8
click at [89, 23] on icon at bounding box center [90, 23] width 8 height 8
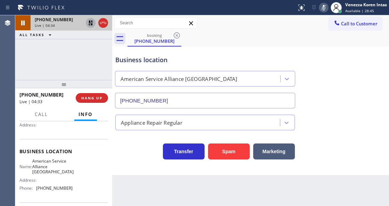
click at [324, 12] on button at bounding box center [324, 8] width 10 height 10
click at [87, 23] on icon at bounding box center [90, 23] width 8 height 8
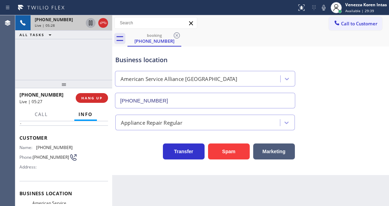
scroll to position [23, 0]
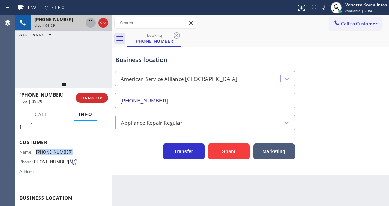
drag, startPoint x: 71, startPoint y: 149, endPoint x: 35, endPoint y: 148, distance: 35.4
click at [35, 149] on div "Name: [PHONE_NUMBER] Phone: [PHONE_NUMBER] Address:" at bounding box center [63, 162] width 89 height 27
click at [35, 117] on button "Call" at bounding box center [42, 115] width 22 height 14
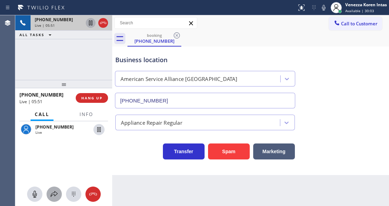
drag, startPoint x: 47, startPoint y: 199, endPoint x: 55, endPoint y: 195, distance: 8.9
click at [53, 196] on div at bounding box center [63, 193] width 97 height 15
click at [55, 194] on icon at bounding box center [54, 194] width 8 height 8
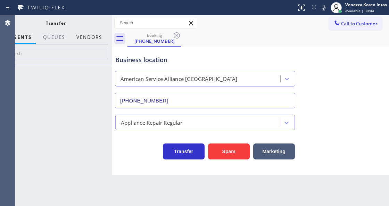
click at [101, 37] on button "Vendors" at bounding box center [89, 38] width 34 height 14
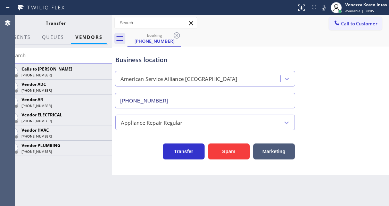
drag, startPoint x: 99, startPoint y: 101, endPoint x: 106, endPoint y: 99, distance: 6.7
click at [0, 0] on icon at bounding box center [0, 0] width 0 height 0
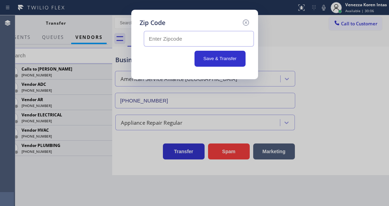
click at [170, 37] on input "text" at bounding box center [199, 39] width 110 height 16
paste input "94703"
type input "94703"
click at [217, 61] on button "Save & Transfer" at bounding box center [219, 59] width 51 height 16
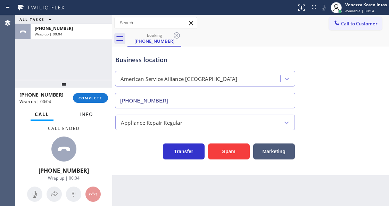
click at [83, 108] on button "Info" at bounding box center [86, 115] width 22 height 14
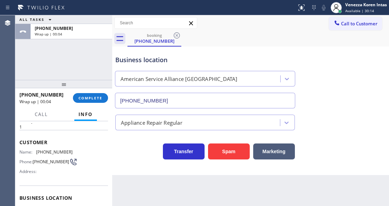
click at [90, 120] on div at bounding box center [85, 119] width 23 height 1
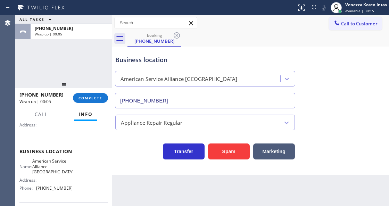
scroll to position [92, 0]
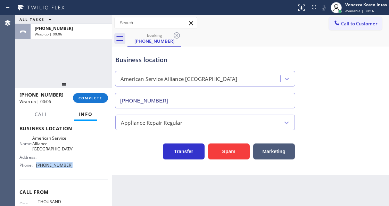
drag, startPoint x: 70, startPoint y: 166, endPoint x: 38, endPoint y: 164, distance: 32.7
click at [38, 164] on div "Name: American Service Alliance Oakland Address: Phone: [PHONE_NUMBER]" at bounding box center [63, 152] width 89 height 35
click at [83, 106] on div "[PHONE_NUMBER] Wrap up | 00:29 COMPLETE" at bounding box center [63, 98] width 89 height 18
click at [85, 99] on span "COMPLETE" at bounding box center [90, 97] width 24 height 5
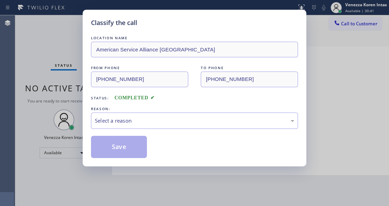
click at [157, 109] on div "REASON:" at bounding box center [194, 108] width 207 height 7
click at [156, 119] on div "Select a reason" at bounding box center [194, 121] width 199 height 8
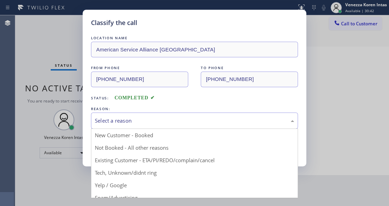
drag, startPoint x: 152, startPoint y: 146, endPoint x: 137, endPoint y: 146, distance: 15.3
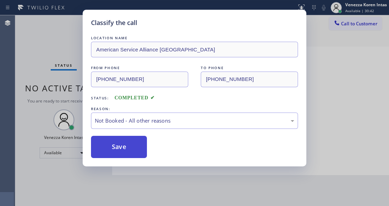
click at [137, 146] on button "Save" at bounding box center [119, 147] width 56 height 22
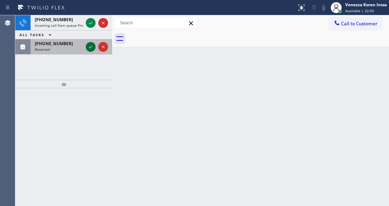
click at [92, 50] on icon at bounding box center [90, 47] width 8 height 8
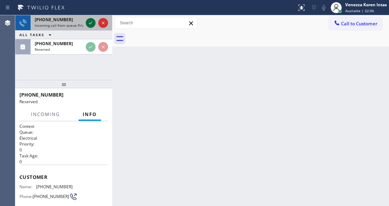
click at [92, 24] on icon at bounding box center [90, 23] width 8 height 8
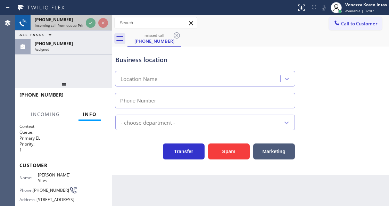
type input "[PHONE_NUMBER]"
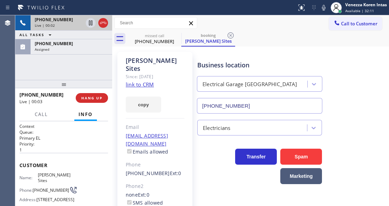
click at [73, 47] on div "Assigned" at bounding box center [71, 49] width 73 height 5
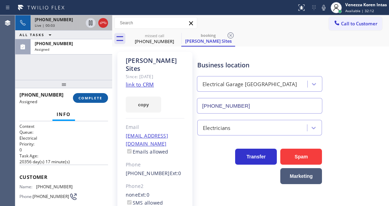
click at [91, 98] on span "COMPLETE" at bounding box center [90, 97] width 24 height 5
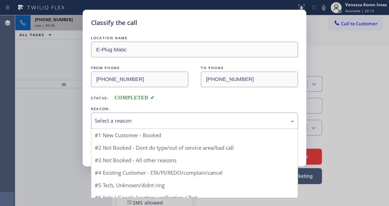
click at [143, 113] on div "Select a reason" at bounding box center [194, 120] width 207 height 16
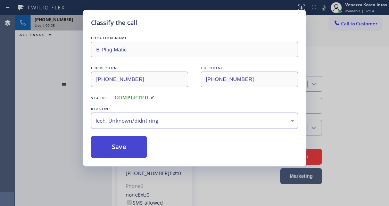
click at [139, 157] on button "Save" at bounding box center [119, 147] width 56 height 22
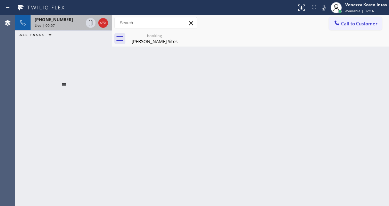
click at [54, 20] on span "[PHONE_NUMBER]" at bounding box center [54, 20] width 38 height 6
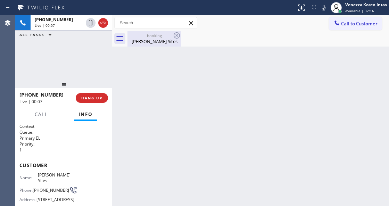
click at [158, 43] on div "[PERSON_NAME] Sites" at bounding box center [154, 41] width 52 height 6
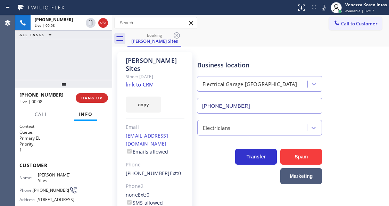
click at [146, 81] on link "link to CRM" at bounding box center [140, 84] width 28 height 7
click at [321, 9] on icon at bounding box center [323, 7] width 8 height 8
click at [90, 22] on icon at bounding box center [90, 22] width 3 height 5
click at [324, 6] on rect at bounding box center [323, 7] width 5 height 5
click at [91, 20] on icon at bounding box center [90, 23] width 8 height 8
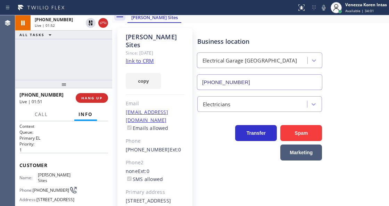
scroll to position [46, 0]
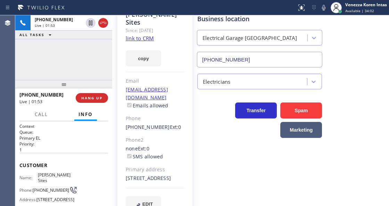
click at [210, 176] on div "Business location Electrical Garage [GEOGRAPHIC_DATA] [PHONE_NUMBER] Electricia…" at bounding box center [291, 108] width 191 height 203
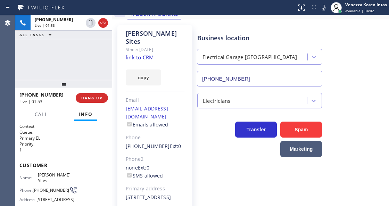
scroll to position [0, 0]
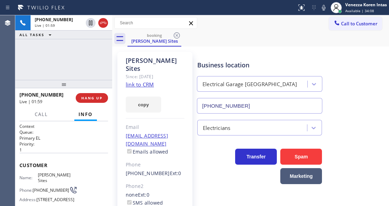
click at [267, 7] on div at bounding box center [148, 7] width 291 height 11
click at [334, 62] on div "Business location Electrical Garage [GEOGRAPHIC_DATA] [PHONE_NUMBER]" at bounding box center [291, 82] width 191 height 63
click at [380, 79] on div "Business location Electrical Garage [GEOGRAPHIC_DATA] [PHONE_NUMBER]" at bounding box center [291, 82] width 191 height 63
click at [355, 80] on div "Business location Electrical Garage [GEOGRAPHIC_DATA] [PHONE_NUMBER]" at bounding box center [291, 82] width 191 height 63
drag, startPoint x: 91, startPoint y: 44, endPoint x: 92, endPoint y: 76, distance: 32.0
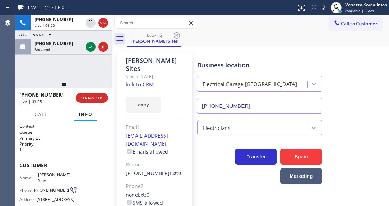
click at [91, 44] on icon at bounding box center [90, 47] width 8 height 8
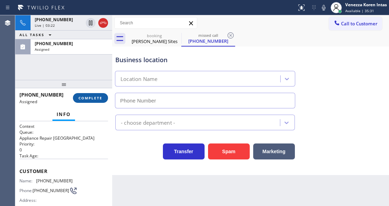
click at [90, 100] on button "COMPLETE" at bounding box center [90, 98] width 35 height 10
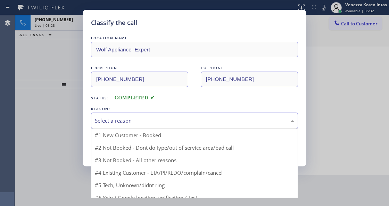
click at [137, 121] on div "Select a reason" at bounding box center [194, 121] width 199 height 8
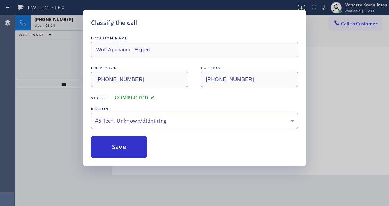
drag, startPoint x: 135, startPoint y: 150, endPoint x: 146, endPoint y: 206, distance: 56.6
click at [135, 150] on button "Save" at bounding box center [119, 147] width 56 height 22
type input "[PHONE_NUMBER]"
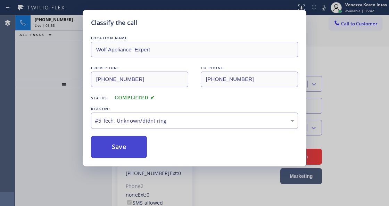
click at [109, 146] on button "Save" at bounding box center [119, 147] width 56 height 22
drag, startPoint x: 136, startPoint y: 150, endPoint x: 129, endPoint y: 148, distance: 7.2
click at [136, 150] on button "Save" at bounding box center [119, 147] width 56 height 22
click at [129, 148] on button "Save" at bounding box center [119, 147] width 56 height 22
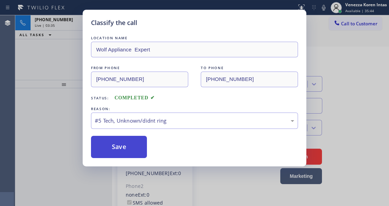
click at [129, 148] on button "Save" at bounding box center [119, 147] width 56 height 22
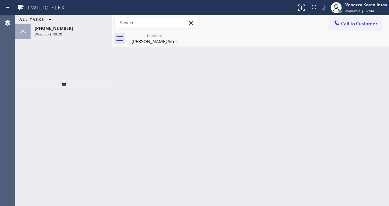
drag, startPoint x: 76, startPoint y: 37, endPoint x: 92, endPoint y: 84, distance: 49.4
click at [76, 37] on div "[PHONE_NUMBER] Wrap up | 00:20" at bounding box center [70, 31] width 79 height 15
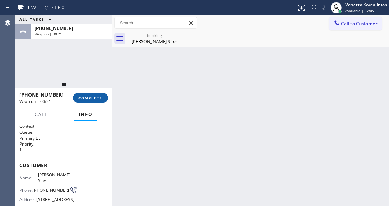
click at [94, 100] on button "COMPLETE" at bounding box center [90, 98] width 35 height 10
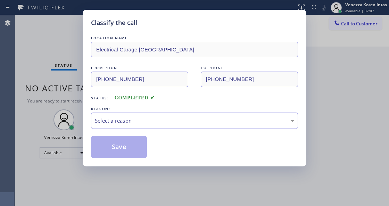
click at [146, 111] on div "REASON:" at bounding box center [194, 108] width 207 height 7
click at [146, 115] on div "Select a reason" at bounding box center [194, 120] width 207 height 16
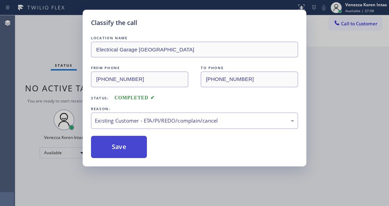
click at [135, 145] on button "Save" at bounding box center [119, 147] width 56 height 22
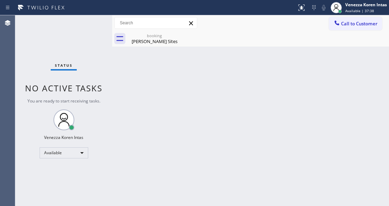
click at [114, 98] on div "Back to Dashboard Change Sender ID Customers Technicians Select a contact Outbo…" at bounding box center [250, 110] width 277 height 191
click at [102, 57] on div "Status No active tasks You are ready to start receiving tasks. Venezza Koren In…" at bounding box center [63, 110] width 97 height 191
click at [161, 42] on div "[PERSON_NAME] Sites" at bounding box center [154, 41] width 52 height 6
click at [82, 36] on div "Status No active tasks You are ready to start receiving tasks. Venezza Koren In…" at bounding box center [63, 110] width 97 height 191
click at [97, 28] on div "Status No active tasks You are ready to start receiving tasks. Venezza Koren In…" at bounding box center [63, 110] width 97 height 191
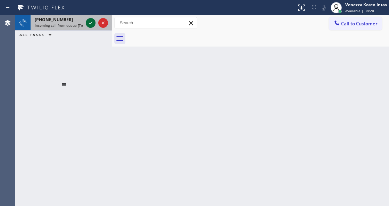
click at [88, 19] on icon at bounding box center [90, 23] width 8 height 8
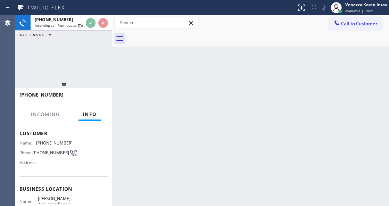
scroll to position [69, 0]
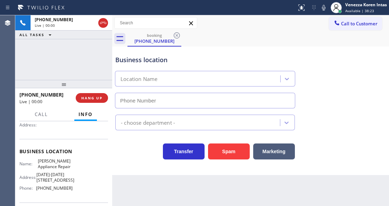
type input "[PHONE_NUMBER]"
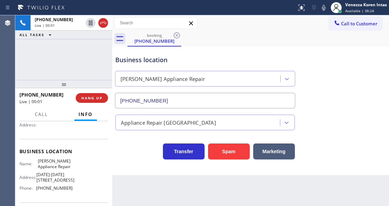
drag, startPoint x: 58, startPoint y: 56, endPoint x: 66, endPoint y: 86, distance: 31.4
click at [58, 56] on div "[PHONE_NUMBER] Live | 00:01 ALL TASKS ALL TASKS ACTIVE TASKS TASKS IN WRAP UP" at bounding box center [63, 47] width 97 height 65
click at [132, 56] on div "Business location" at bounding box center [204, 59] width 179 height 9
click at [186, 59] on div "Business location" at bounding box center [204, 59] width 179 height 9
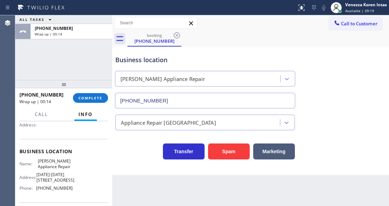
click at [73, 97] on div "[PHONE_NUMBER] Wrap up | 00:14" at bounding box center [45, 98] width 53 height 18
click at [97, 93] on button "COMPLETE" at bounding box center [90, 98] width 35 height 10
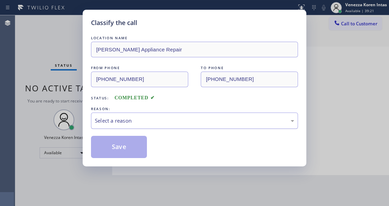
click at [158, 118] on div "Select a reason" at bounding box center [194, 121] width 199 height 8
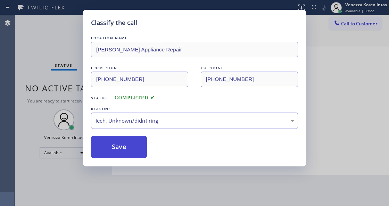
click at [137, 151] on button "Save" at bounding box center [119, 147] width 56 height 22
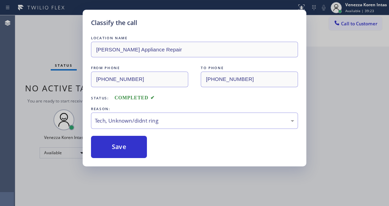
click at [71, 30] on div "Classify the call LOCATION NAME [PERSON_NAME] Appliance Repair FROM PHONE [PHON…" at bounding box center [194, 103] width 389 height 206
click at [85, 30] on div "Status No active tasks You are ready to start receiving tasks. Venezza Koren In…" at bounding box center [63, 110] width 97 height 191
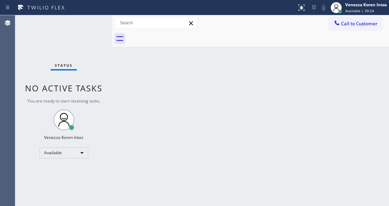
drag, startPoint x: 87, startPoint y: 28, endPoint x: 94, endPoint y: 26, distance: 6.8
click at [88, 28] on div "Status No active tasks You are ready to start receiving tasks. Venezza Koren In…" at bounding box center [63, 110] width 97 height 191
click at [94, 26] on div "Status No active tasks You are ready to start receiving tasks. Venezza Koren In…" at bounding box center [63, 110] width 97 height 191
drag, startPoint x: 76, startPoint y: 31, endPoint x: 19, endPoint y: 56, distance: 62.3
click at [71, 35] on div "Status No active tasks You are ready to start receiving tasks. Venezza Koren In…" at bounding box center [63, 110] width 97 height 191
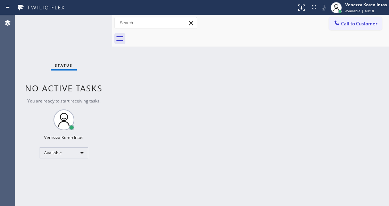
click at [109, 21] on div "Status No active tasks You are ready to start receiving tasks. Venezza Koren In…" at bounding box center [63, 110] width 97 height 191
click at [98, 24] on div "Status No active tasks You are ready to start receiving tasks. Venezza Koren In…" at bounding box center [63, 110] width 97 height 191
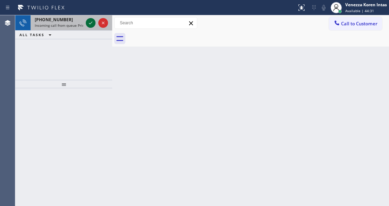
click at [87, 24] on icon at bounding box center [90, 23] width 8 height 8
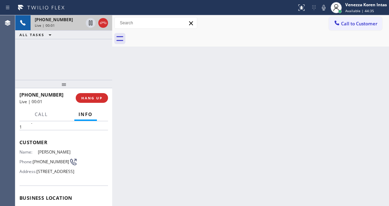
scroll to position [69, 0]
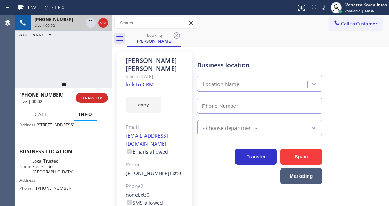
type input "[PHONE_NUMBER]"
click at [150, 81] on link "link to CRM" at bounding box center [140, 84] width 28 height 7
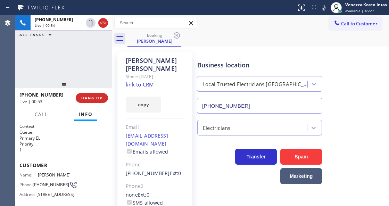
scroll to position [69, 0]
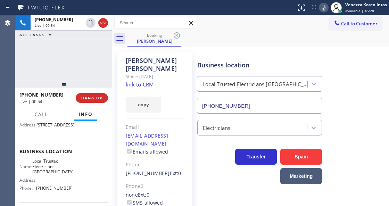
click at [319, 9] on icon at bounding box center [323, 7] width 8 height 8
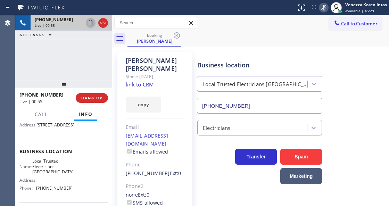
click at [91, 24] on icon at bounding box center [90, 22] width 3 height 5
click at [323, 11] on icon at bounding box center [323, 7] width 8 height 8
click at [89, 24] on icon at bounding box center [90, 22] width 5 height 5
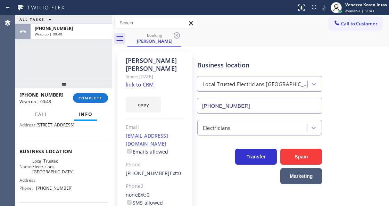
drag, startPoint x: 88, startPoint y: 98, endPoint x: 126, endPoint y: 108, distance: 38.7
click at [89, 98] on span "COMPLETE" at bounding box center [90, 97] width 24 height 5
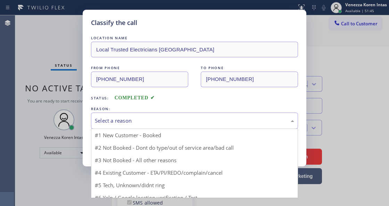
click at [156, 113] on div "Select a reason" at bounding box center [194, 120] width 207 height 16
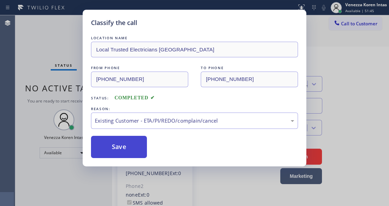
drag, startPoint x: 171, startPoint y: 162, endPoint x: 144, endPoint y: 149, distance: 30.4
drag, startPoint x: 144, startPoint y: 149, endPoint x: 78, endPoint y: 137, distance: 66.5
click at [144, 149] on button "Save" at bounding box center [119, 147] width 56 height 22
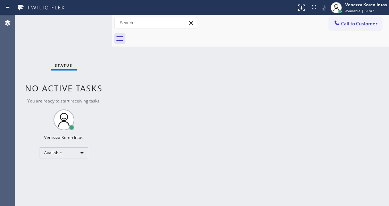
click at [84, 32] on div "Status No active tasks You are ready to start receiving tasks. Venezza Koren In…" at bounding box center [63, 110] width 97 height 191
click at [86, 30] on div "Status No active tasks You are ready to start receiving tasks. Venezza Koren In…" at bounding box center [63, 110] width 97 height 191
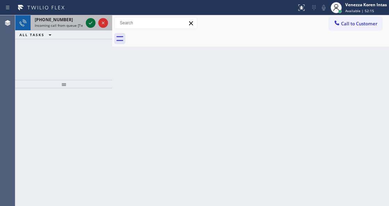
click at [92, 24] on icon at bounding box center [90, 23] width 8 height 8
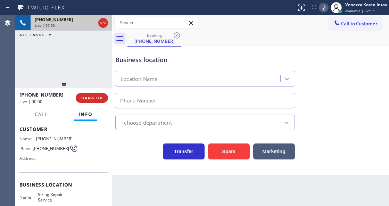
scroll to position [46, 0]
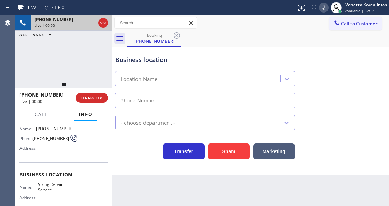
type input "(760) 638-5621"
click at [58, 82] on div at bounding box center [63, 84] width 97 height 8
drag, startPoint x: 77, startPoint y: 55, endPoint x: 116, endPoint y: 90, distance: 52.6
click at [77, 55] on div "+12094874200 Live | 00:02 ALL TASKS ALL TASKS ACTIVE TASKS TASKS IN WRAP UP" at bounding box center [63, 47] width 97 height 65
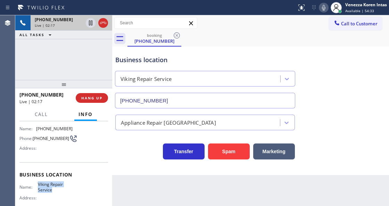
drag, startPoint x: 36, startPoint y: 183, endPoint x: 64, endPoint y: 192, distance: 29.4
click at [64, 192] on div "Name: Viking Repair Service" at bounding box center [45, 187] width 53 height 11
copy div "Viking Repair Service"
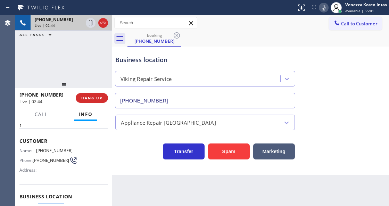
scroll to position [0, 0]
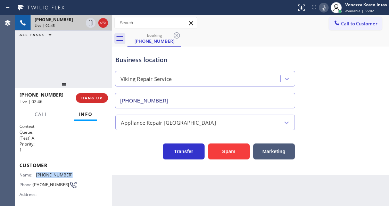
drag, startPoint x: 71, startPoint y: 176, endPoint x: 36, endPoint y: 174, distance: 34.8
click at [36, 174] on div "Name: (209) 487-4200 Phone: (209) 487-4200 Address:" at bounding box center [63, 185] width 89 height 27
copy div "(209) 487-4200"
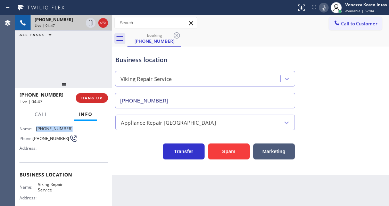
scroll to position [69, 0]
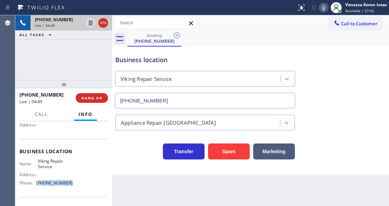
drag, startPoint x: 67, startPoint y: 182, endPoint x: 38, endPoint y: 183, distance: 29.5
click at [38, 183] on div "Name: Viking Repair Service Address: Phone: (760) 638-5621" at bounding box center [63, 173] width 89 height 30
copy span "760) 638-5621"
click at [243, 13] on div "Status report No issues detected If you experience an issue, please download th…" at bounding box center [194, 7] width 389 height 15
click at [108, 53] on div "+12094874200 Live | 10:23 ALL TASKS ALL TASKS ACTIVE TASKS TASKS IN WRAP UP" at bounding box center [63, 47] width 97 height 65
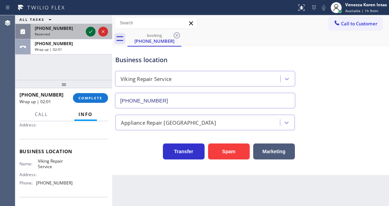
click at [92, 34] on icon at bounding box center [90, 31] width 8 height 8
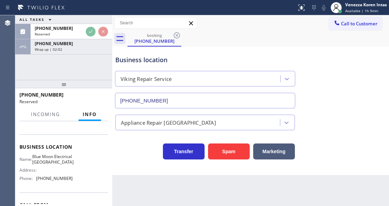
scroll to position [80, 0]
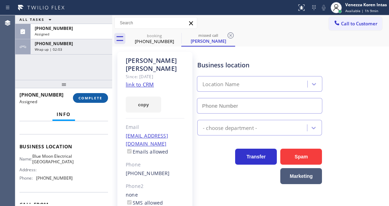
click at [93, 94] on button "COMPLETE" at bounding box center [90, 98] width 35 height 10
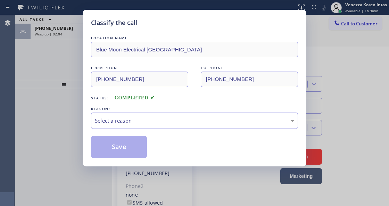
type input "[PHONE_NUMBER]"
click at [163, 129] on div "Select a reason" at bounding box center [194, 120] width 207 height 16
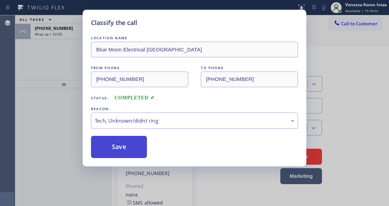
click at [125, 153] on button "Save" at bounding box center [119, 147] width 56 height 22
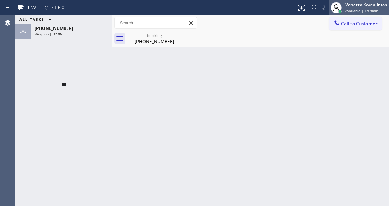
click at [362, 13] on div "Venezza Koren Intas Available | 1h 9min" at bounding box center [366, 7] width 45 height 12
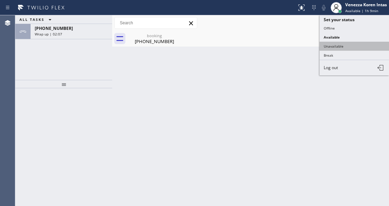
click at [343, 45] on button "Unavailable" at bounding box center [353, 46] width 69 height 9
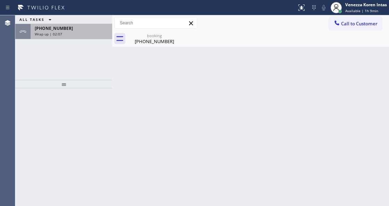
click at [59, 28] on span "+12094874200" at bounding box center [54, 28] width 38 height 6
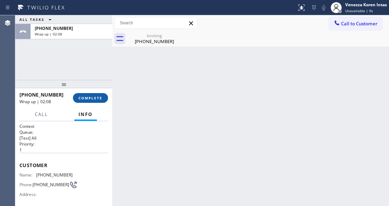
click at [79, 99] on span "COMPLETE" at bounding box center [90, 97] width 24 height 5
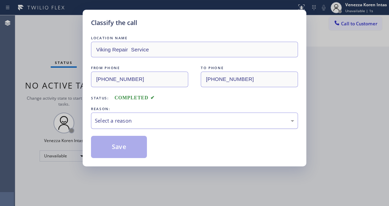
click at [161, 123] on div "Select a reason" at bounding box center [194, 121] width 199 height 8
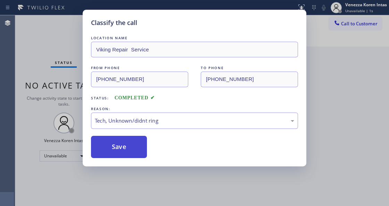
click at [136, 145] on button "Save" at bounding box center [119, 147] width 56 height 22
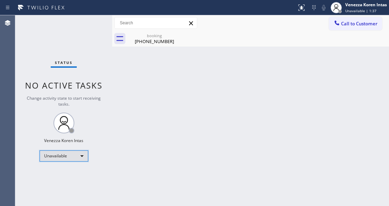
click at [72, 155] on div "Unavailable" at bounding box center [64, 155] width 49 height 11
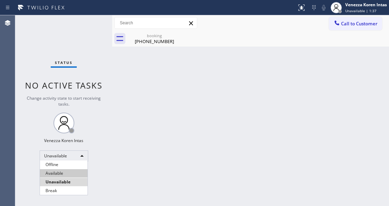
click at [70, 169] on li "Available" at bounding box center [64, 173] width 48 height 8
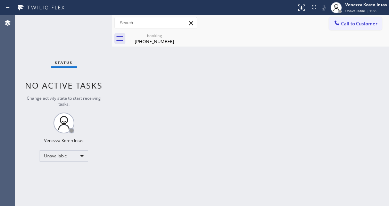
click at [146, 135] on div "Back to Dashboard Change Sender ID Customers Technicians Select a contact Outbo…" at bounding box center [250, 110] width 277 height 191
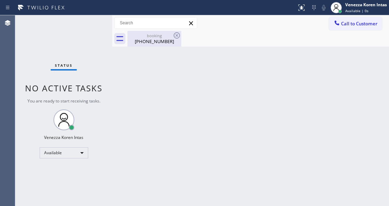
click at [148, 43] on div "(209) 487-4200" at bounding box center [154, 41] width 52 height 6
drag, startPoint x: 165, startPoint y: 94, endPoint x: 143, endPoint y: 189, distance: 96.8
click at [164, 94] on div "Back to Dashboard Change Sender ID Customers Technicians Select a contact Outbo…" at bounding box center [250, 110] width 277 height 191
click at [159, 132] on div "Back to Dashboard Change Sender ID Customers Technicians Select a contact Outbo…" at bounding box center [250, 110] width 277 height 191
click at [163, 121] on div "Back to Dashboard Change Sender ID Customers Technicians Select a contact Outbo…" at bounding box center [250, 110] width 277 height 191
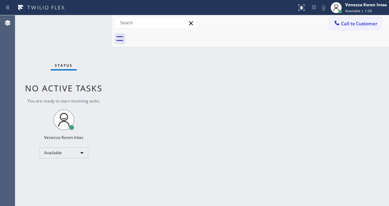
click at [92, 40] on div "Status No active tasks You are ready to start receiving tasks. Venezza Koren In…" at bounding box center [63, 110] width 97 height 191
click at [91, 29] on div "Status No active tasks You are ready to start receiving tasks. Venezza Koren In…" at bounding box center [63, 110] width 97 height 191
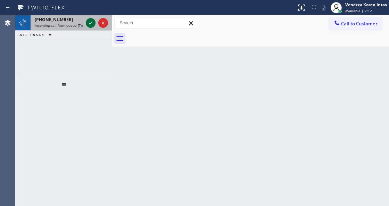
click at [91, 26] on icon at bounding box center [90, 23] width 8 height 8
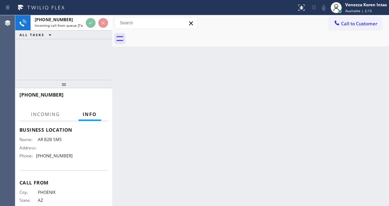
scroll to position [92, 0]
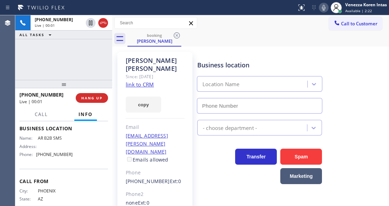
type input "(833) 692-2271"
click at [140, 81] on link "link to CRM" at bounding box center [140, 84] width 28 height 7
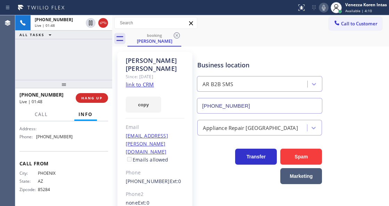
scroll to position [103, 0]
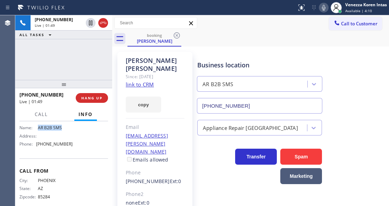
drag, startPoint x: 71, startPoint y: 146, endPoint x: 36, endPoint y: 146, distance: 35.1
click at [36, 146] on div "Name: AR B2B SMS Address: Phone: (833) 692-2271" at bounding box center [63, 137] width 89 height 24
copy div "AR B2B SMS"
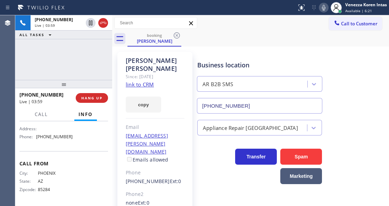
scroll to position [126, 0]
drag, startPoint x: 71, startPoint y: 137, endPoint x: 37, endPoint y: 139, distance: 34.1
click at [37, 139] on div "Name: AR B2B SMS Address: Phone: (833) 692-2271" at bounding box center [63, 130] width 89 height 24
copy span "(833) 692-2271"
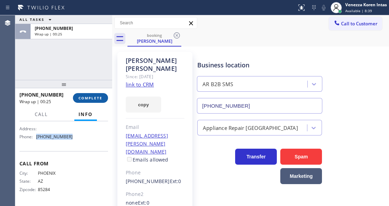
click at [80, 100] on button "COMPLETE" at bounding box center [90, 98] width 35 height 10
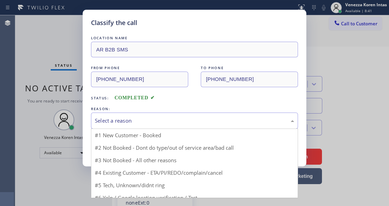
click at [142, 121] on div "Select a reason" at bounding box center [194, 121] width 199 height 8
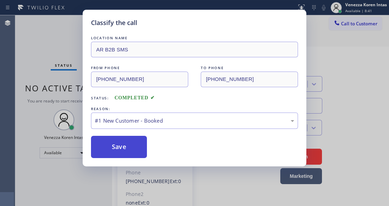
click at [132, 145] on button "Save" at bounding box center [119, 147] width 56 height 22
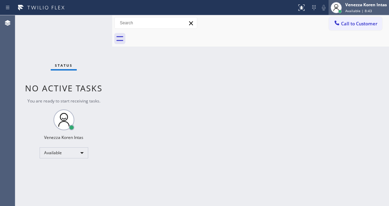
click at [358, 6] on div "Venezza Koren Intas" at bounding box center [366, 5] width 42 height 6
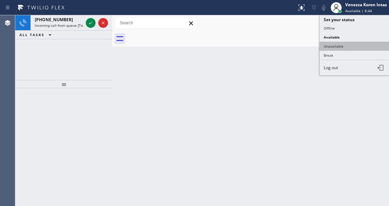
click at [351, 43] on button "Unavailable" at bounding box center [353, 46] width 69 height 9
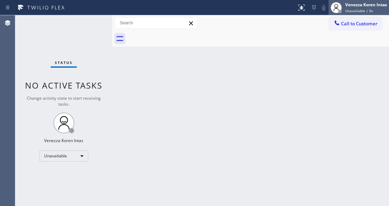
click at [355, 10] on span "Unavailable | 0s" at bounding box center [359, 10] width 28 height 5
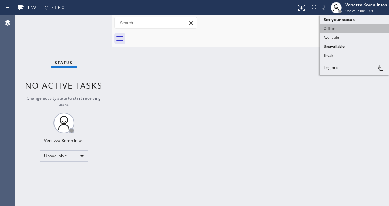
click at [347, 31] on button "Offline" at bounding box center [353, 28] width 69 height 9
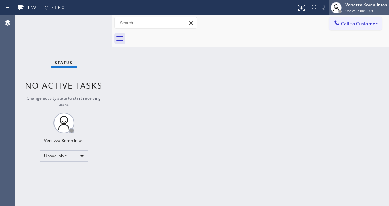
click at [362, 6] on div "Venezza Koren Intas" at bounding box center [366, 5] width 42 height 6
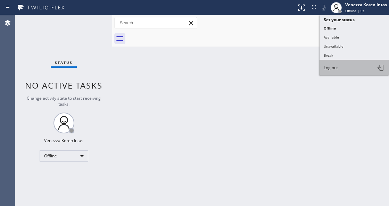
click at [342, 67] on button "Log out" at bounding box center [353, 67] width 69 height 15
